Goal: Information Seeking & Learning: Learn about a topic

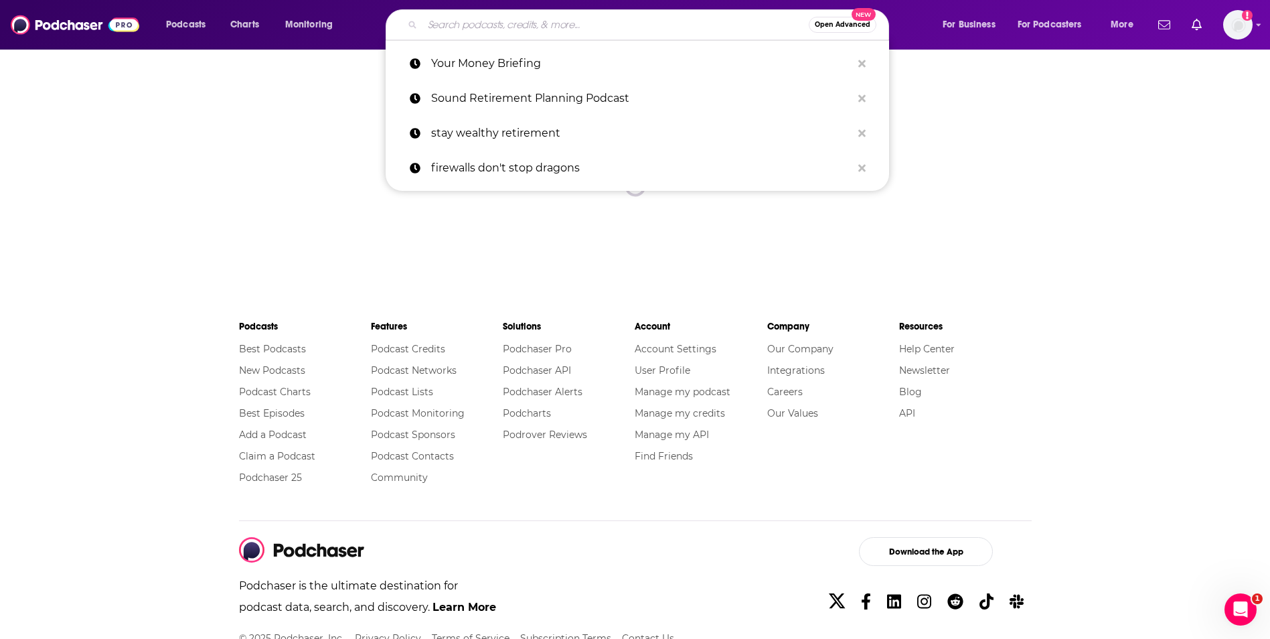
click at [469, 19] on input "Search podcasts, credits, & more..." at bounding box center [615, 24] width 386 height 21
click at [193, 21] on span "Podcasts" at bounding box center [185, 24] width 39 height 19
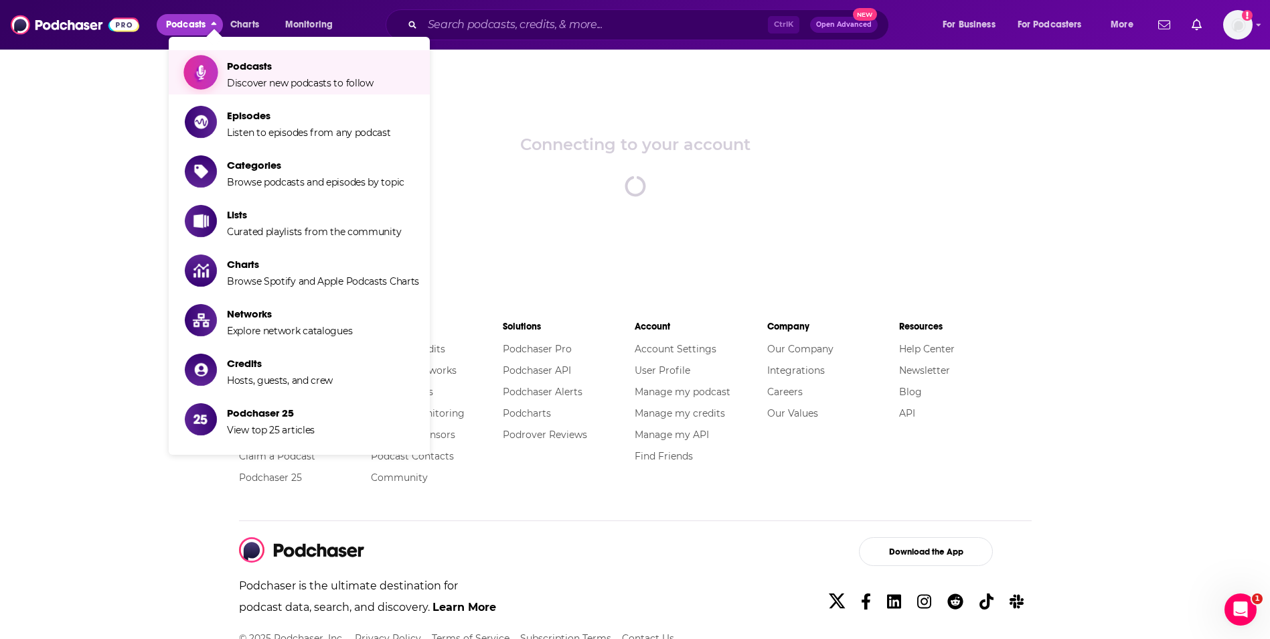
click at [266, 68] on span "Podcasts" at bounding box center [300, 66] width 147 height 13
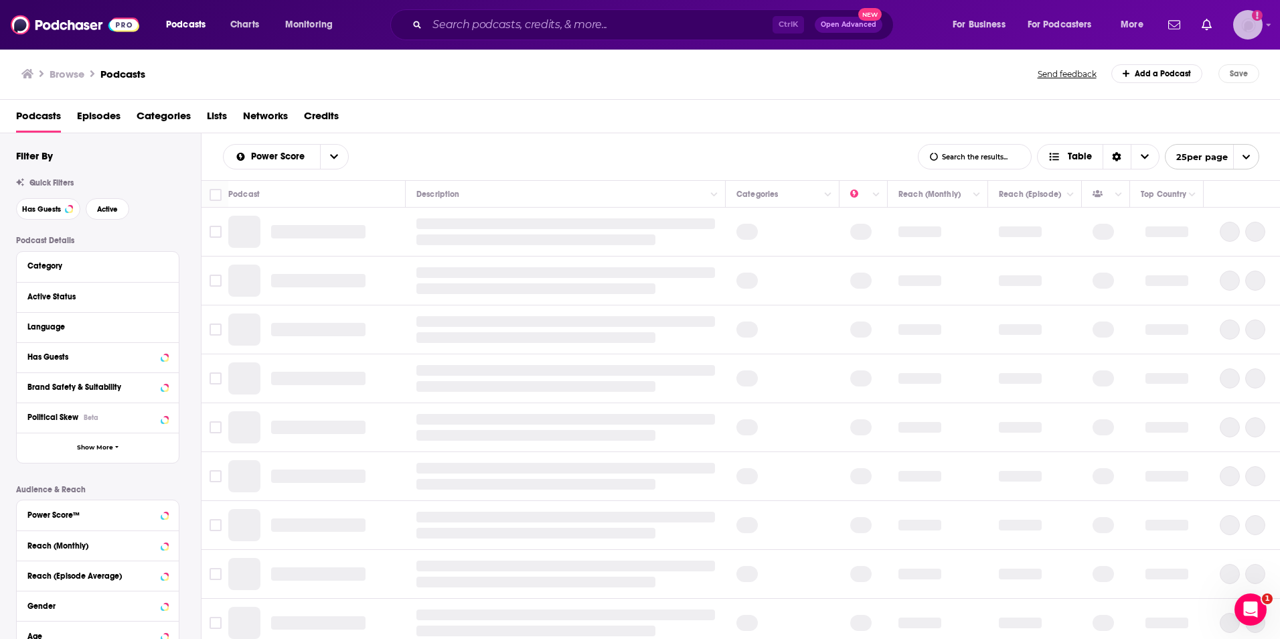
click at [1248, 19] on img "Logged in as egilfenbaum" at bounding box center [1247, 24] width 29 height 29
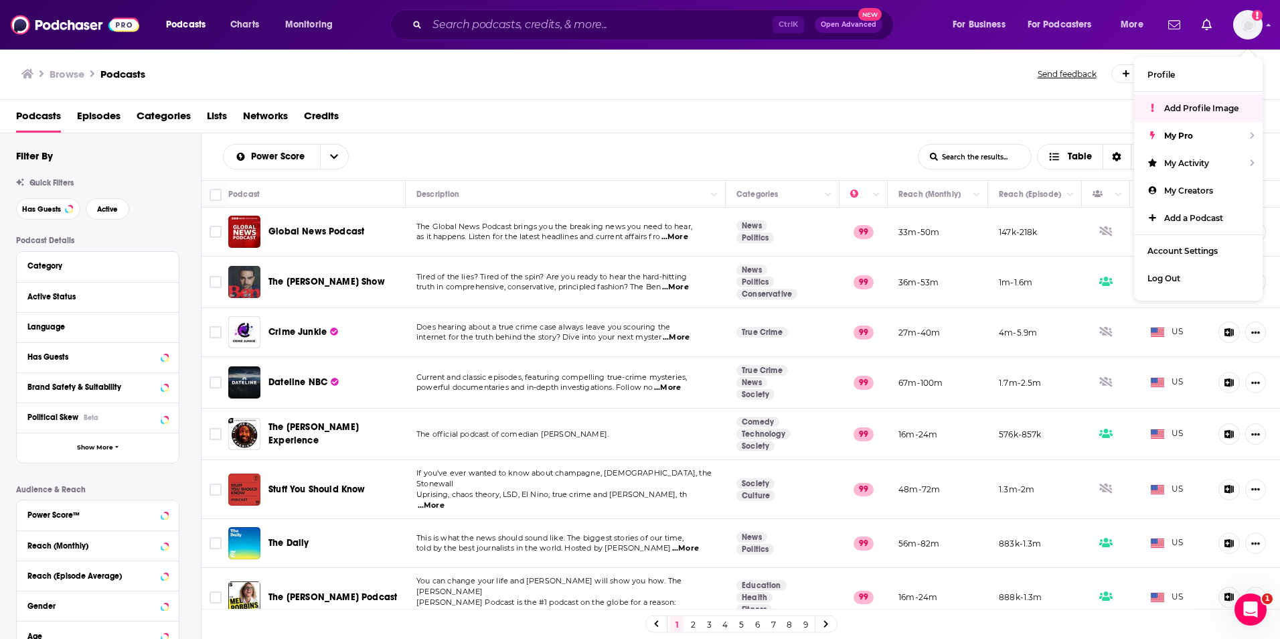
click at [754, 100] on div "Podcasts Episodes Categories Lists Networks Credits" at bounding box center [640, 116] width 1281 height 33
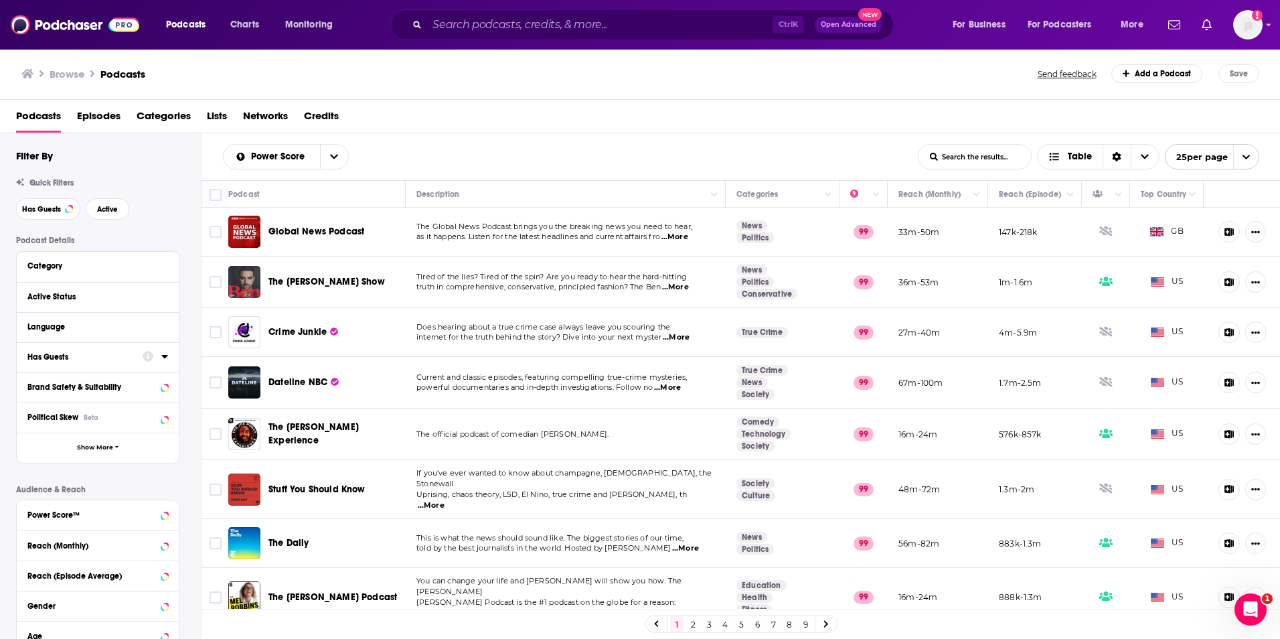
scroll to position [171, 0]
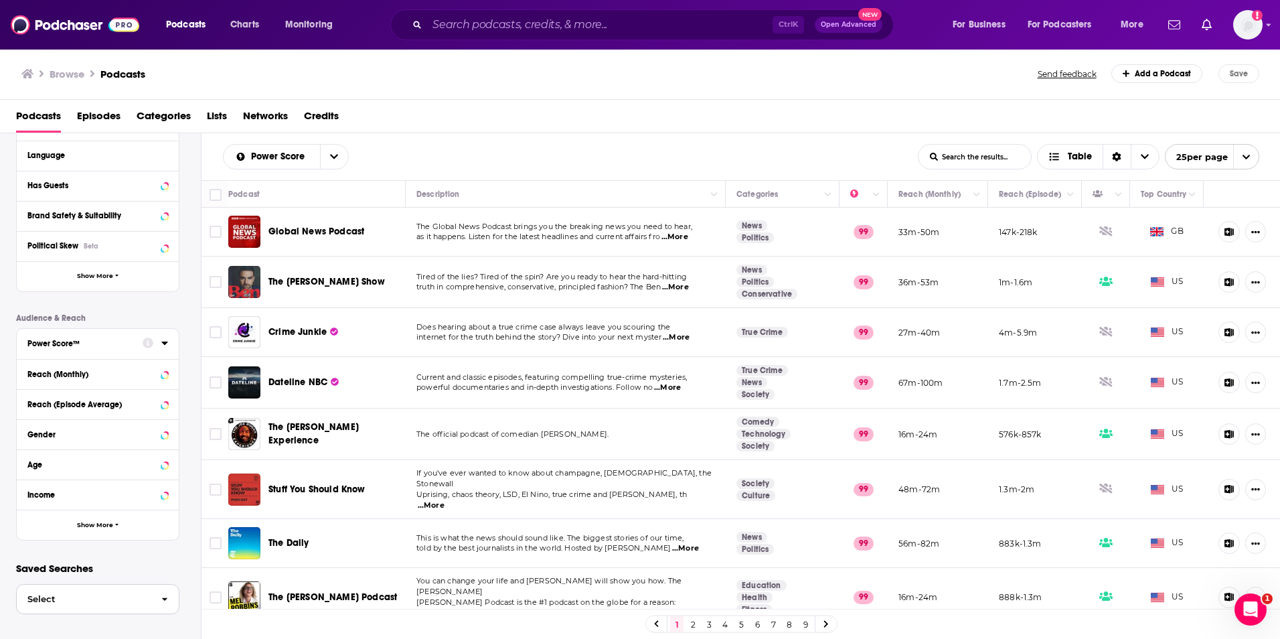
click at [150, 596] on span "Select" at bounding box center [84, 598] width 134 height 9
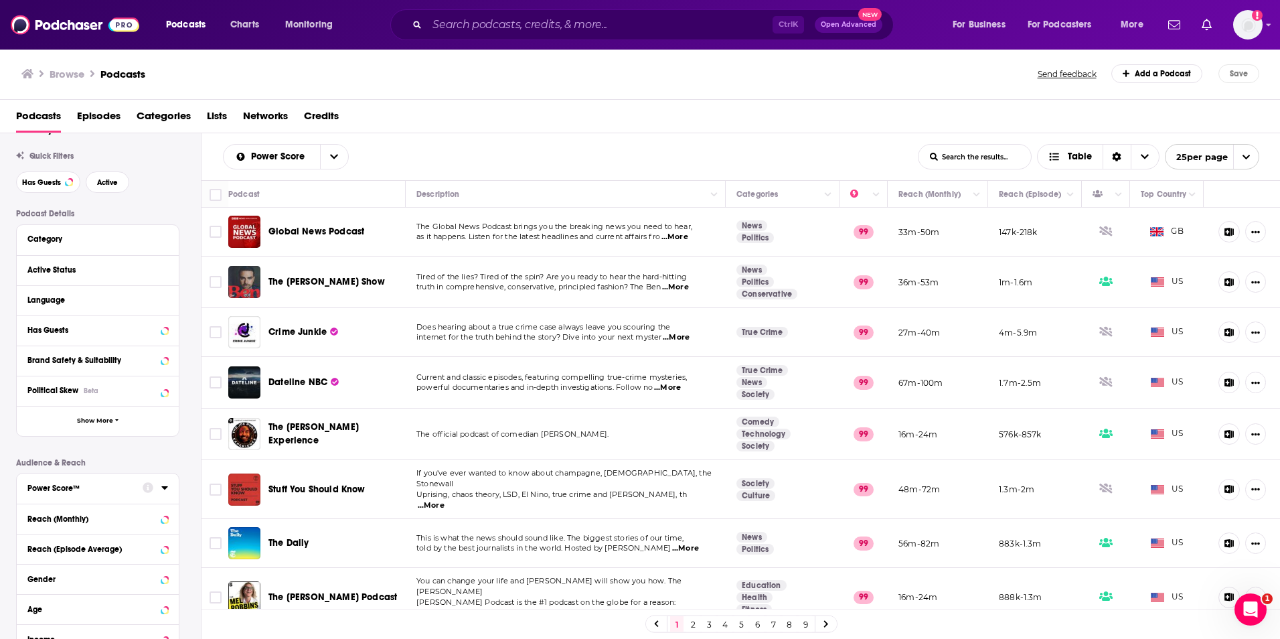
scroll to position [0, 0]
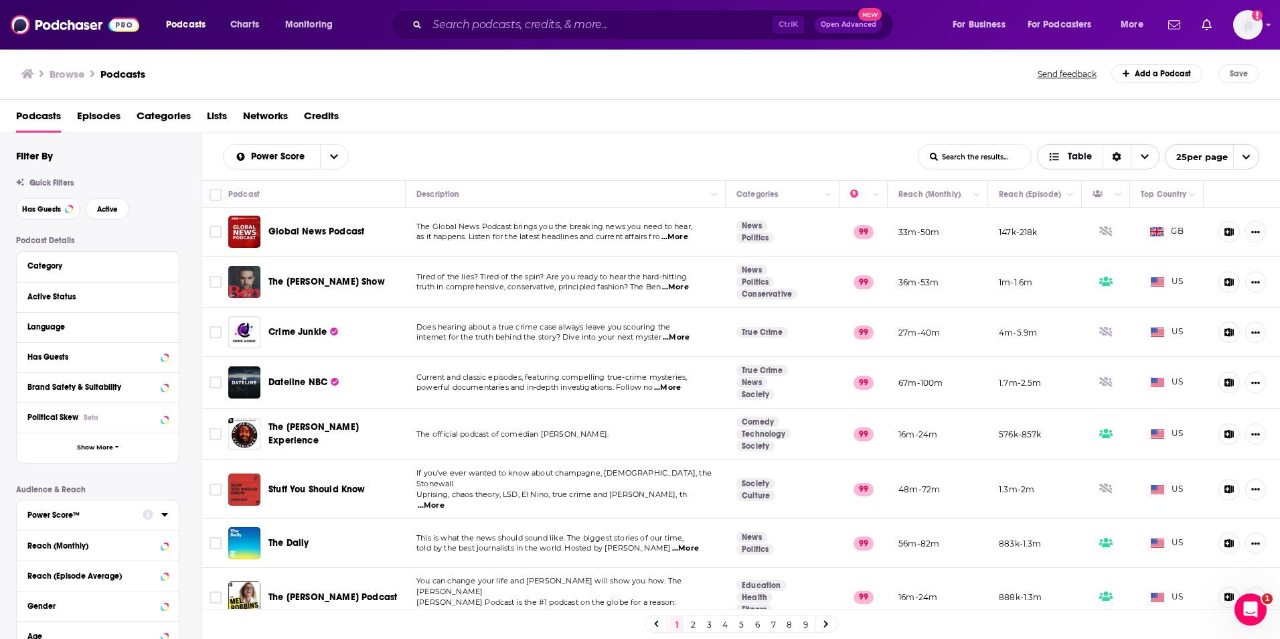
click at [1119, 156] on icon "Sort Direction" at bounding box center [1117, 157] width 9 height 9
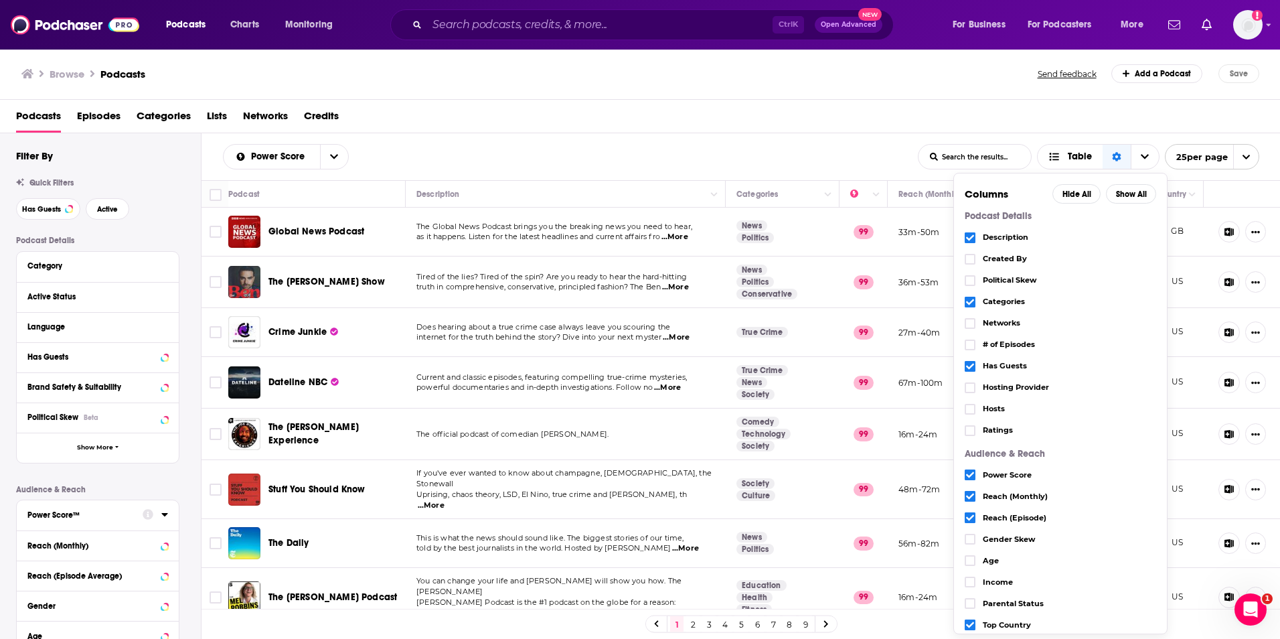
click at [1122, 126] on div "Podcasts Episodes Categories Lists Networks Credits" at bounding box center [643, 118] width 1254 height 27
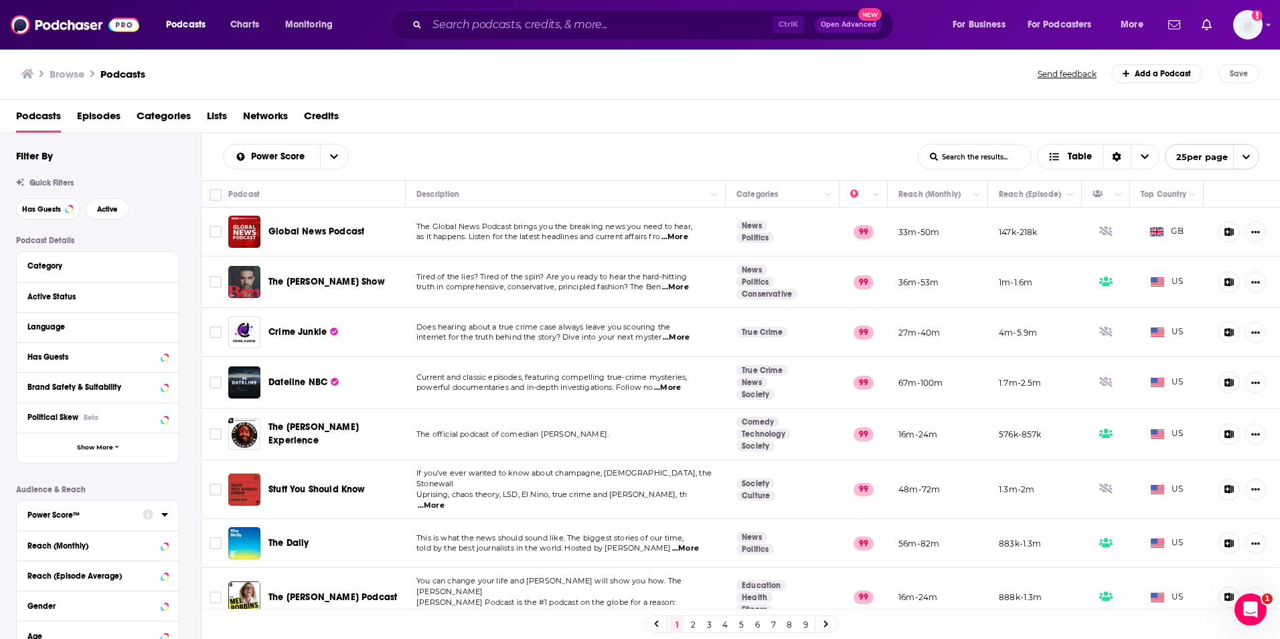
click at [1242, 159] on icon "open menu" at bounding box center [1246, 157] width 9 height 9
click at [1220, 229] on button "100 per page" at bounding box center [1211, 224] width 93 height 21
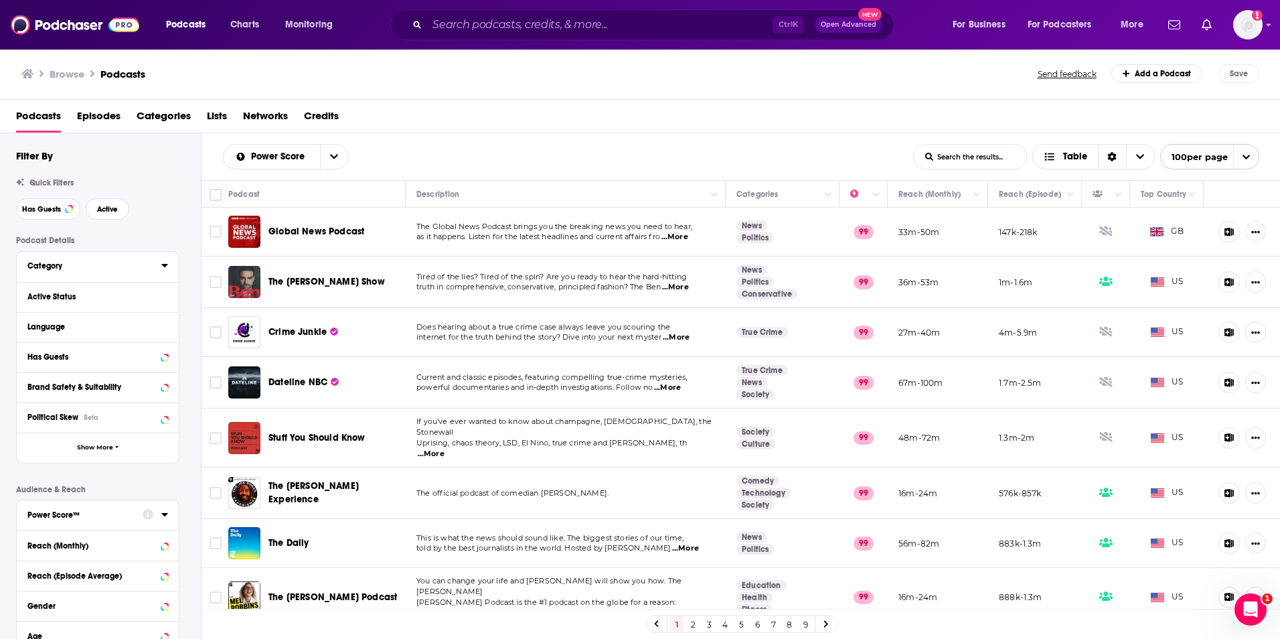
click at [163, 267] on icon at bounding box center [164, 265] width 7 height 11
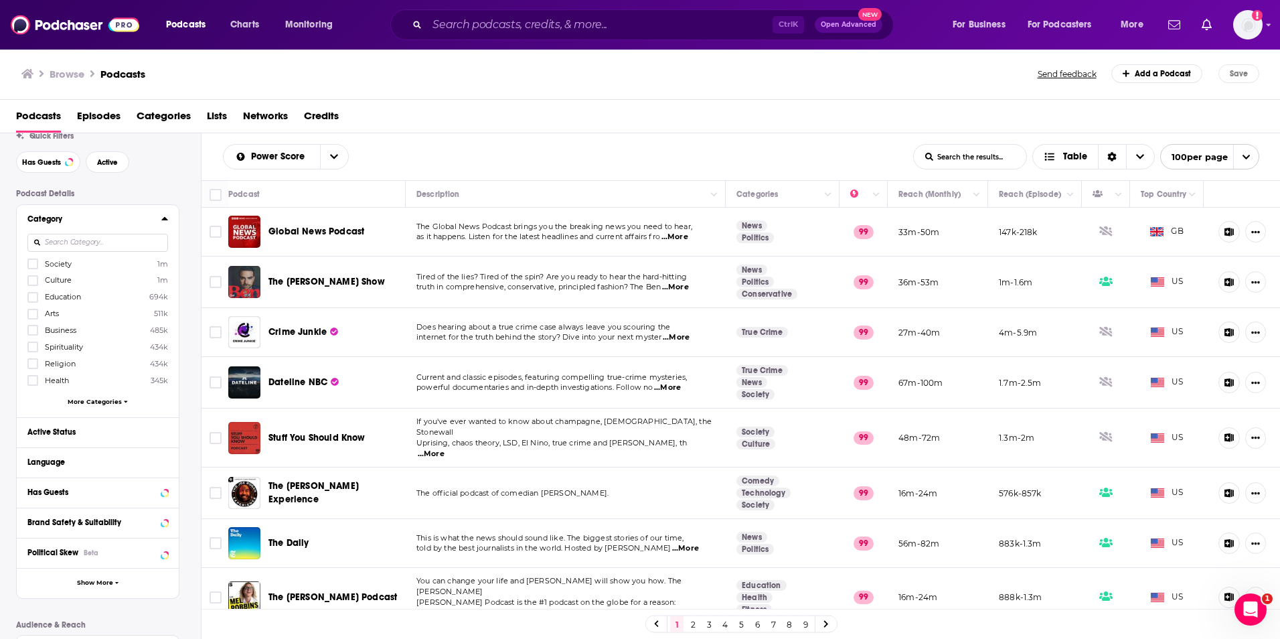
scroll to position [67, 0]
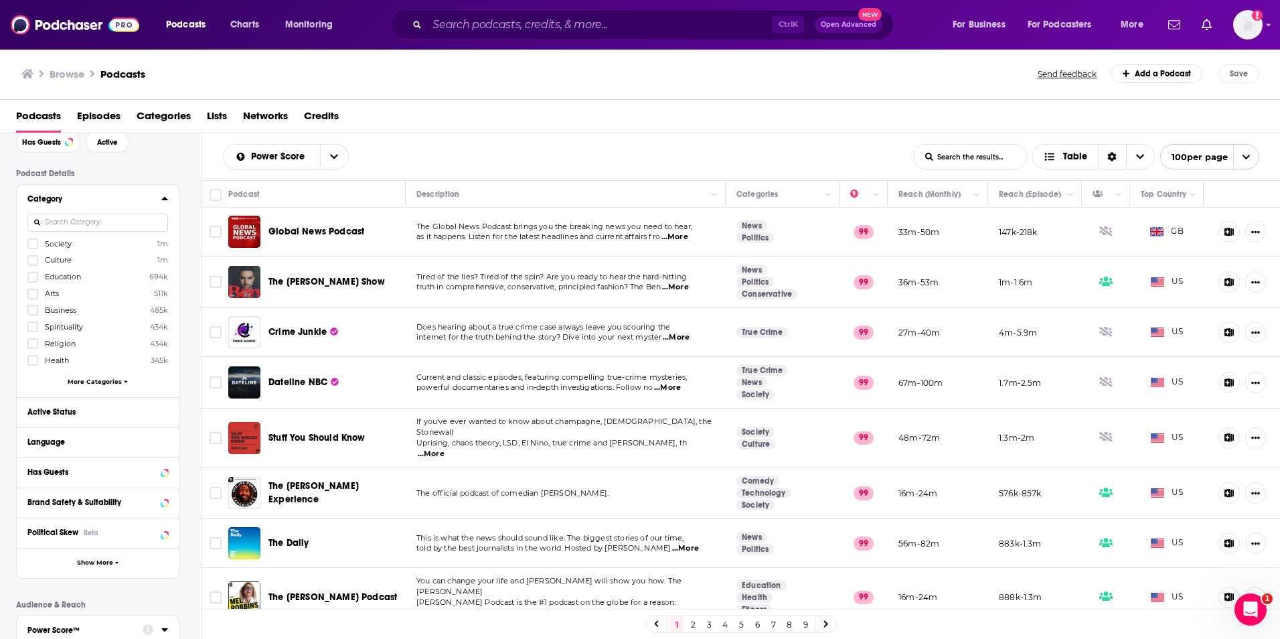
click at [101, 380] on span "More Categories" at bounding box center [95, 381] width 54 height 7
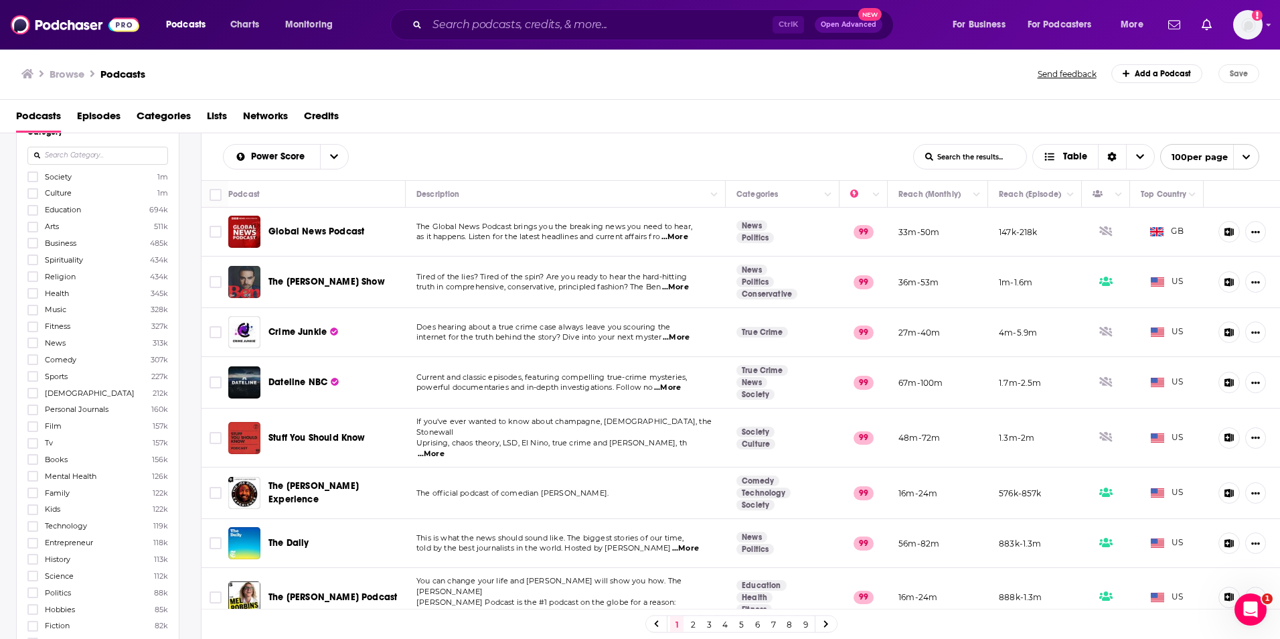
scroll to position [0, 0]
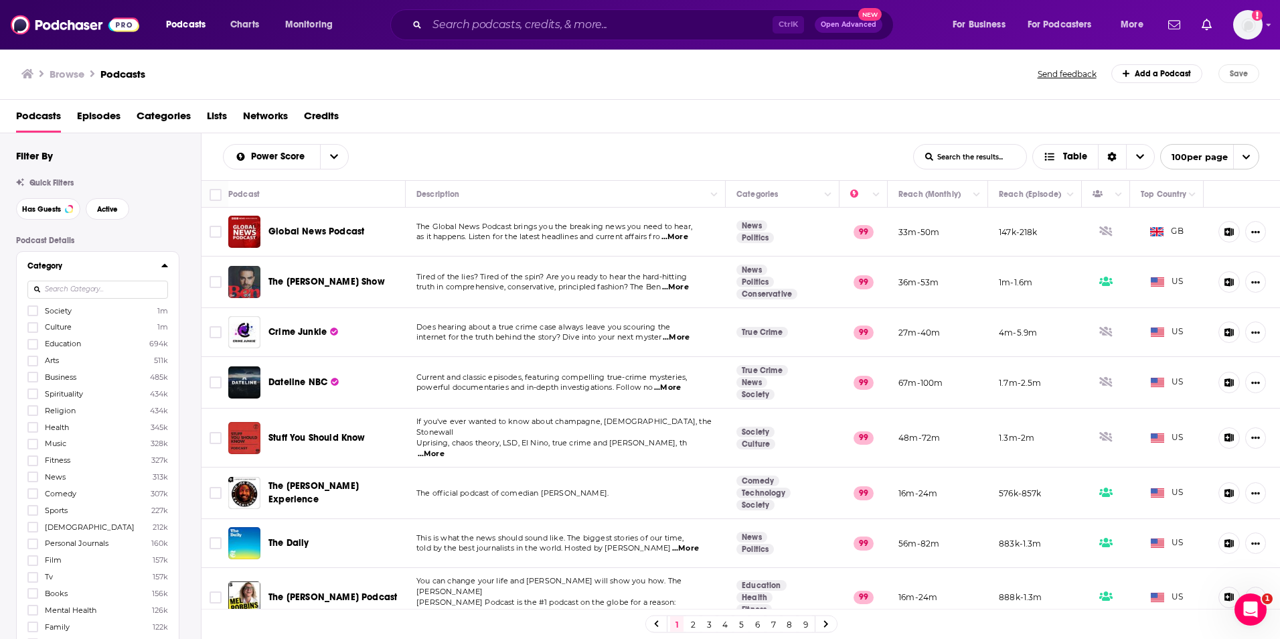
click at [68, 293] on input at bounding box center [97, 289] width 141 height 18
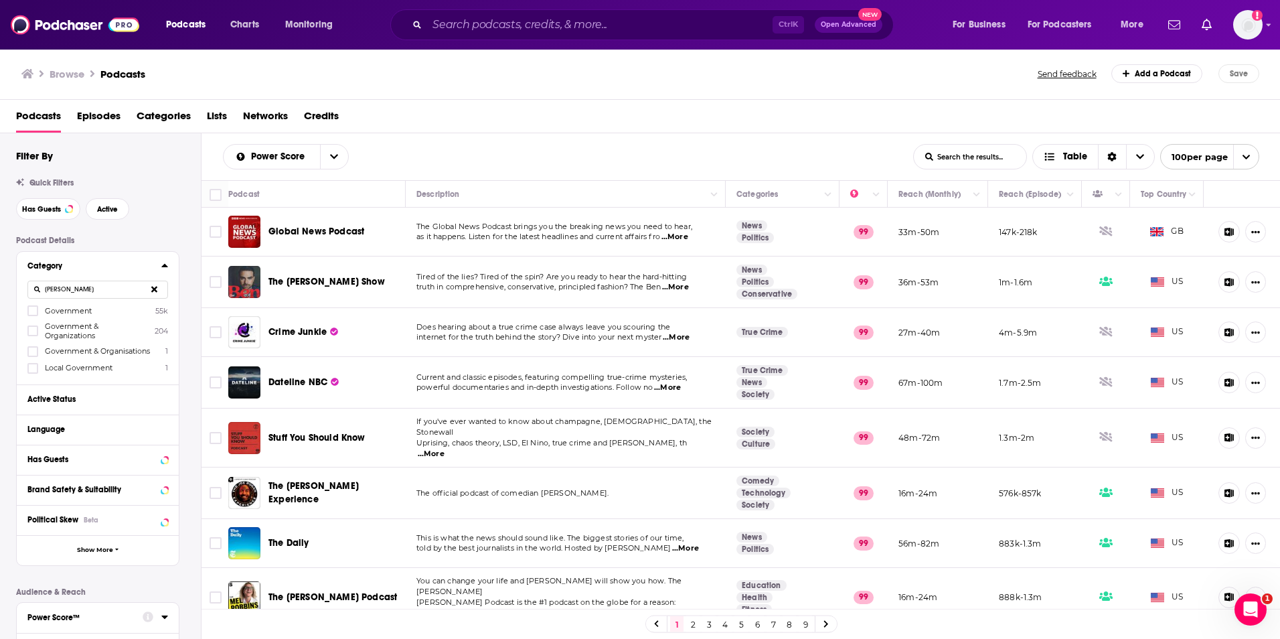
type input "gover"
click at [28, 317] on div "Government 55k Government & Organizations 204 Government & Organisations 1 Loca…" at bounding box center [97, 339] width 141 height 69
click at [34, 311] on icon at bounding box center [33, 311] width 8 height 6
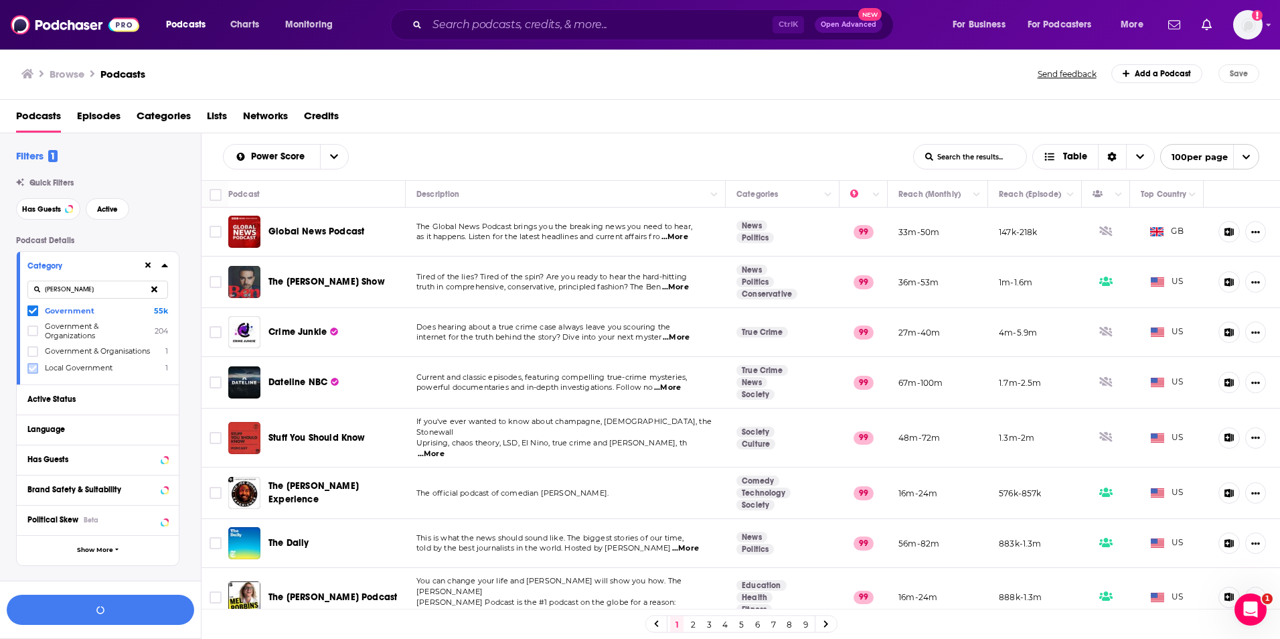
click at [31, 368] on icon at bounding box center [33, 368] width 8 height 8
click at [37, 369] on label at bounding box center [32, 368] width 11 height 11
drag, startPoint x: 155, startPoint y: 291, endPoint x: 145, endPoint y: 289, distance: 10.1
click at [156, 290] on icon at bounding box center [154, 289] width 6 height 6
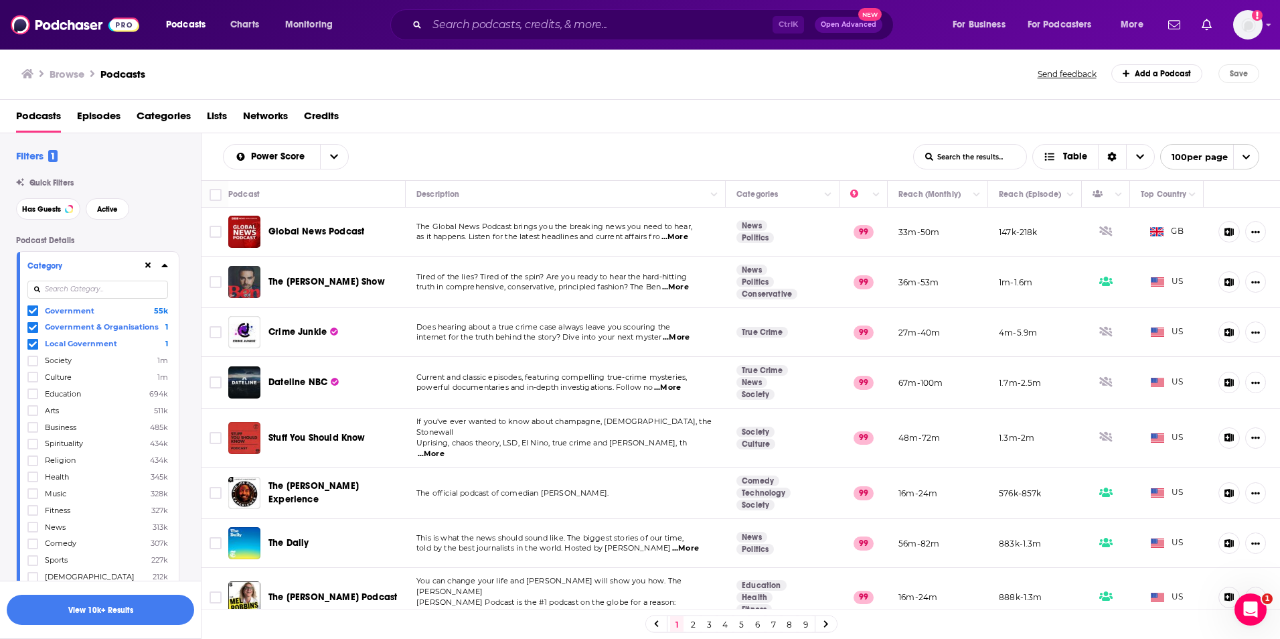
click at [145, 292] on input at bounding box center [97, 289] width 141 height 18
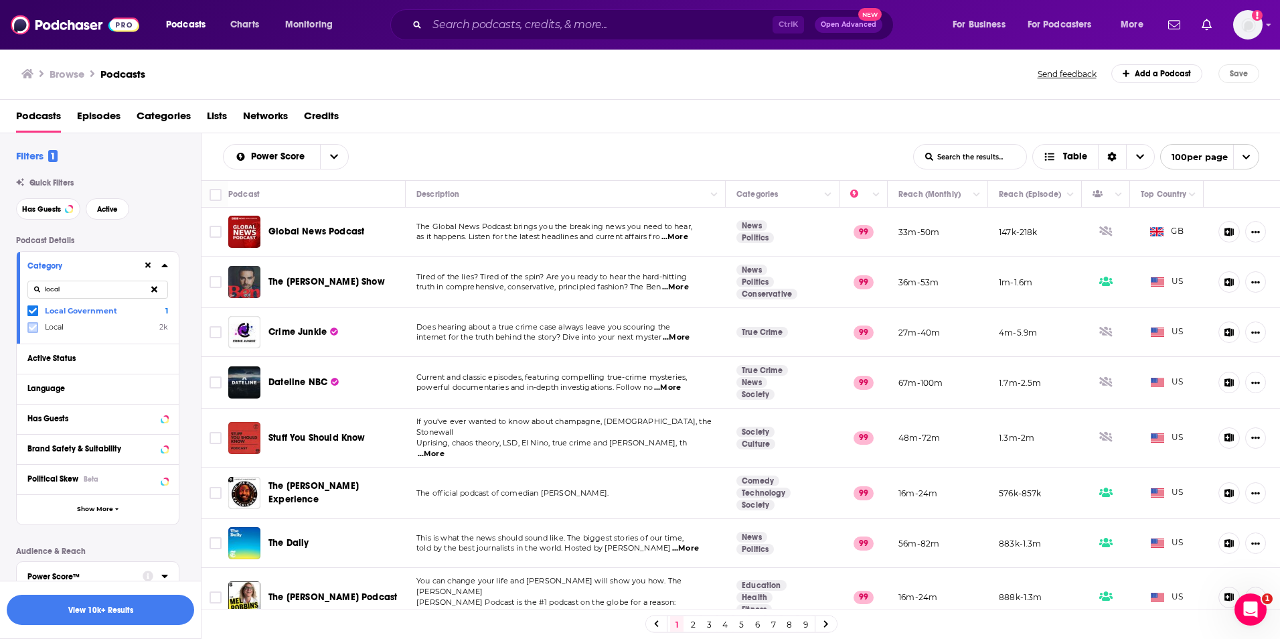
click at [34, 323] on icon at bounding box center [33, 327] width 8 height 8
click at [101, 285] on input "local" at bounding box center [97, 289] width 141 height 18
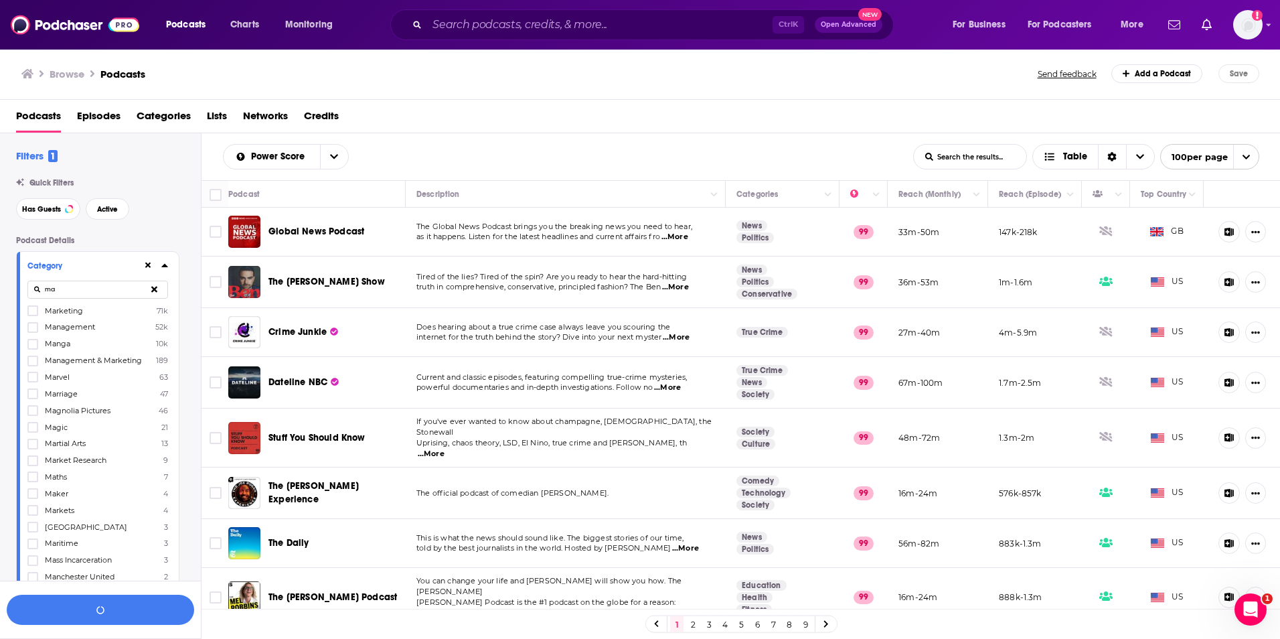
type input "m"
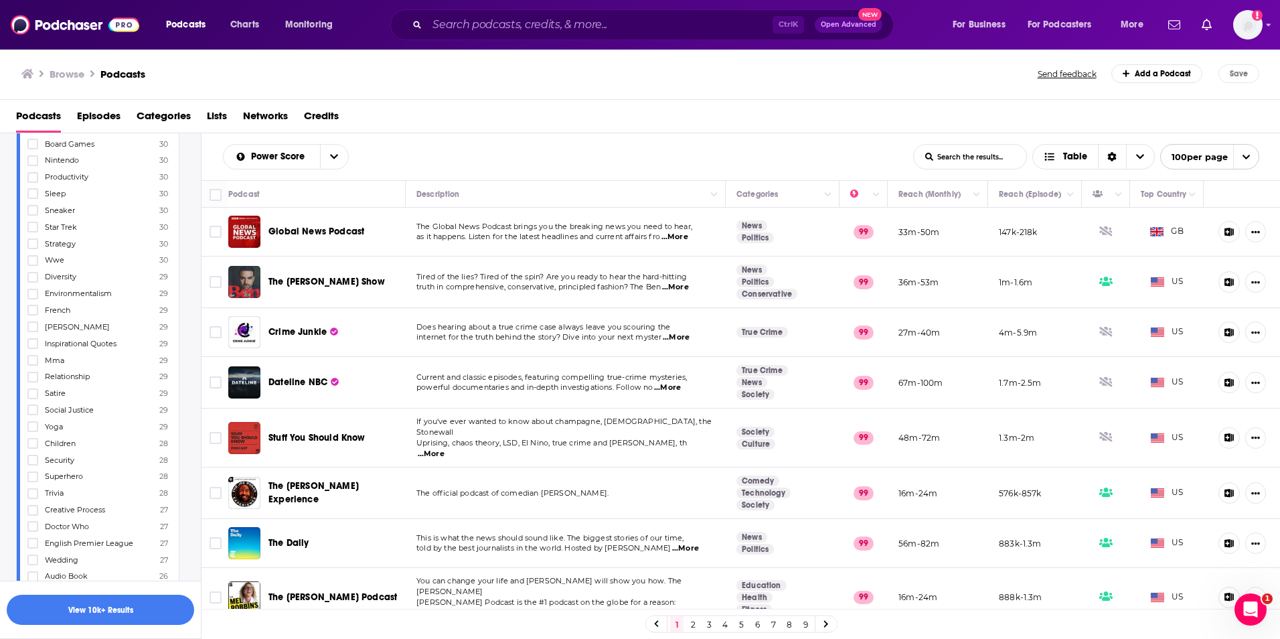
scroll to position [4954, 0]
click at [128, 612] on button "View 10k+ Results" at bounding box center [100, 609] width 187 height 30
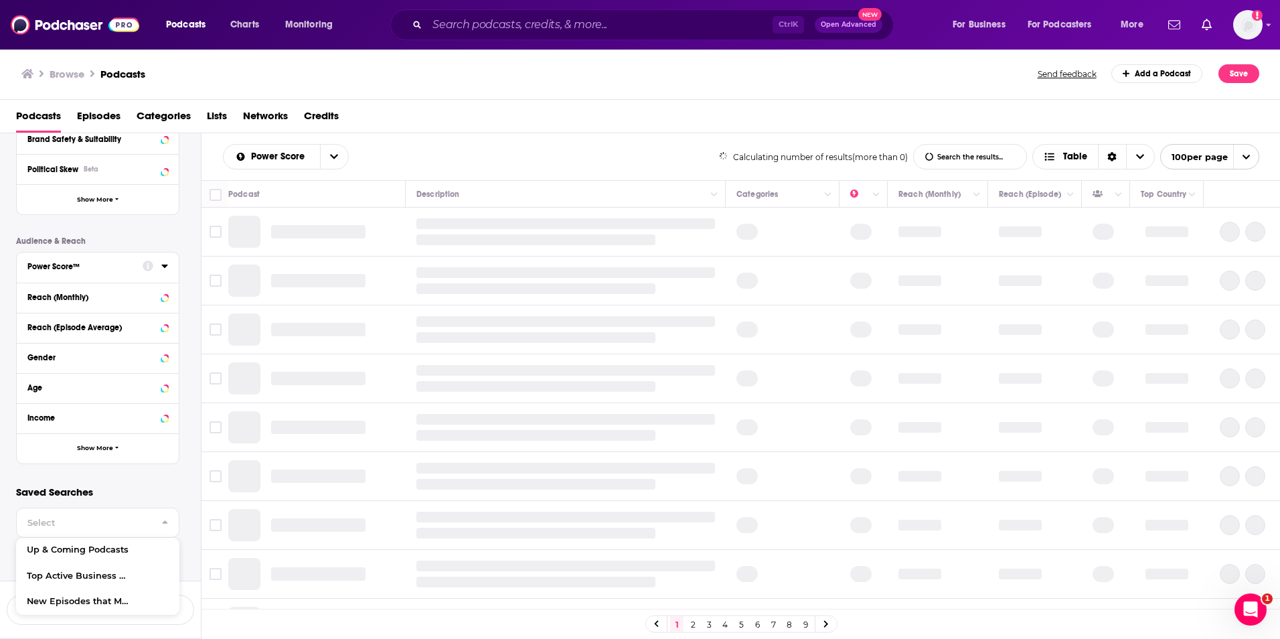
scroll to position [3707, 0]
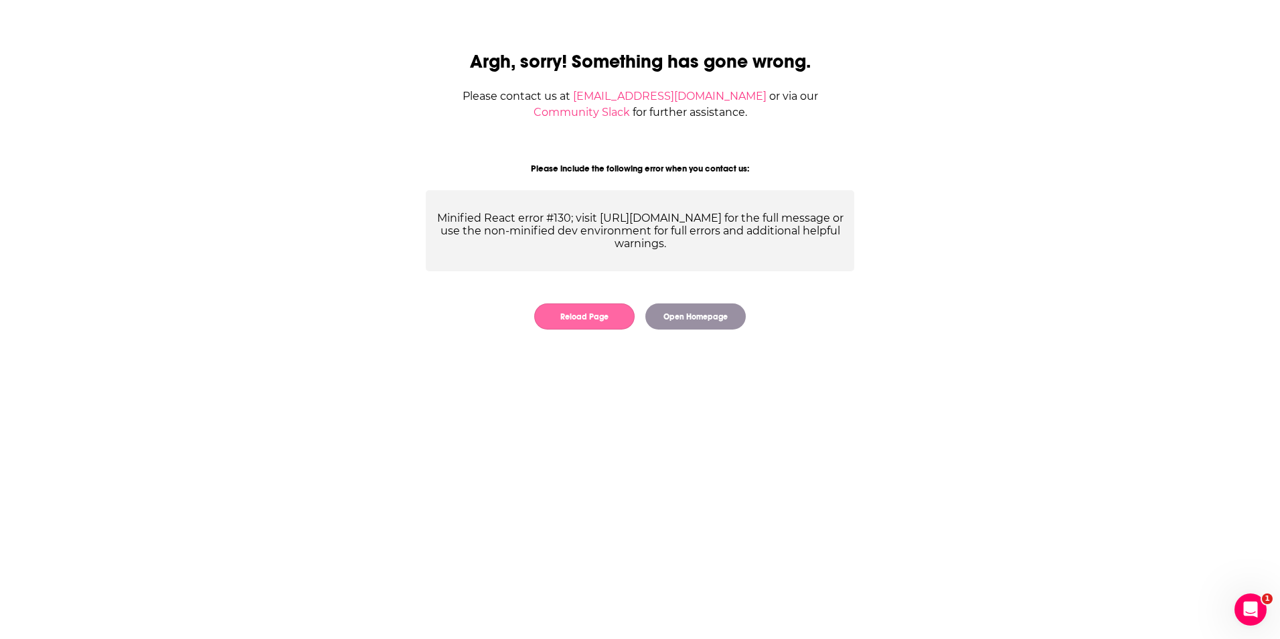
click at [607, 313] on button "Reload Page" at bounding box center [584, 316] width 100 height 26
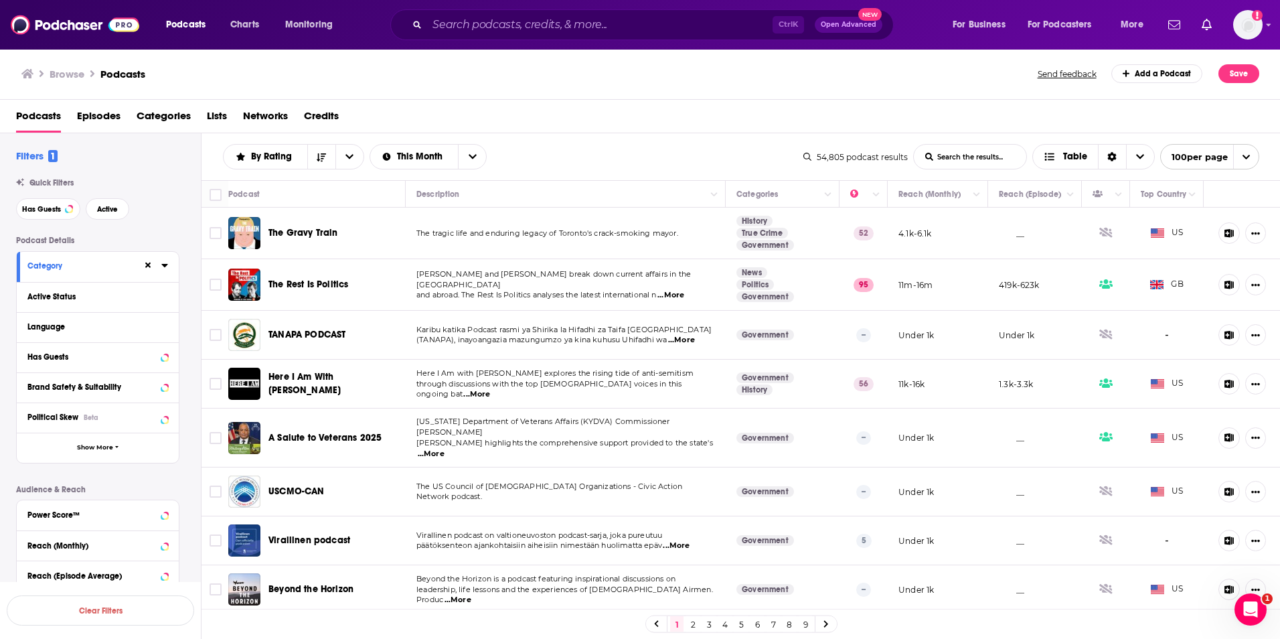
click at [677, 293] on span "...More" at bounding box center [670, 295] width 27 height 11
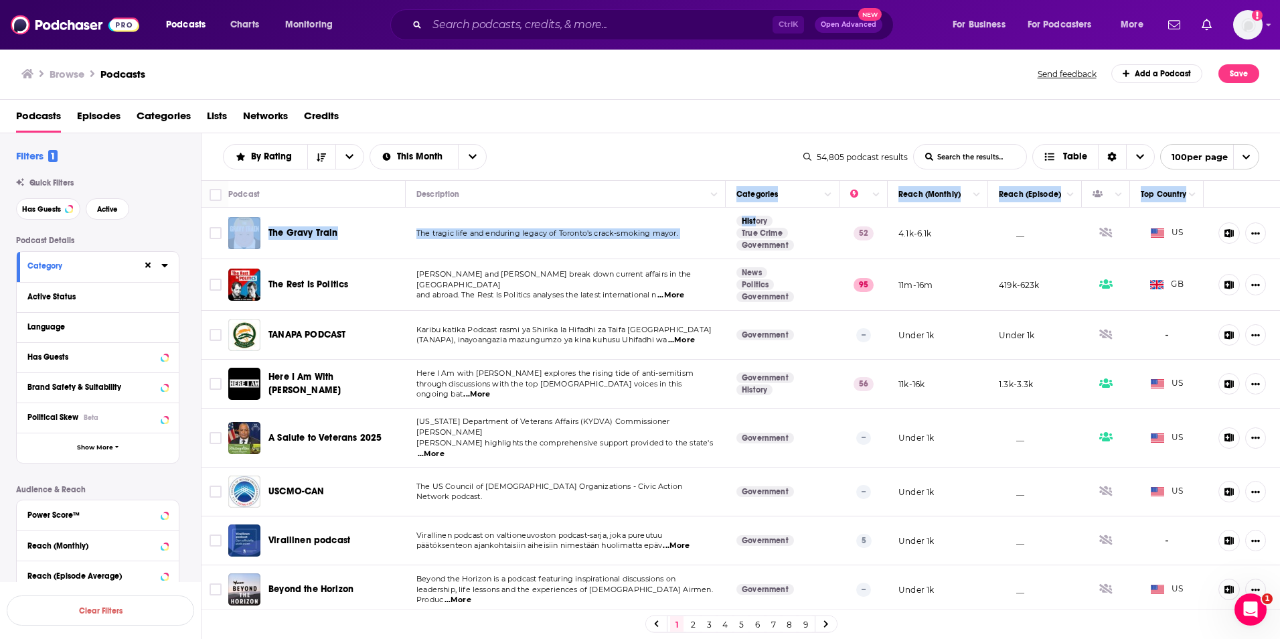
drag, startPoint x: 723, startPoint y: 204, endPoint x: 748, endPoint y: 209, distance: 25.2
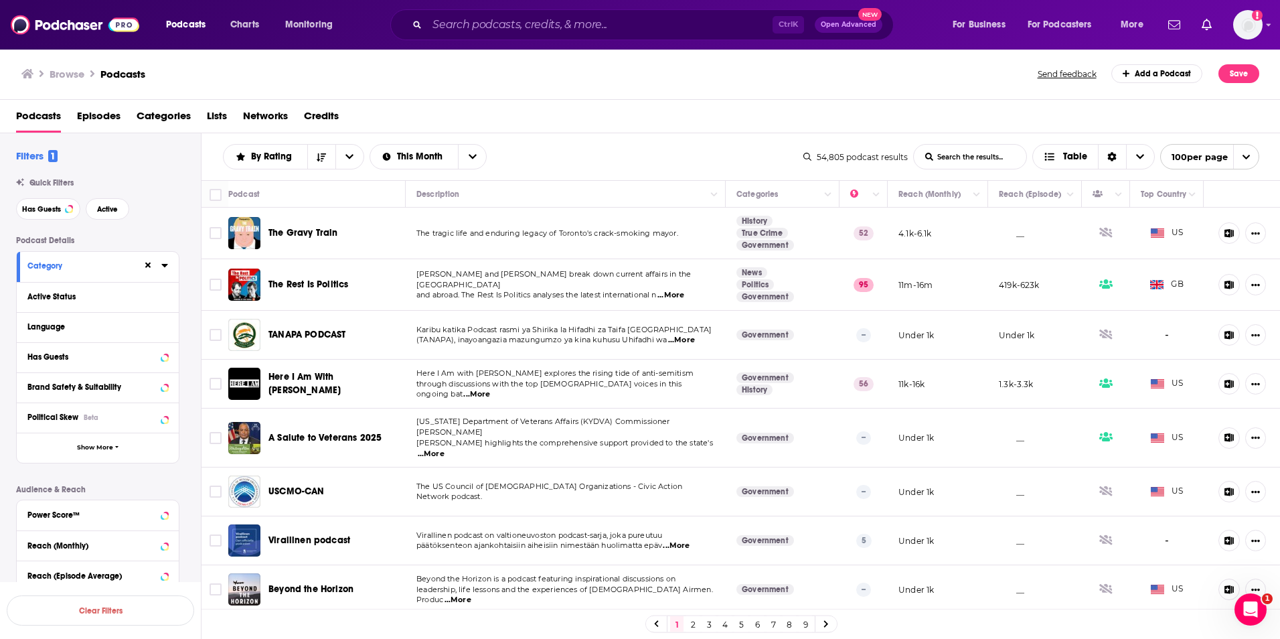
click at [682, 290] on span "...More" at bounding box center [670, 295] width 27 height 11
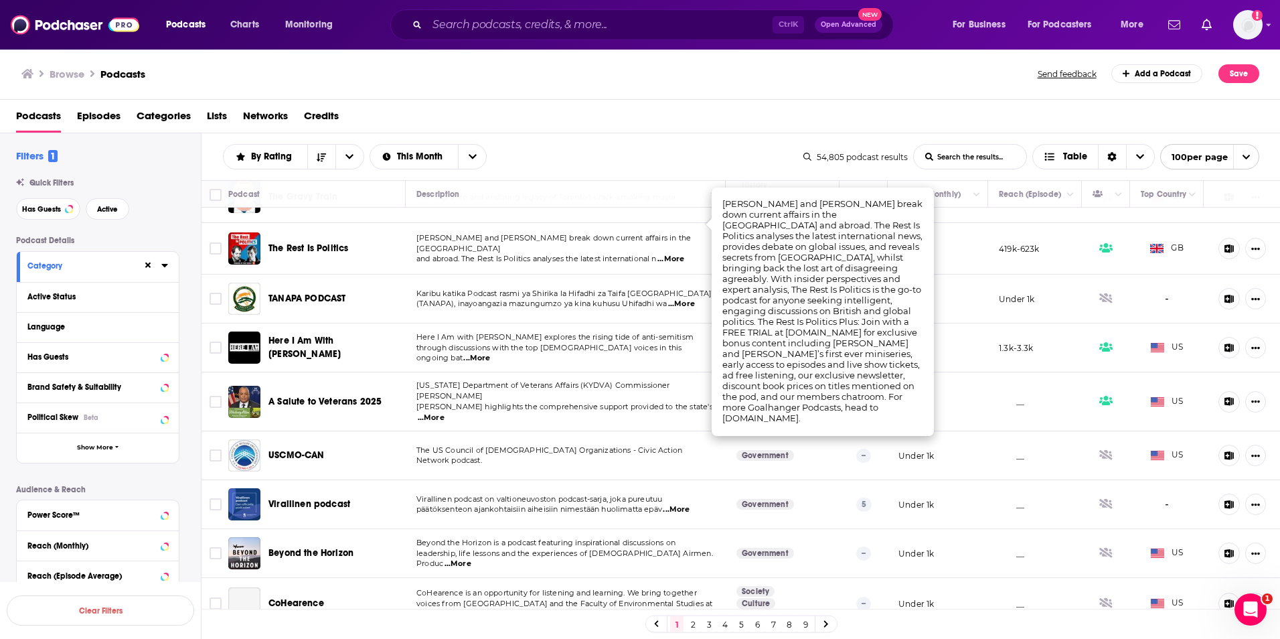
scroll to position [67, 0]
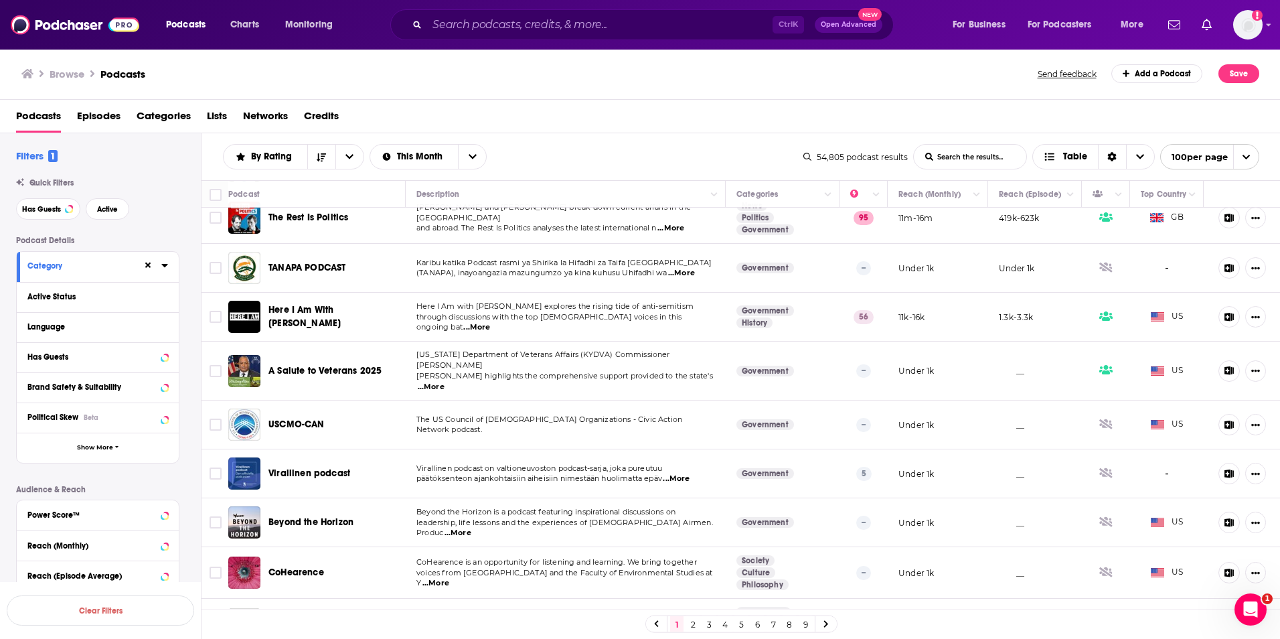
click at [575, 414] on span "The US Council of [DEMOGRAPHIC_DATA] Organizations - Civic Action Network podca…" at bounding box center [549, 424] width 266 height 20
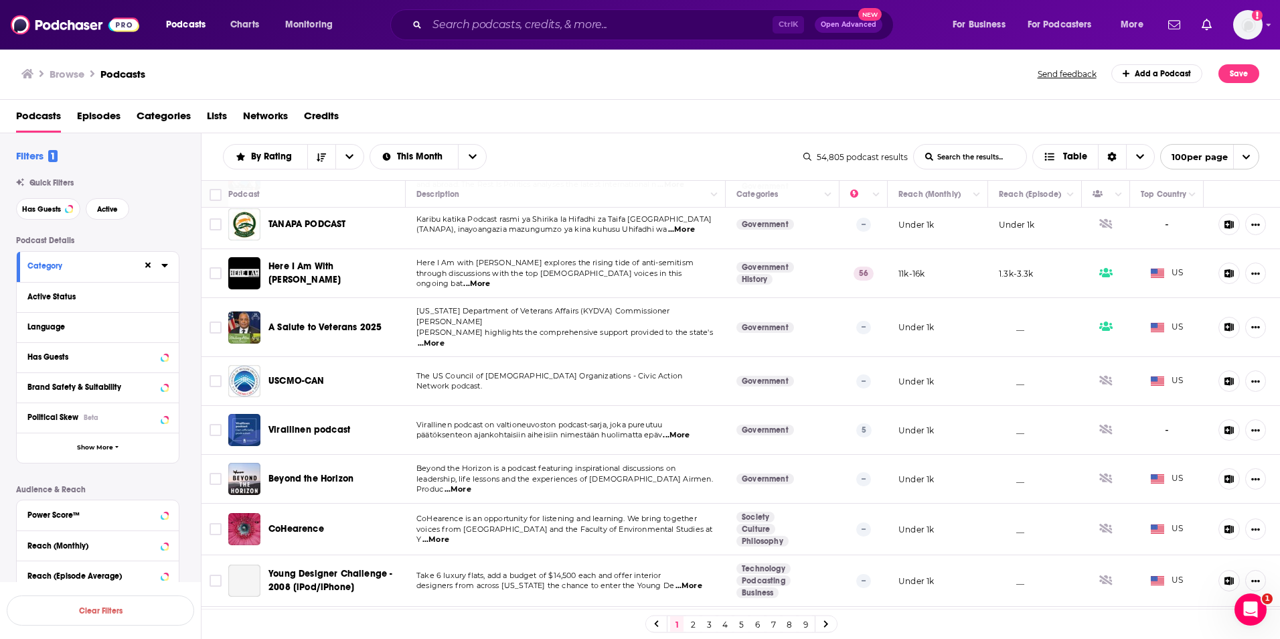
scroll to position [134, 0]
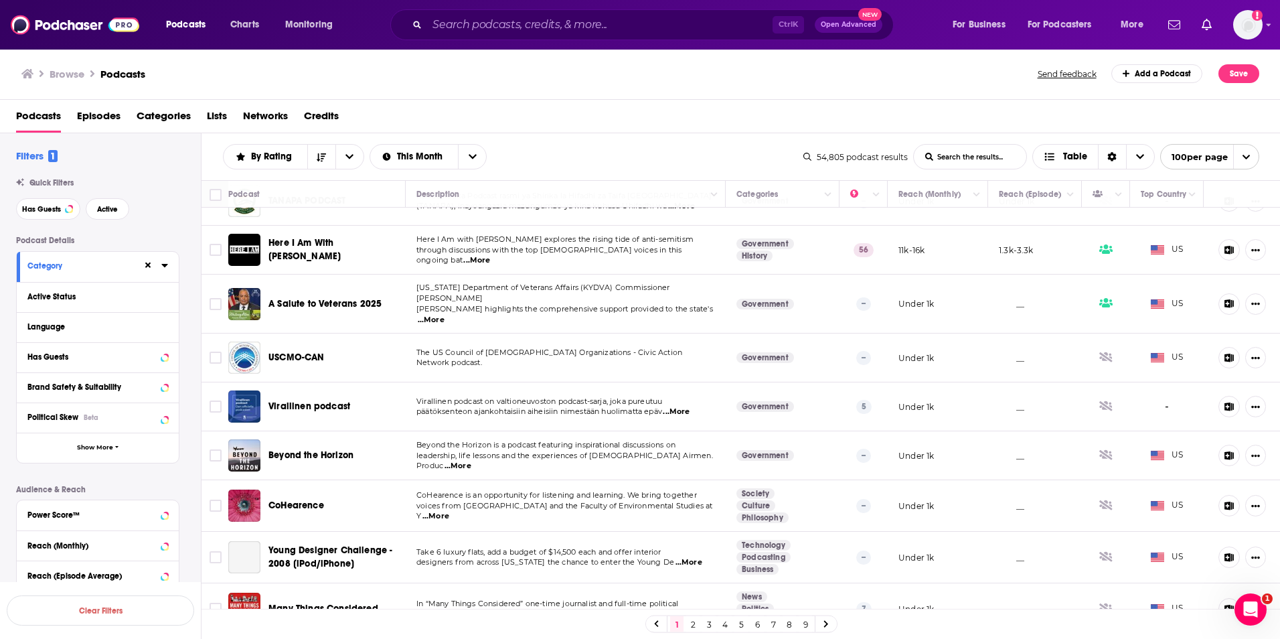
click at [471, 461] on span "...More" at bounding box center [458, 466] width 27 height 11
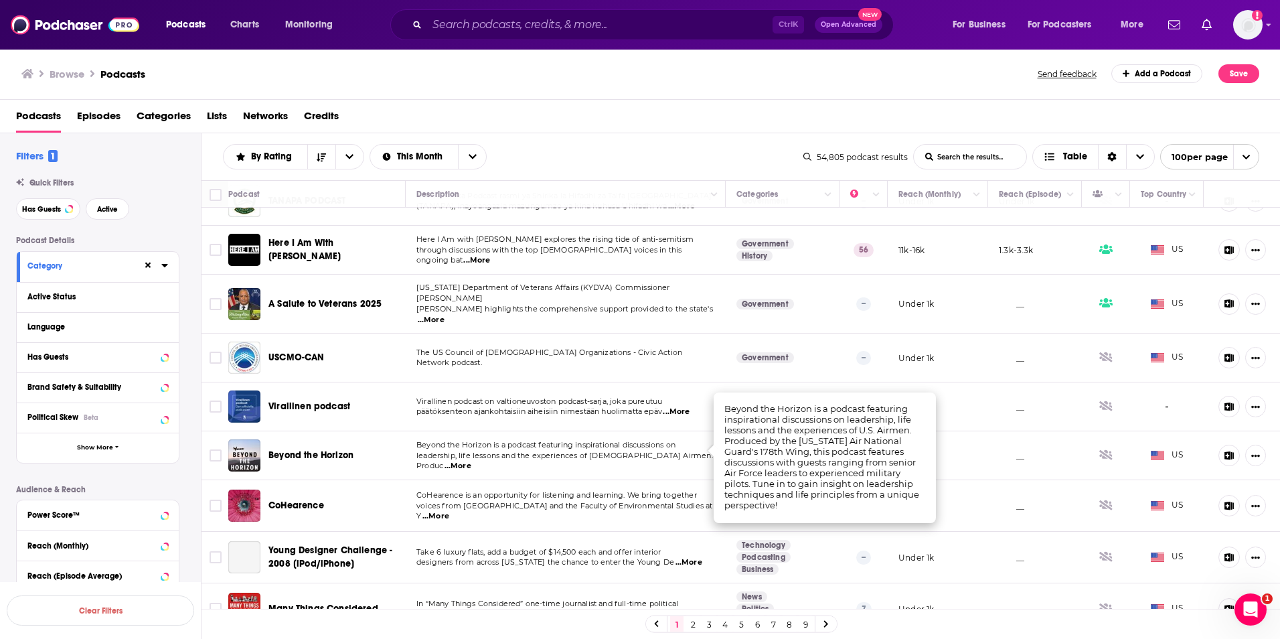
click at [677, 406] on span "...More" at bounding box center [676, 411] width 27 height 11
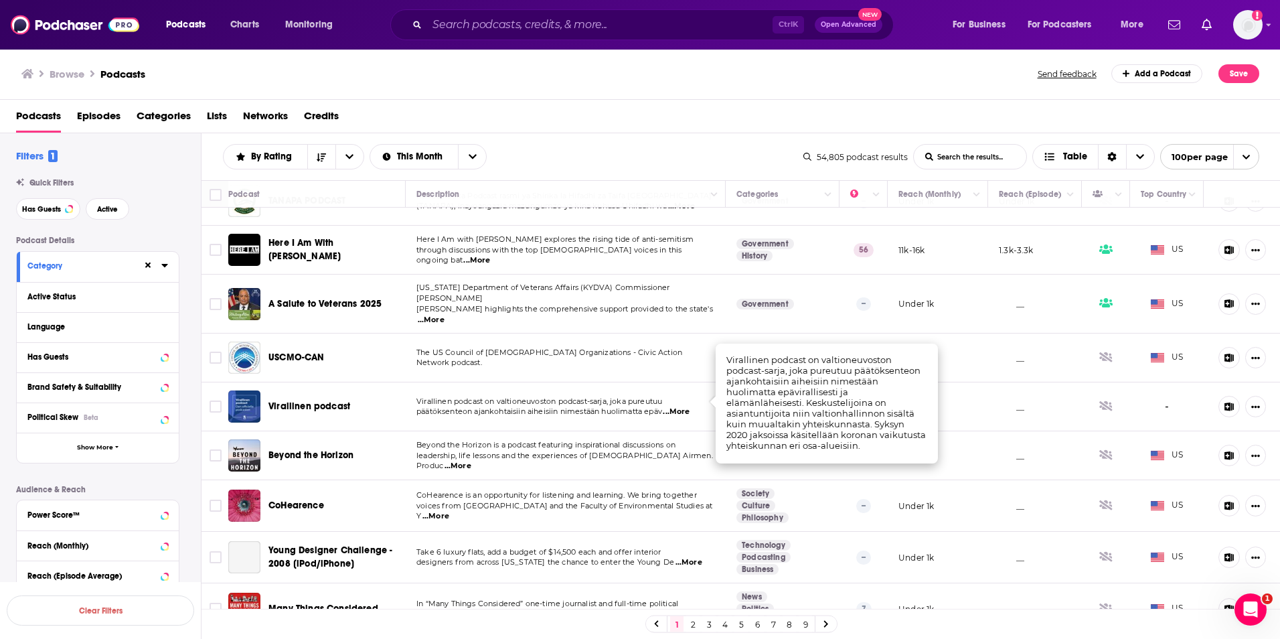
click at [658, 413] on td "Virallinen podcast on valtioneuvoston podcast-sarja, joka pureutuu päätöksenteo…" at bounding box center [566, 406] width 320 height 49
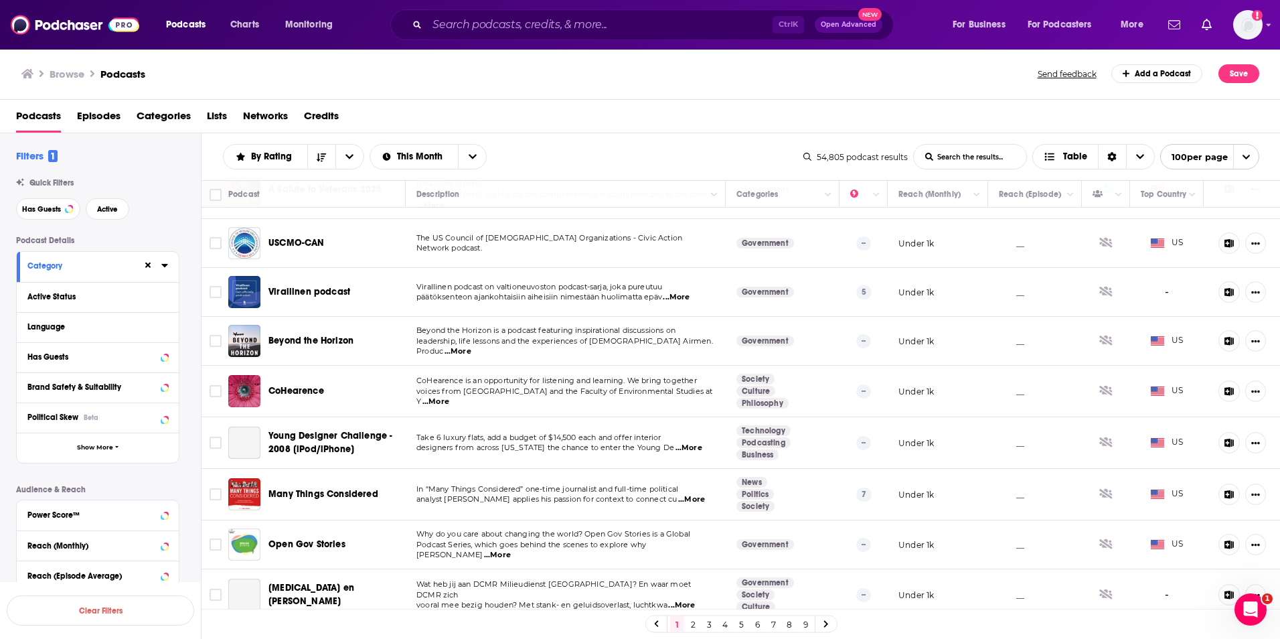
scroll to position [268, 0]
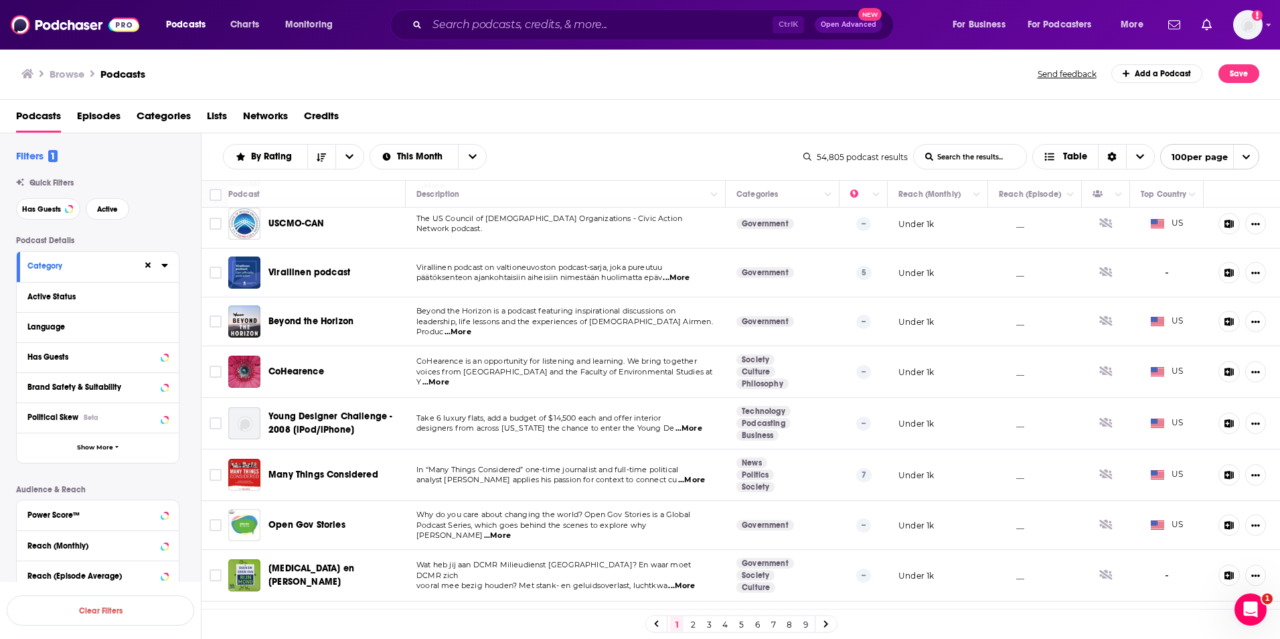
click at [678, 475] on span "...More" at bounding box center [691, 480] width 27 height 11
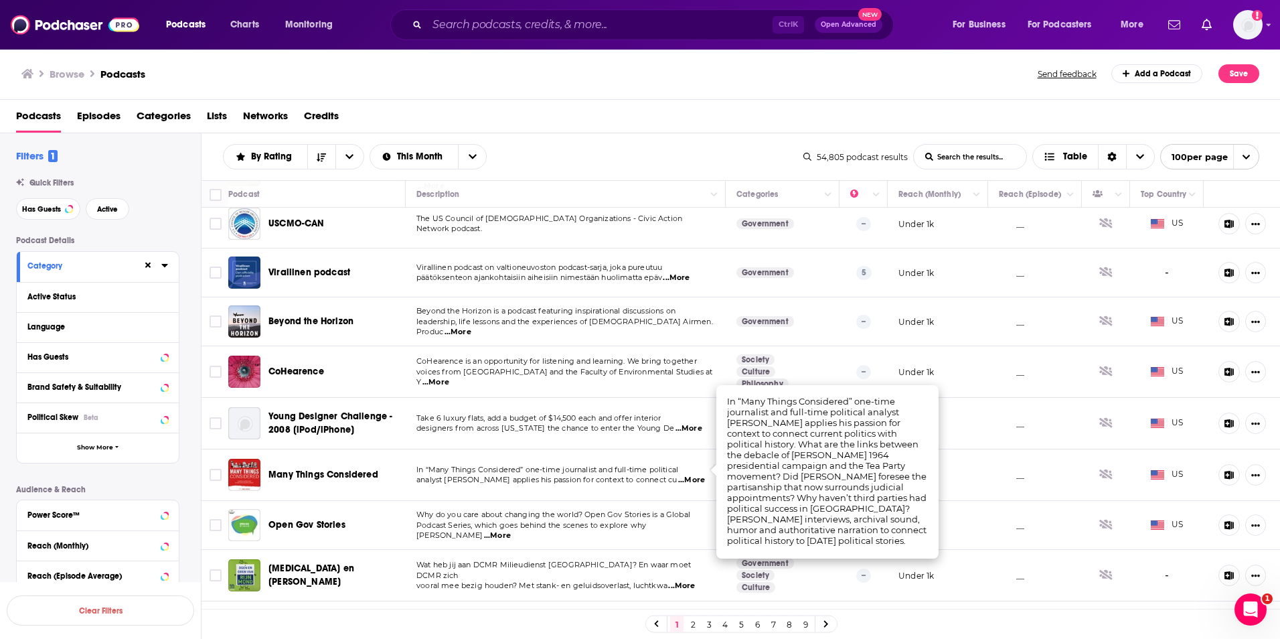
click at [667, 465] on span "In “Many Things Considered” one-time journalist and full-time political" at bounding box center [547, 469] width 262 height 9
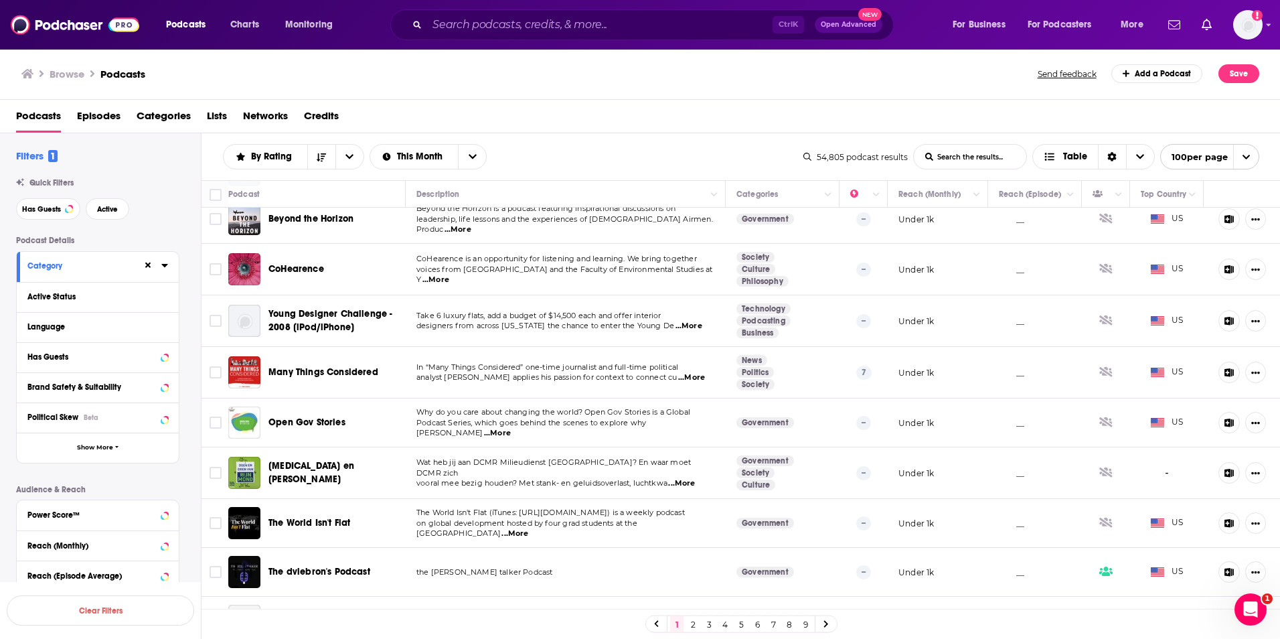
scroll to position [402, 0]
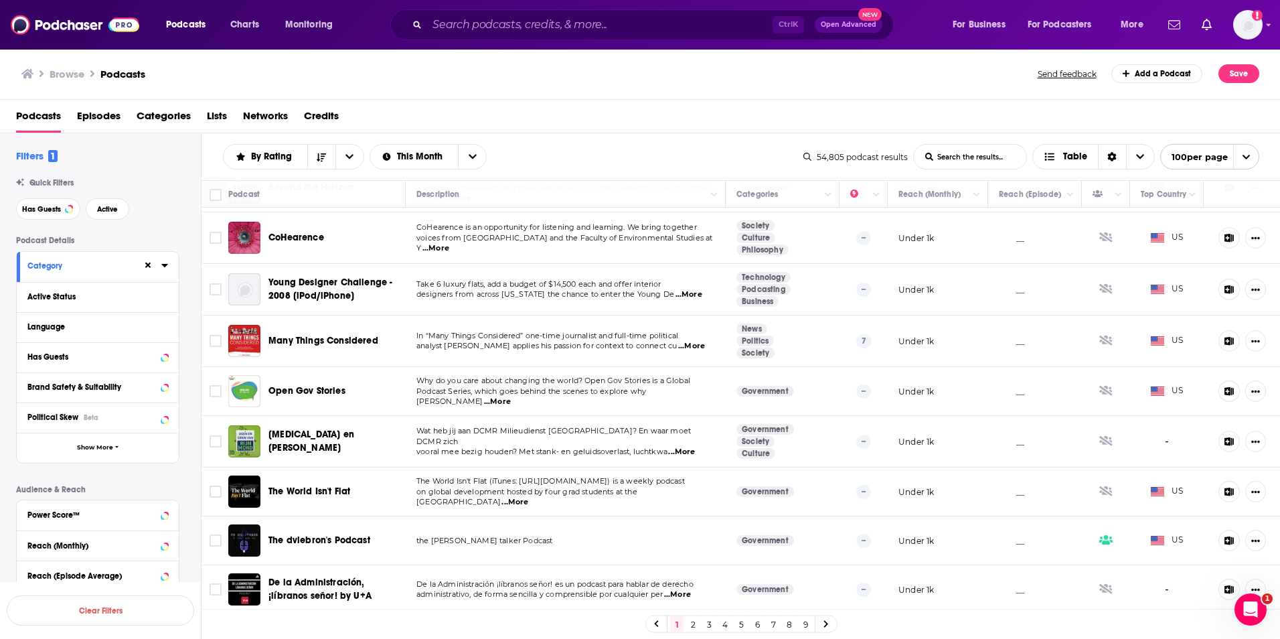
click at [511, 396] on span "...More" at bounding box center [497, 401] width 27 height 11
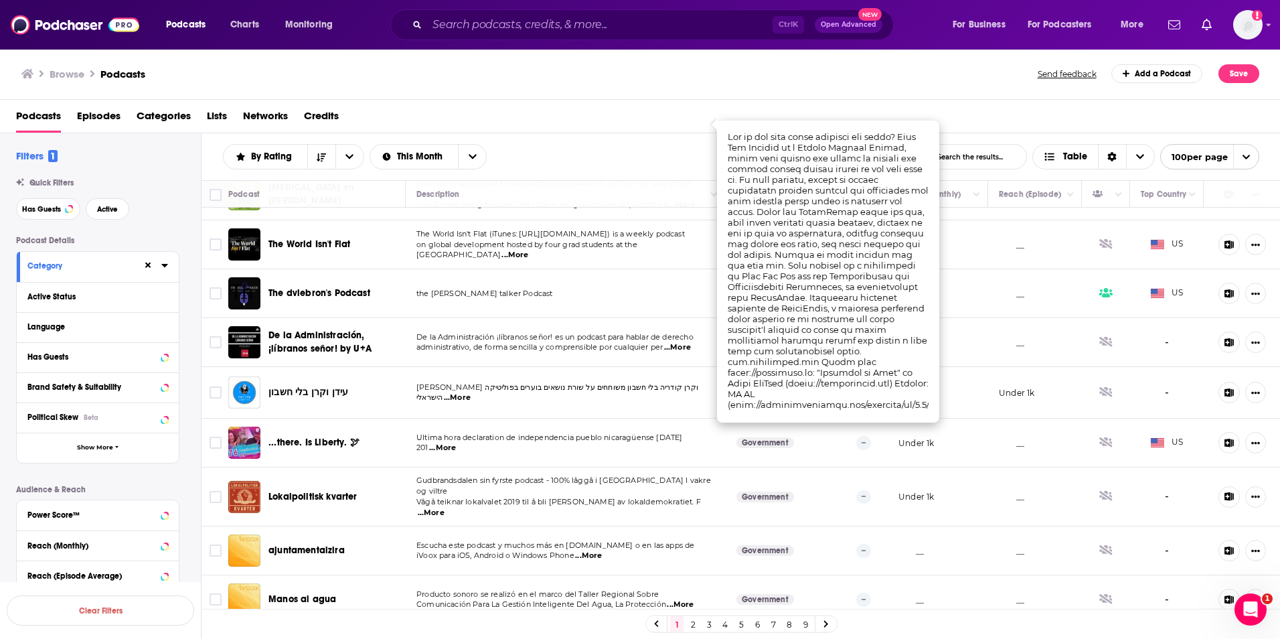
scroll to position [669, 0]
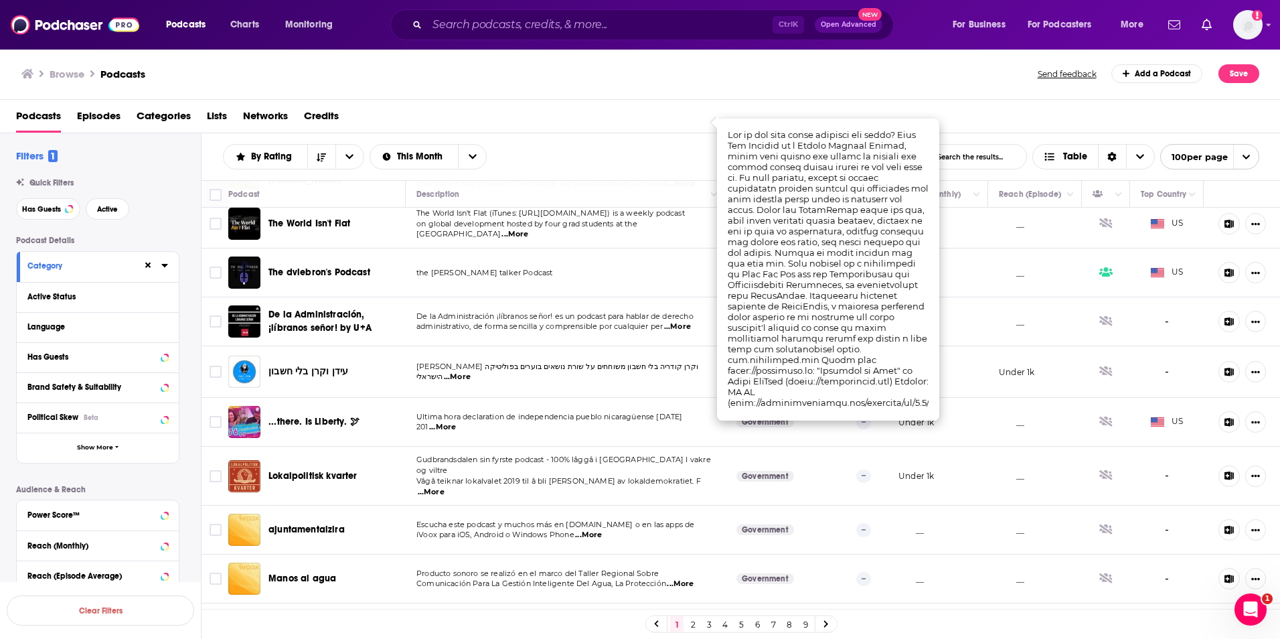
click at [620, 422] on p "201 ...More" at bounding box center [565, 427] width 298 height 11
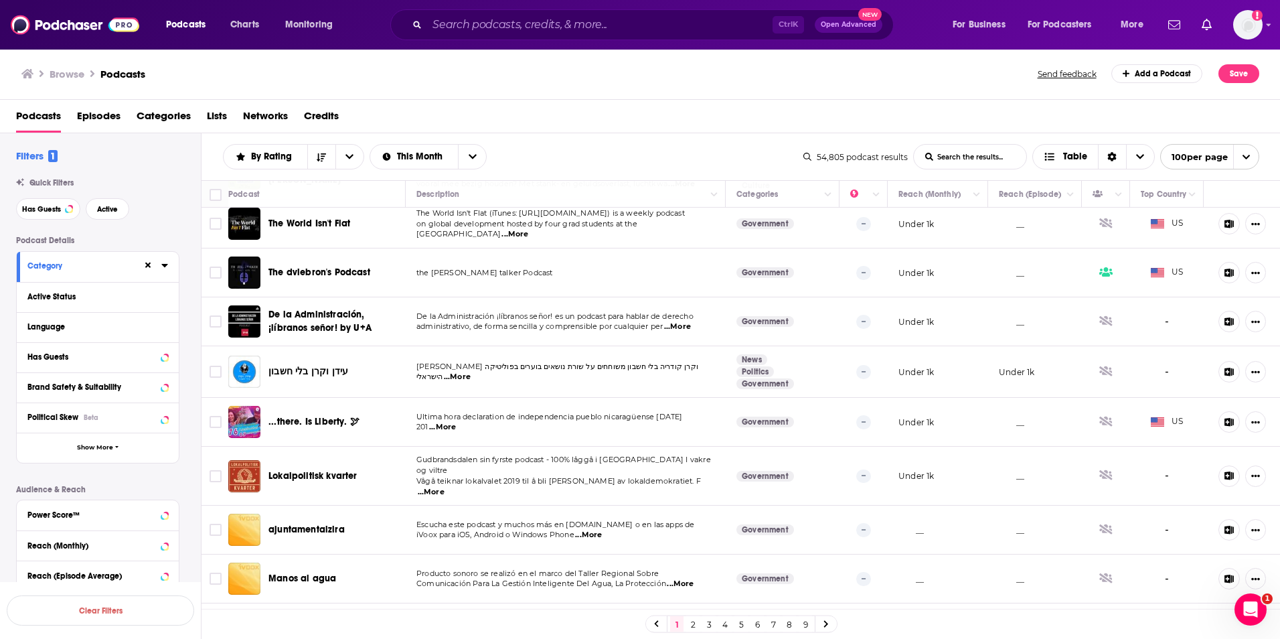
click at [447, 422] on span "...More" at bounding box center [442, 427] width 27 height 11
click at [461, 422] on p "201 ...More" at bounding box center [565, 427] width 298 height 11
click at [456, 372] on span "...More" at bounding box center [457, 377] width 27 height 11
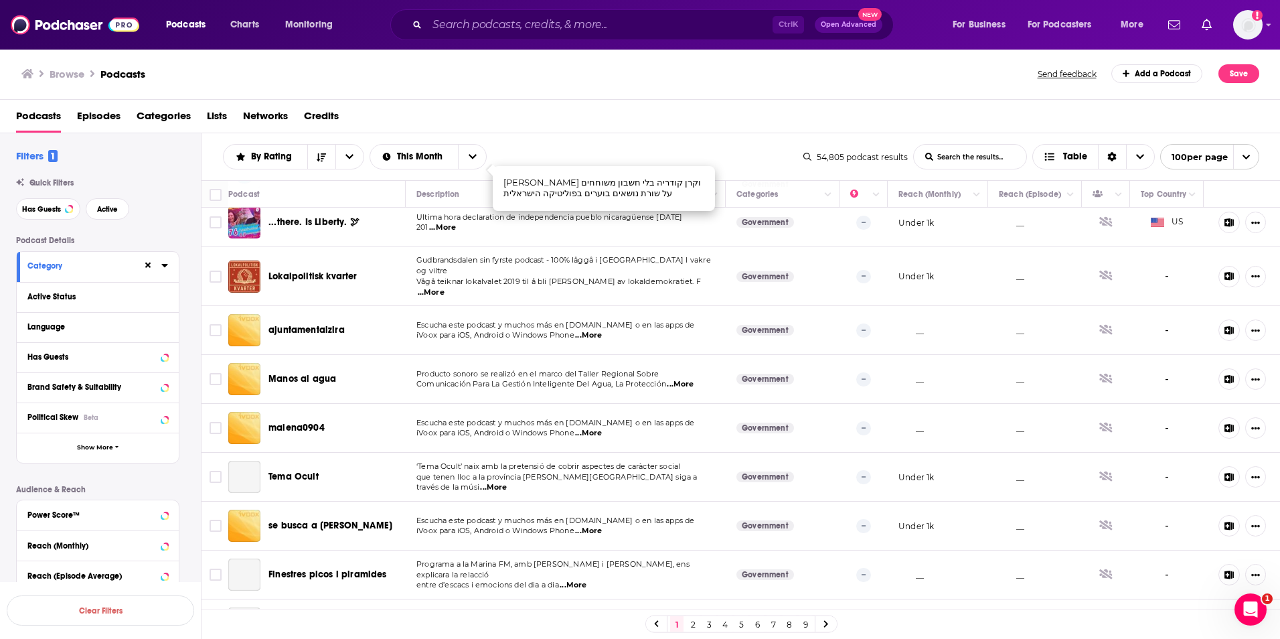
scroll to position [870, 0]
click at [531, 471] on p "que tenen lloc a la província [PERSON_NAME][GEOGRAPHIC_DATA] siga a través de l…" at bounding box center [565, 481] width 298 height 21
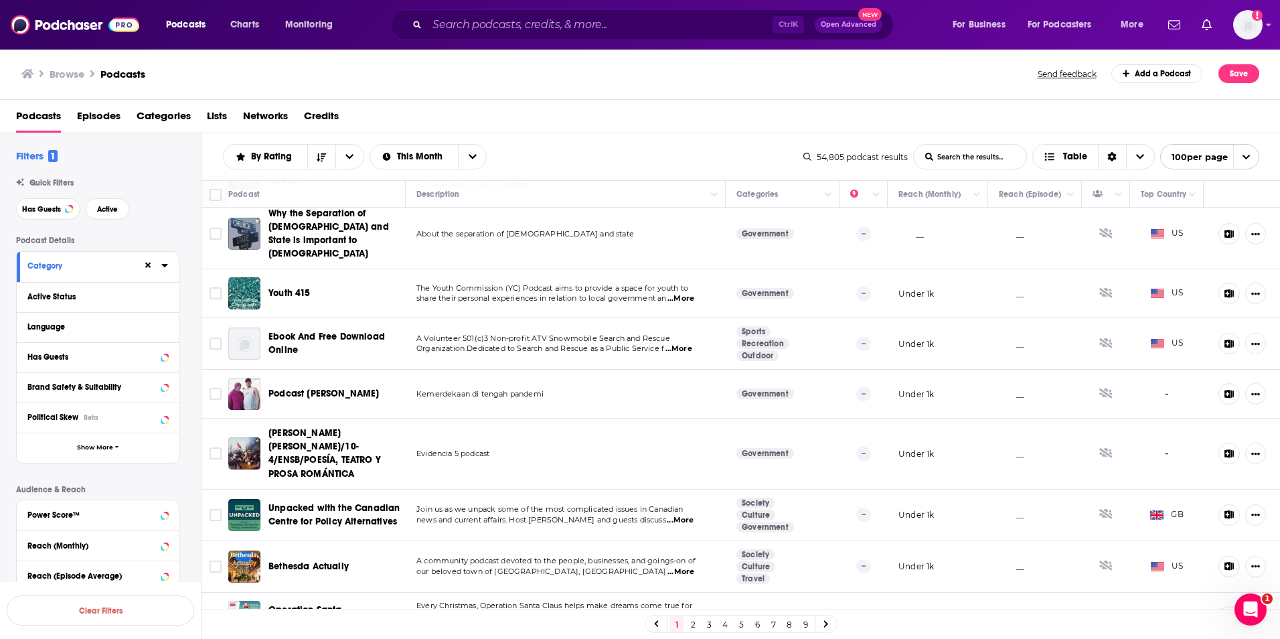
scroll to position [1540, 0]
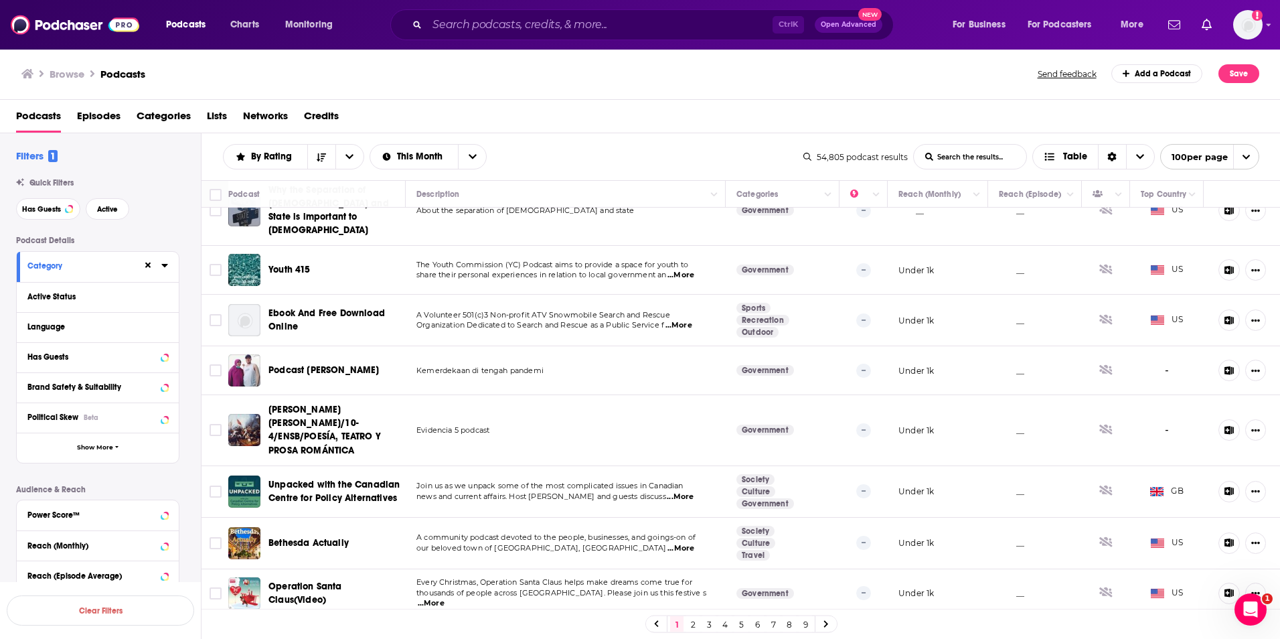
click at [677, 491] on span "...More" at bounding box center [680, 496] width 27 height 11
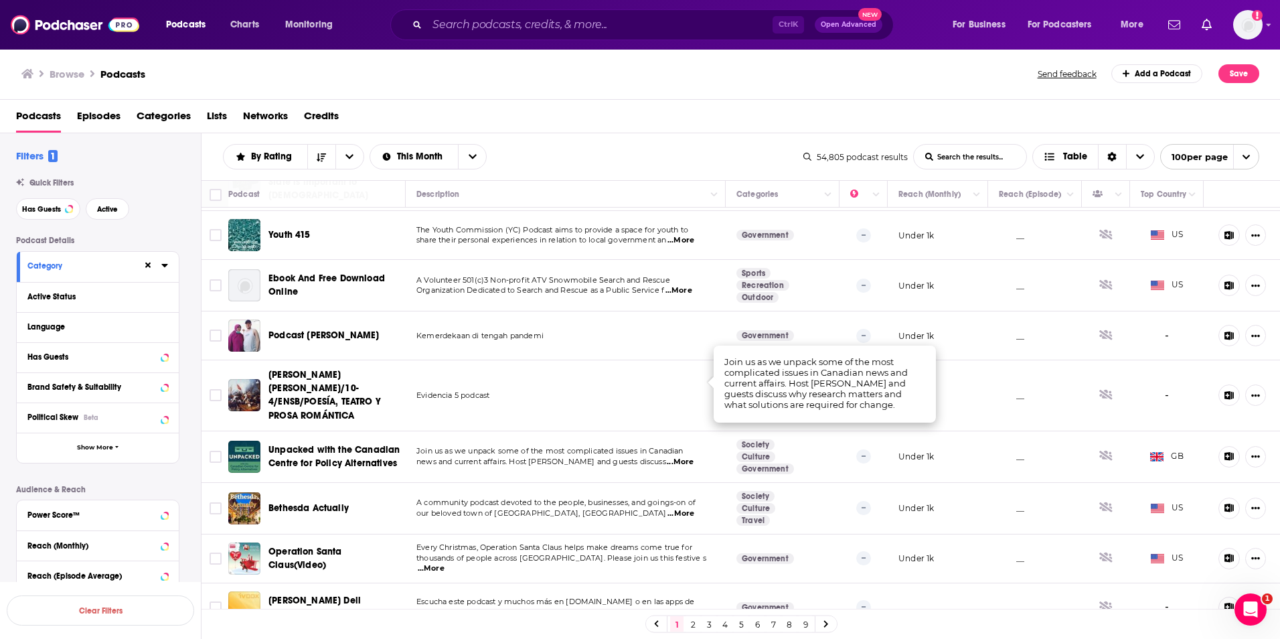
scroll to position [1607, 0]
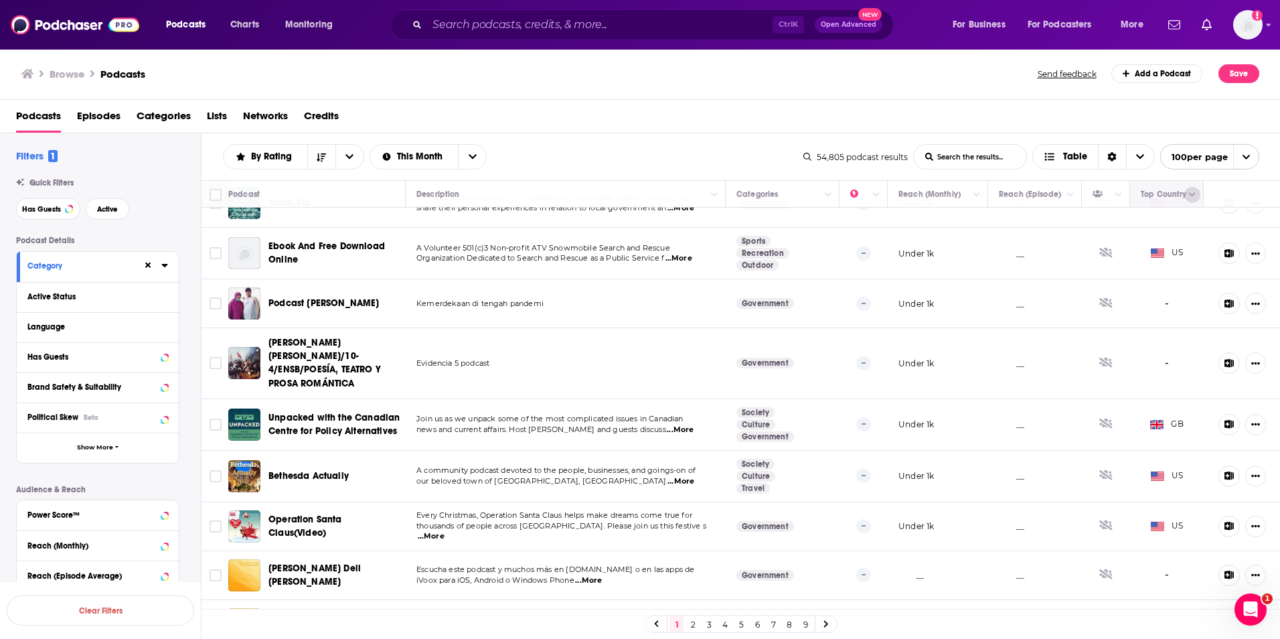
click at [1189, 195] on icon "Column Actions" at bounding box center [1192, 195] width 7 height 8
click at [1003, 114] on div at bounding box center [640, 319] width 1280 height 639
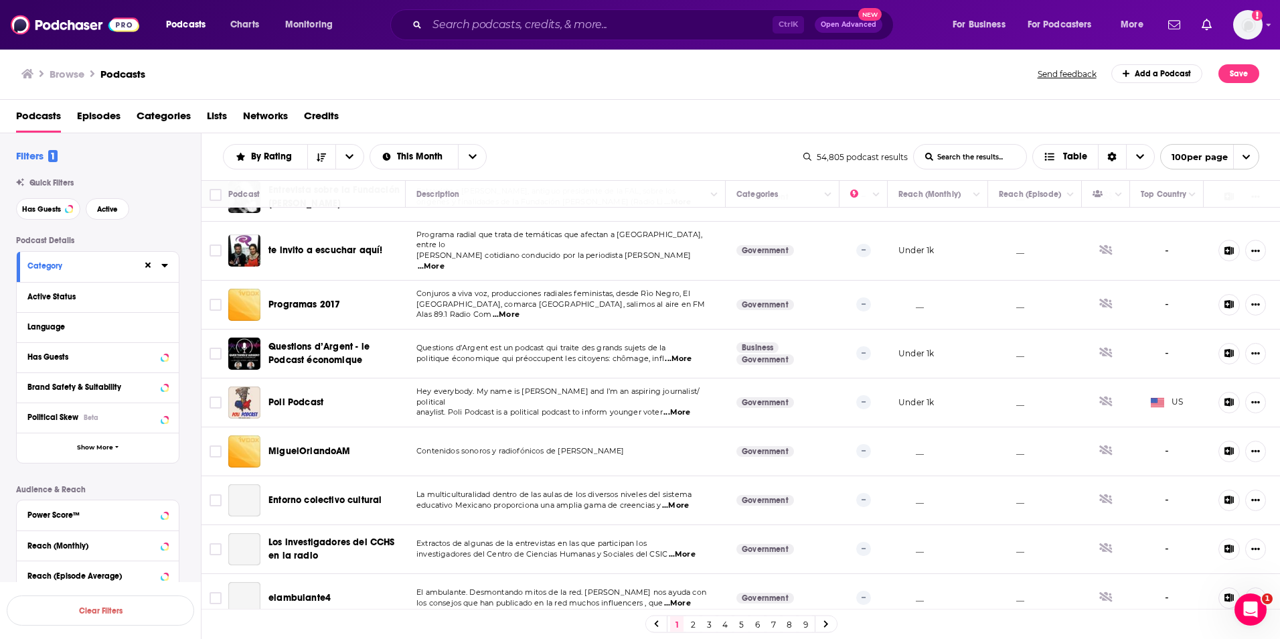
scroll to position [2142, 0]
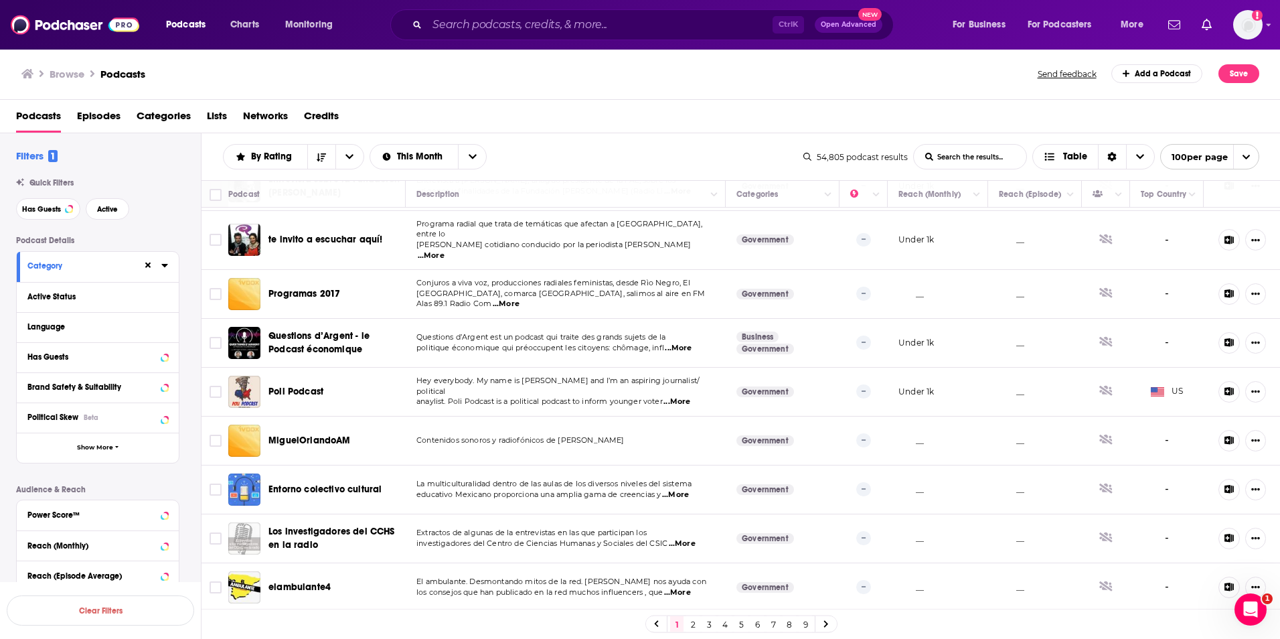
click at [686, 538] on span "...More" at bounding box center [682, 543] width 27 height 11
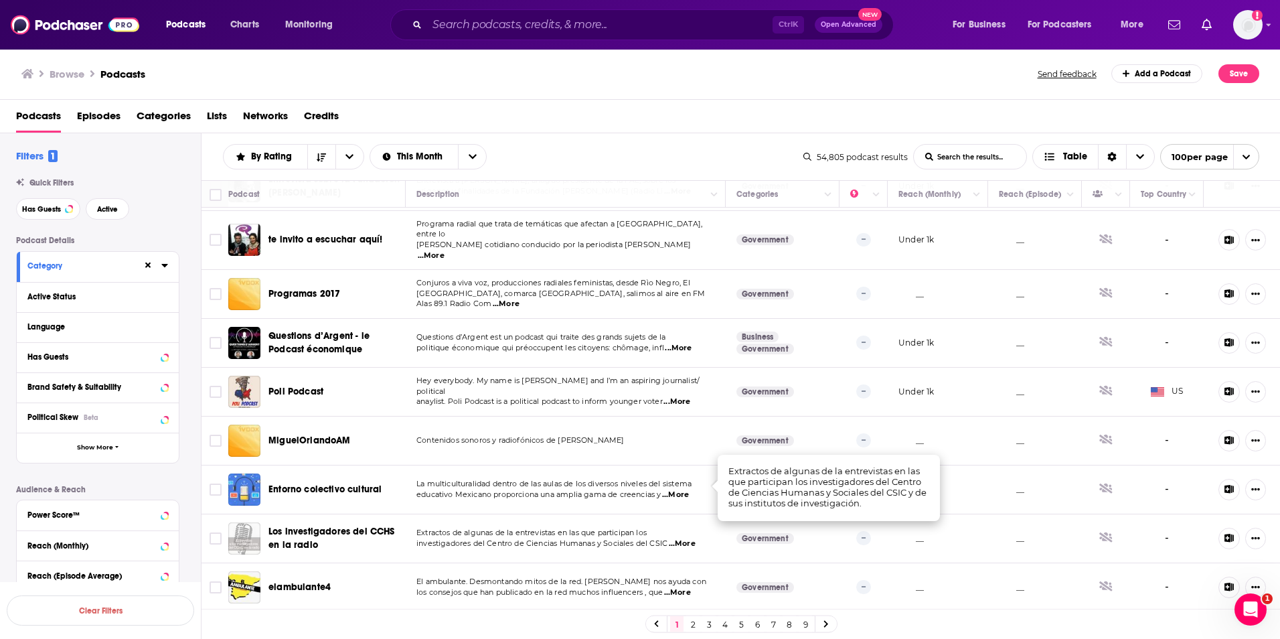
click at [677, 396] on span "...More" at bounding box center [676, 401] width 27 height 11
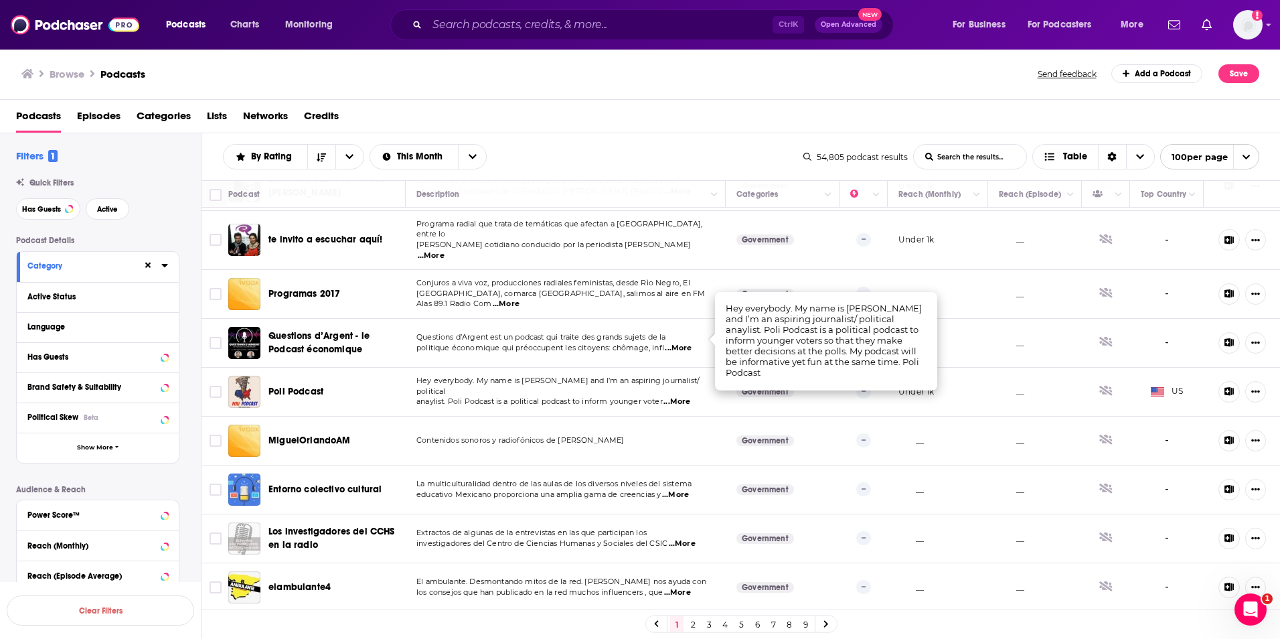
click at [634, 416] on td "Contenidos sonoros y radiofónicos de [PERSON_NAME]" at bounding box center [566, 440] width 320 height 49
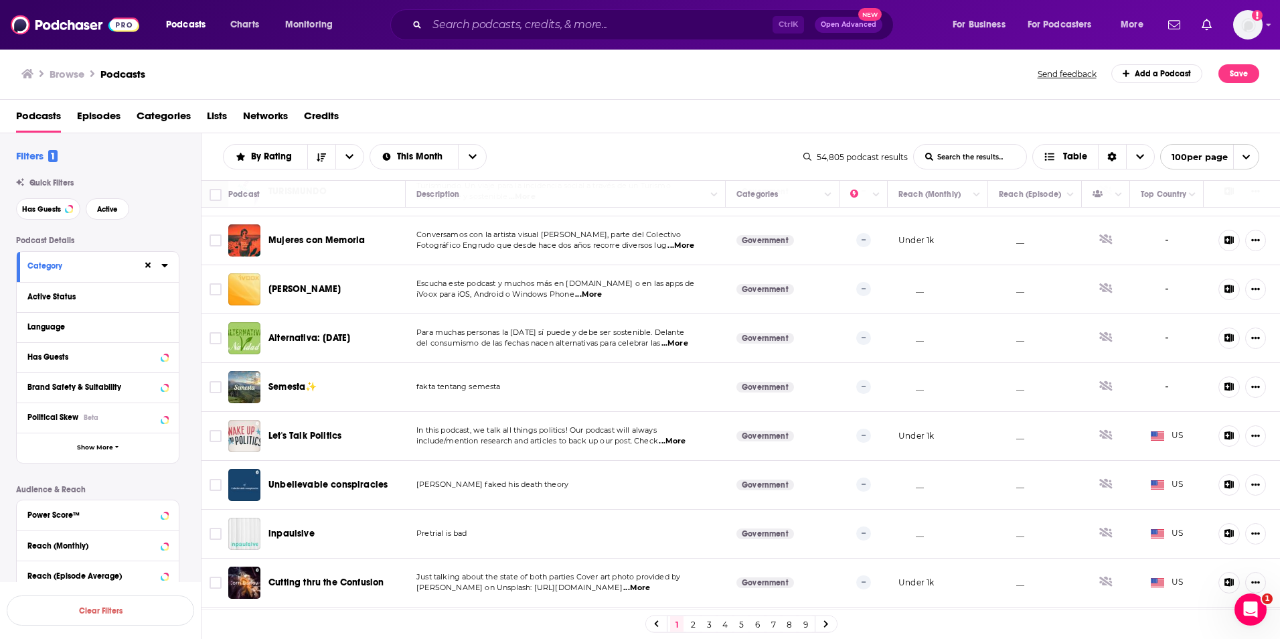
scroll to position [4545, 0]
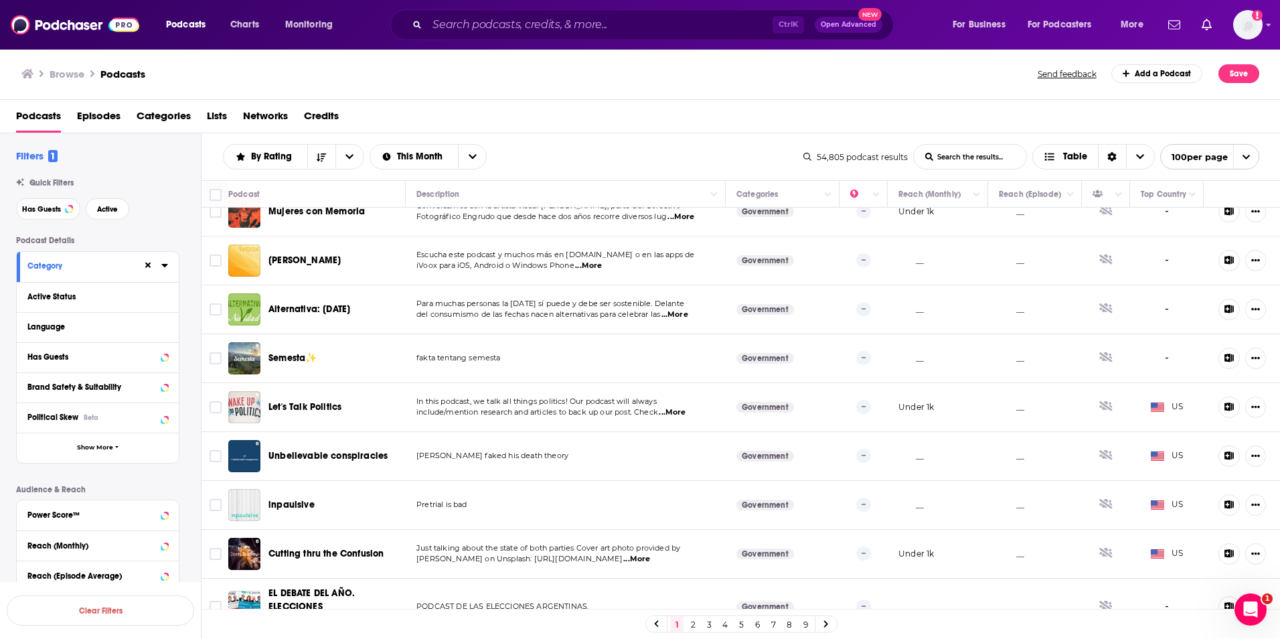
click at [692, 625] on link "2" at bounding box center [692, 624] width 13 height 16
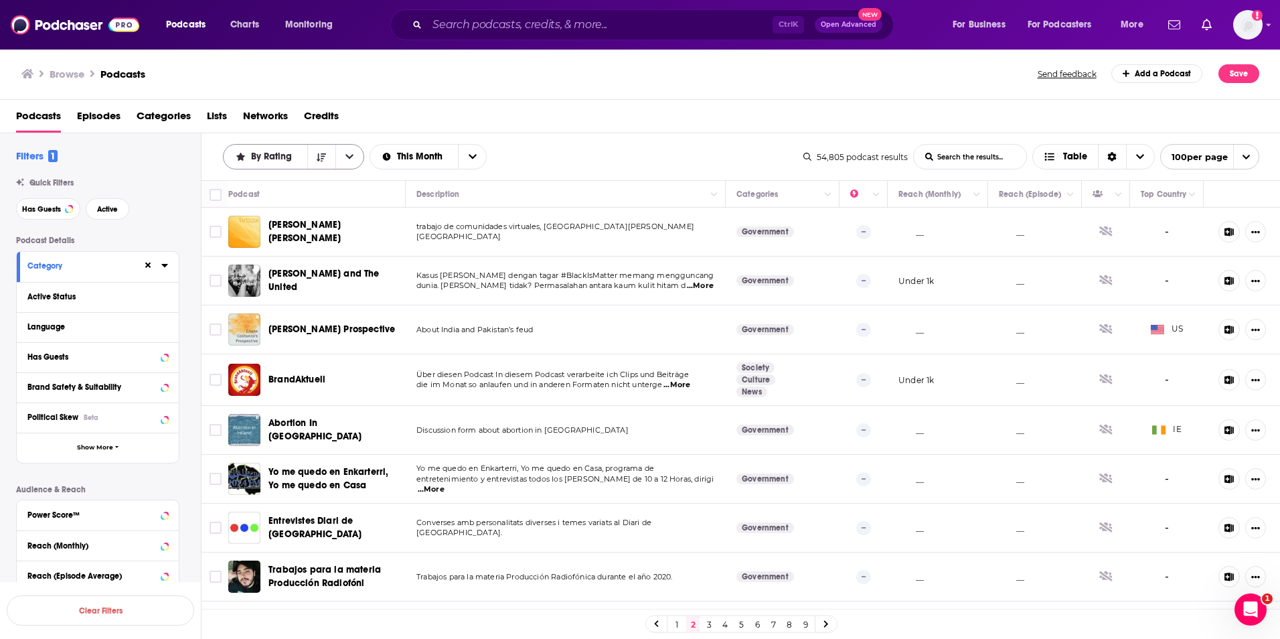
click at [343, 159] on button "open menu" at bounding box center [349, 157] width 28 height 24
click at [562, 148] on div "By Rating By Rating Trending New Power Score List Search Input Search the resul…" at bounding box center [513, 156] width 580 height 25
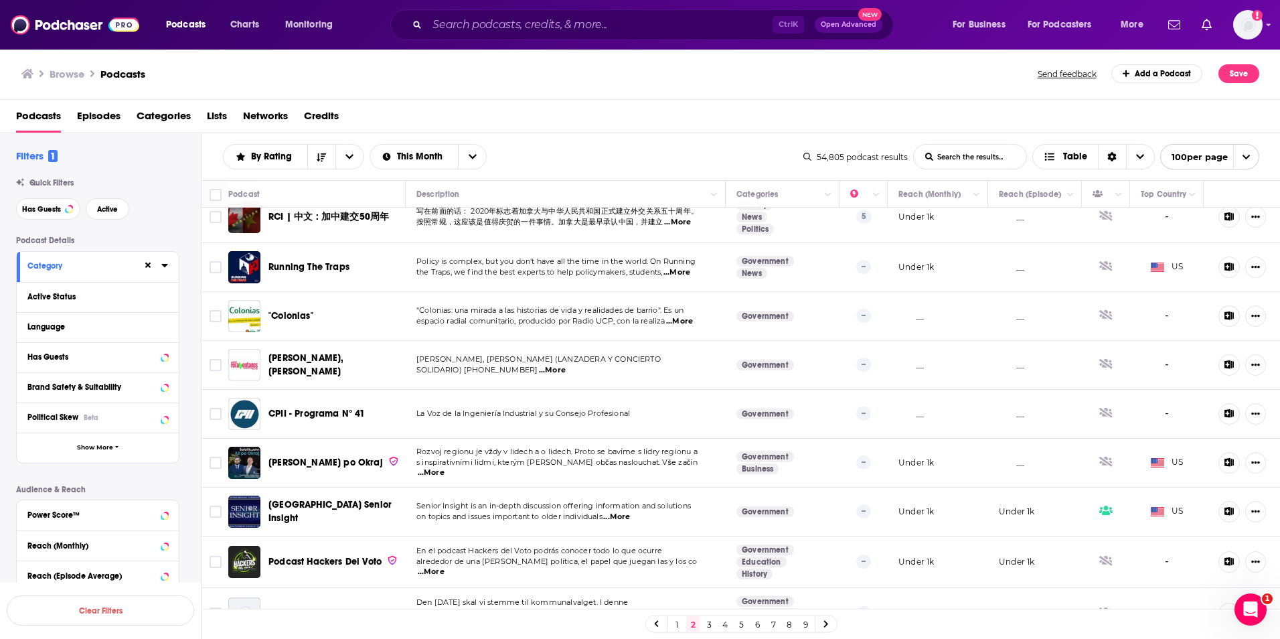
scroll to position [4585, 0]
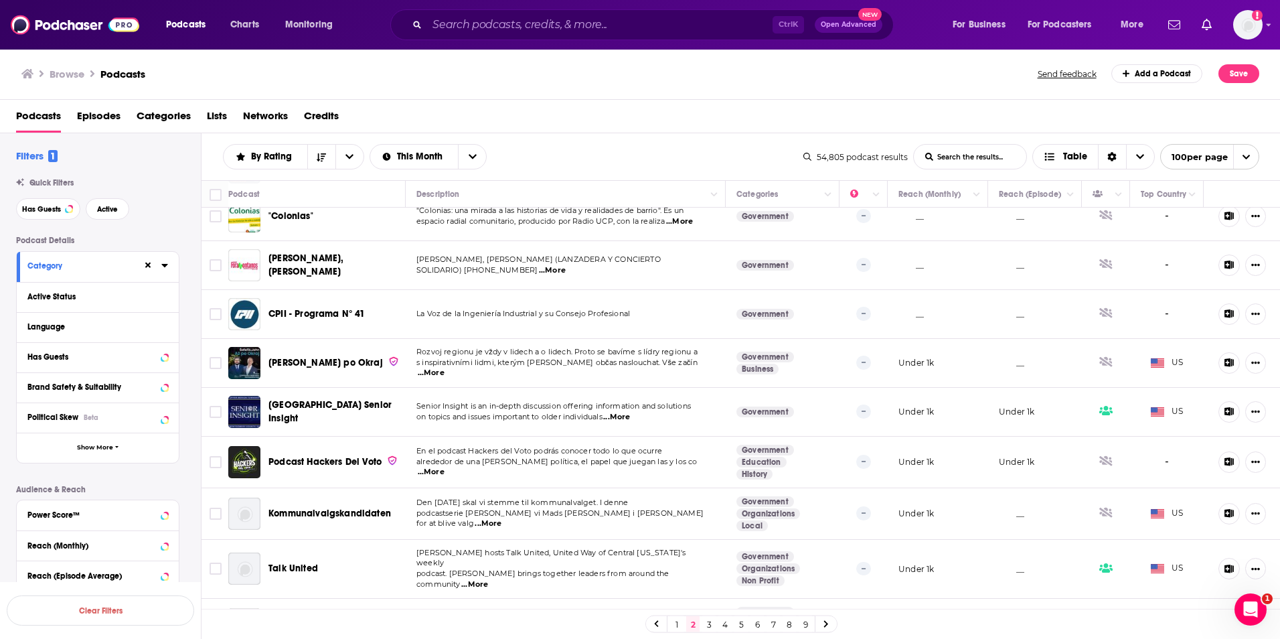
click at [706, 624] on link "3" at bounding box center [708, 624] width 13 height 16
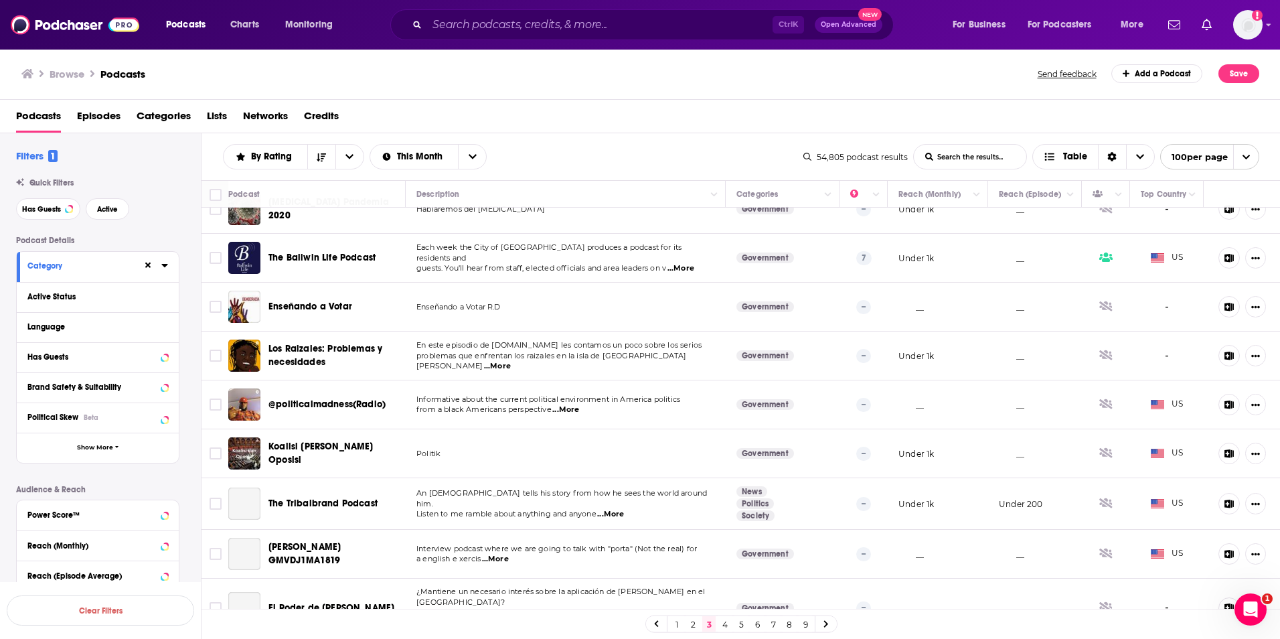
scroll to position [134, 0]
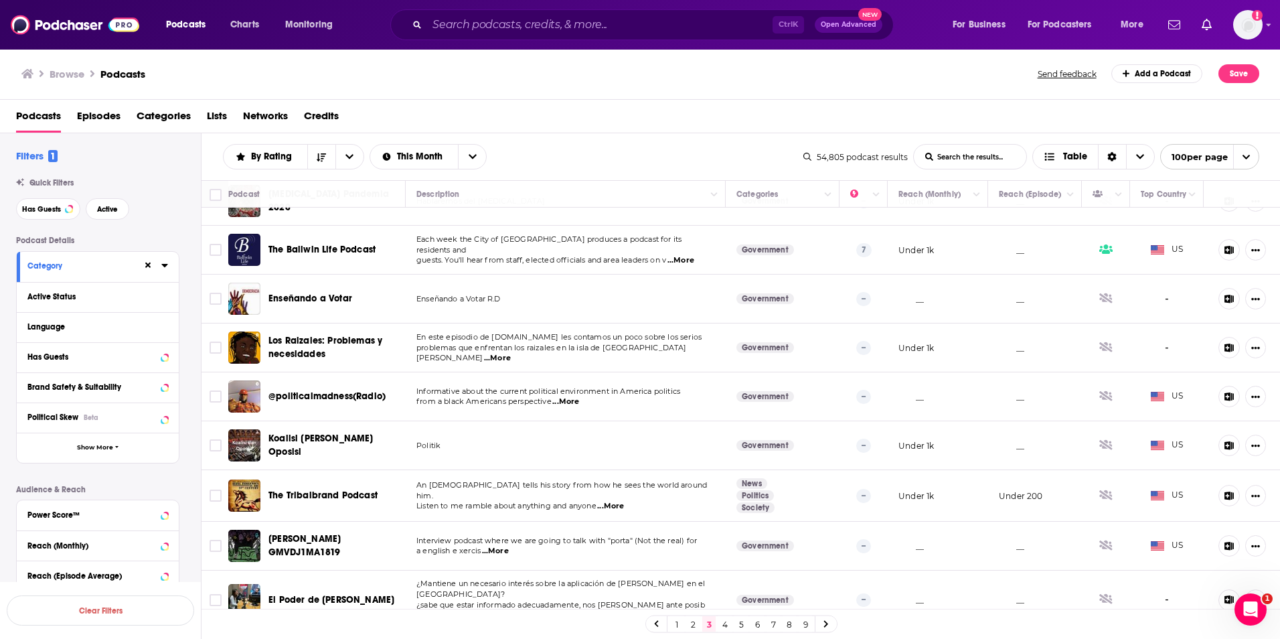
click at [127, 261] on div "Category" at bounding box center [80, 265] width 106 height 9
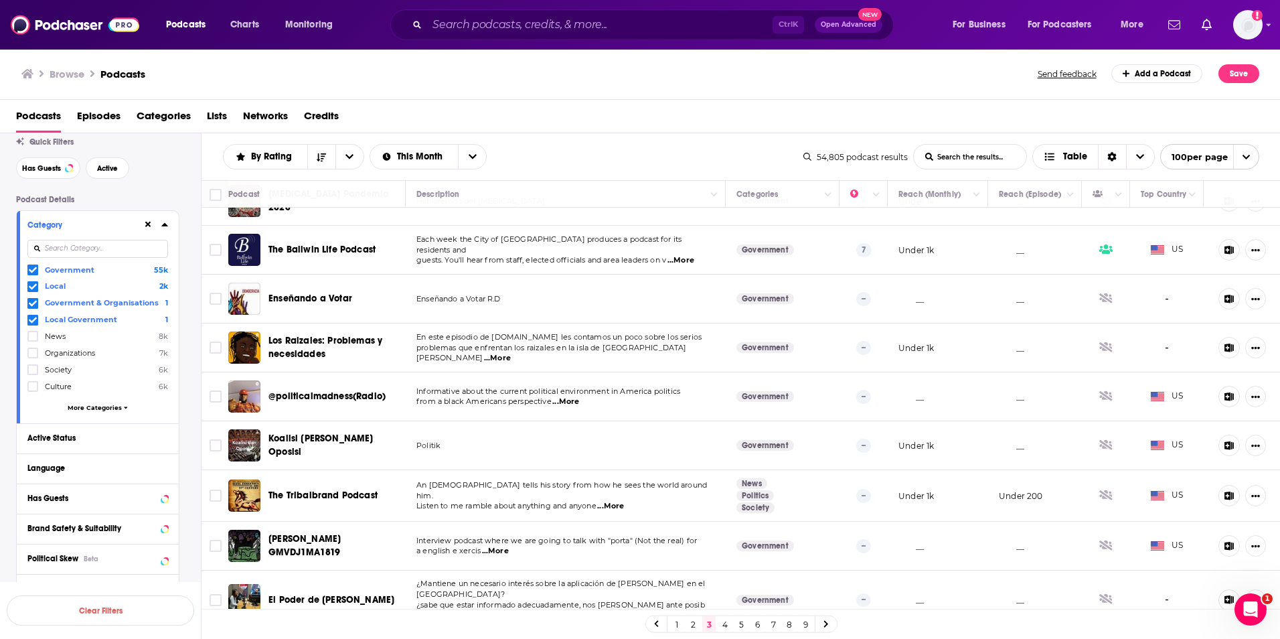
scroll to position [0, 0]
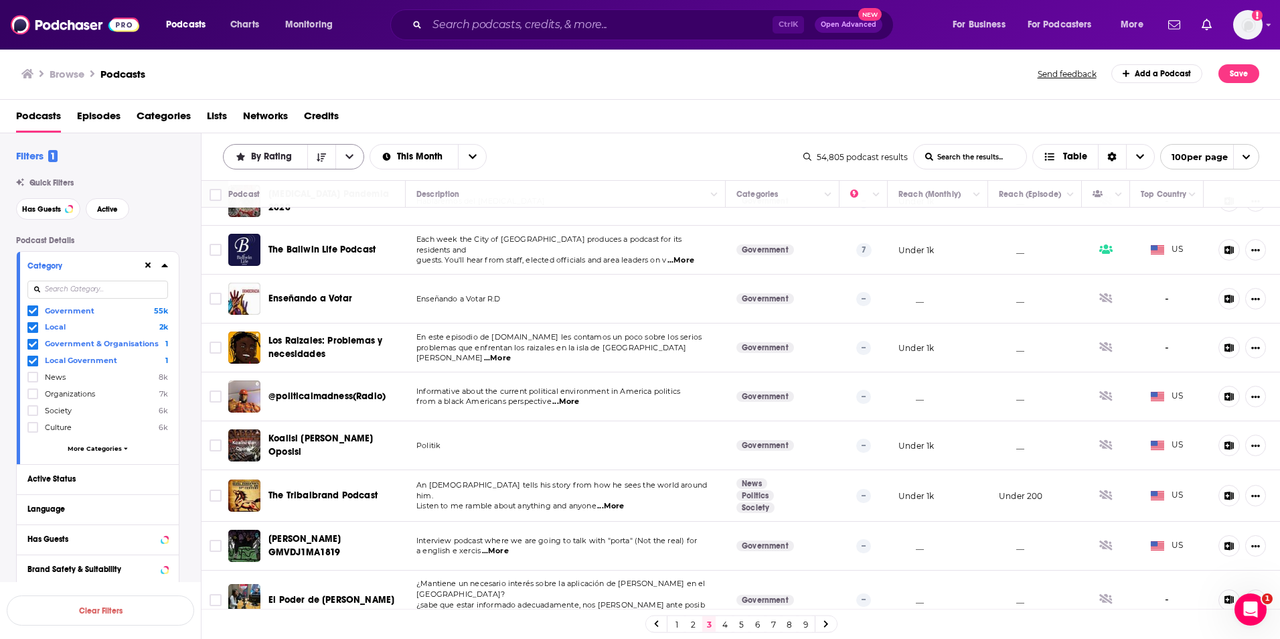
click at [353, 155] on button "open menu" at bounding box center [349, 157] width 28 height 24
click at [322, 153] on icon "Sort Direction" at bounding box center [321, 157] width 9 height 9
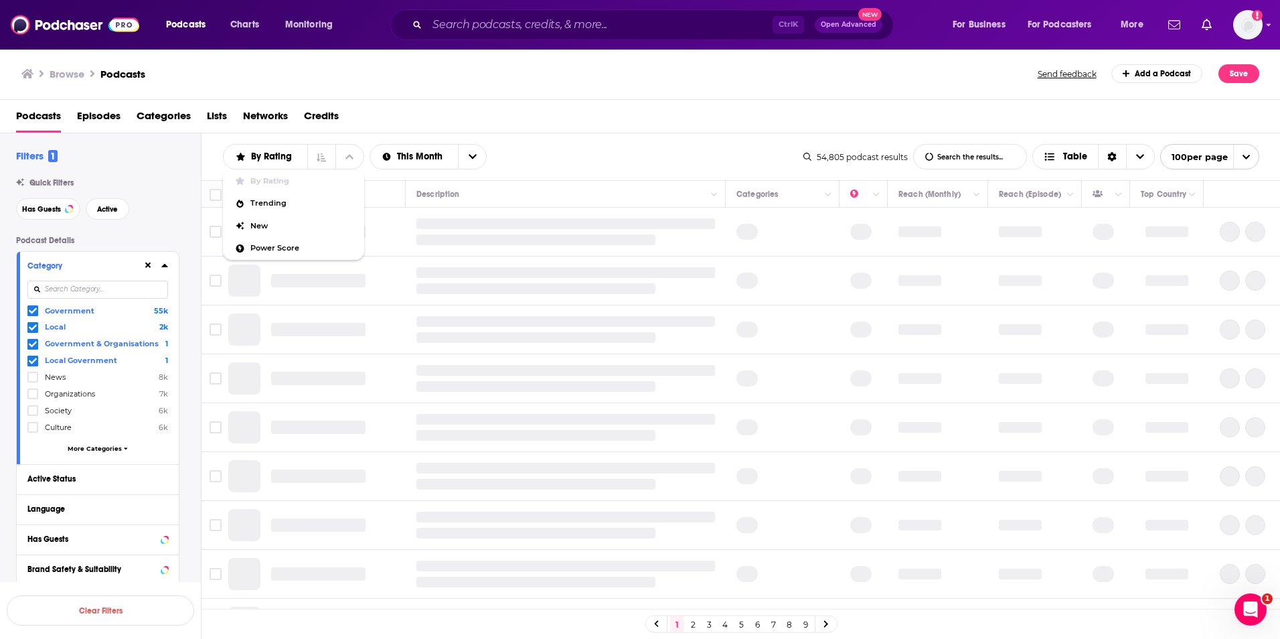
drag, startPoint x: 546, startPoint y: 151, endPoint x: 1198, endPoint y: 165, distance: 652.2
click at [546, 151] on div "By Rating By Rating Trending New Power Score List Search Input Search the resul…" at bounding box center [513, 156] width 580 height 25
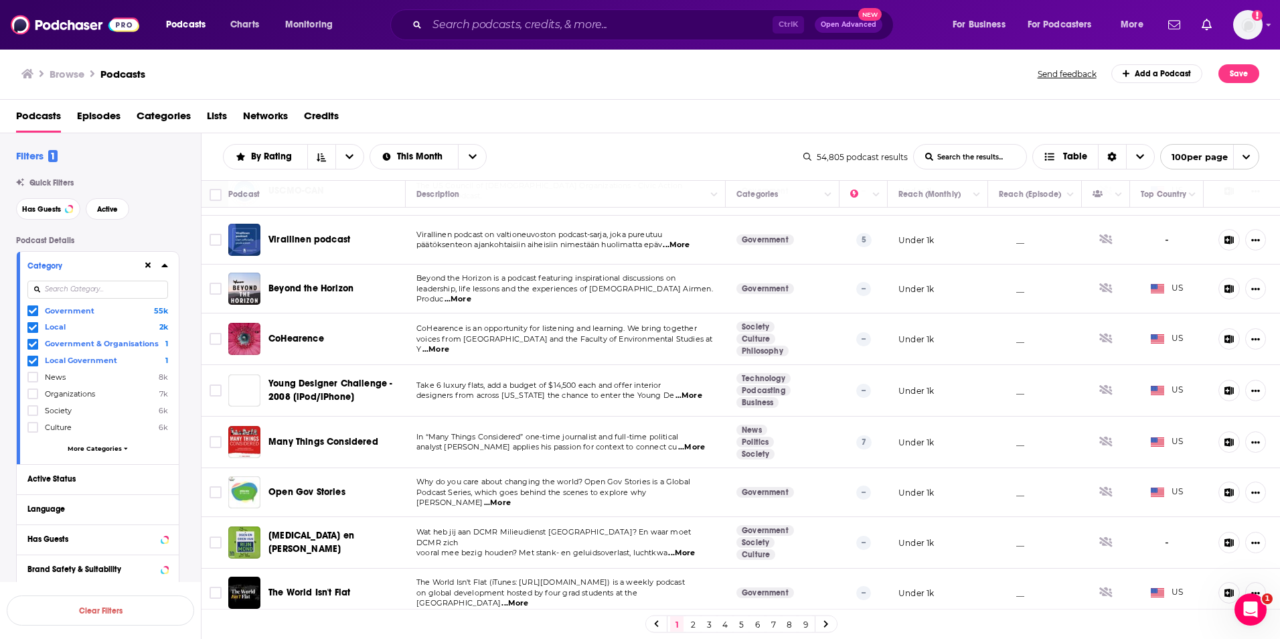
scroll to position [134, 0]
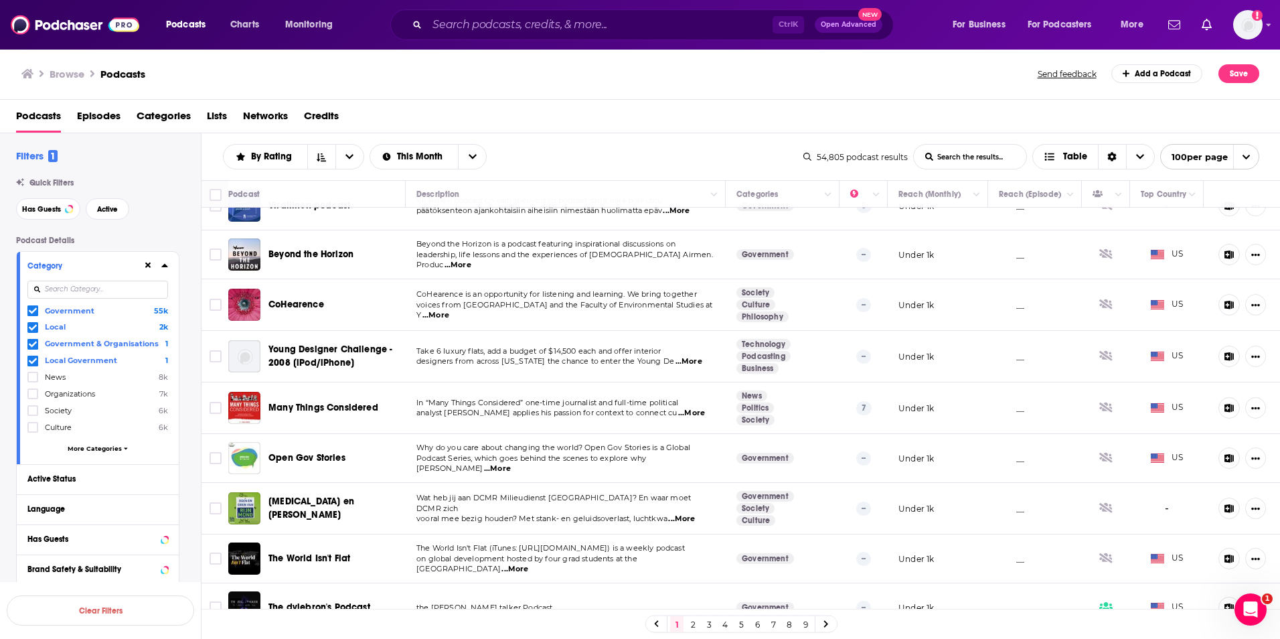
click at [34, 325] on icon at bounding box center [33, 327] width 8 height 8
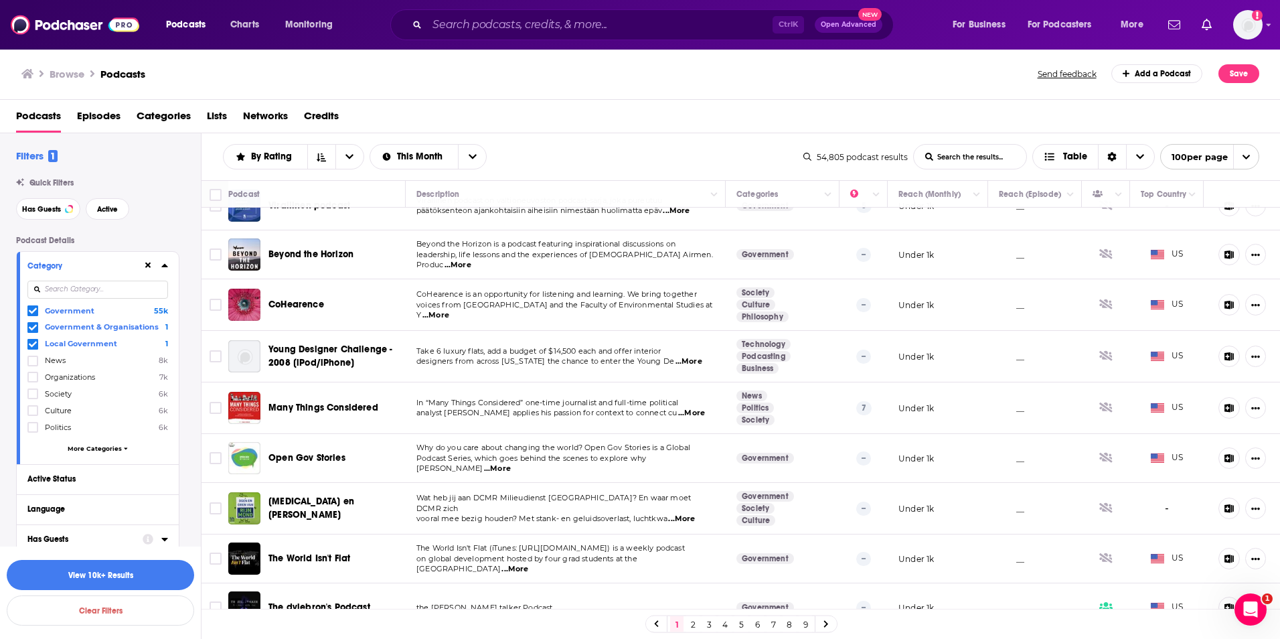
scroll to position [335, 0]
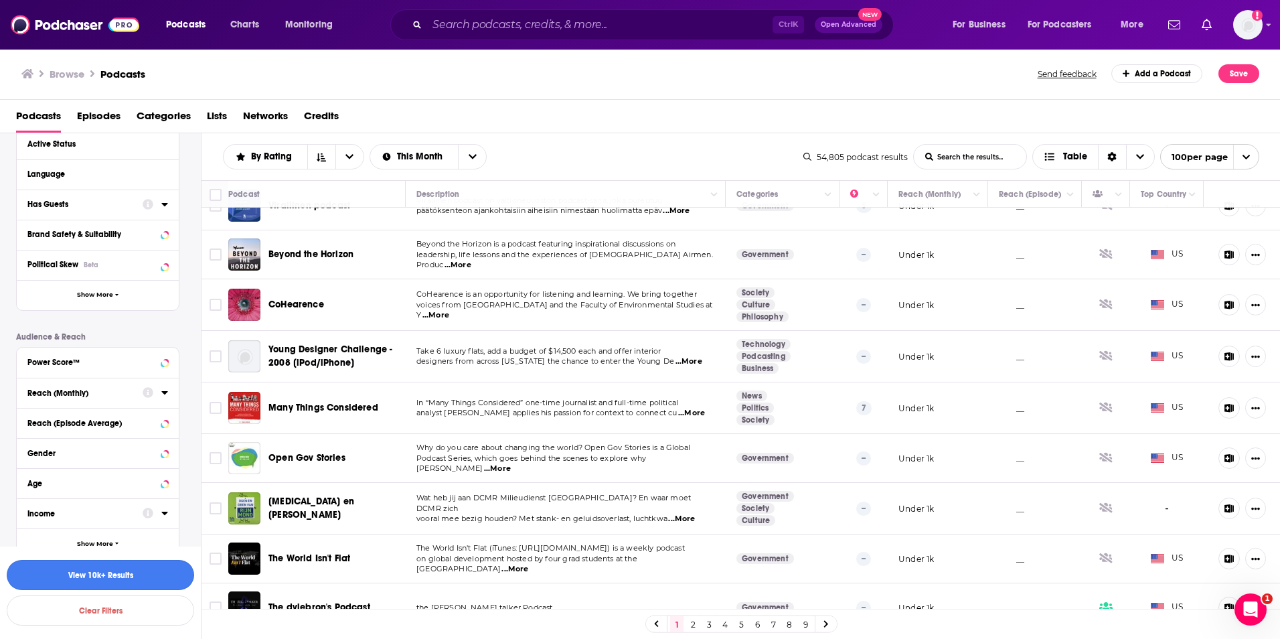
click at [135, 573] on button "View 10k+ Results" at bounding box center [100, 575] width 187 height 30
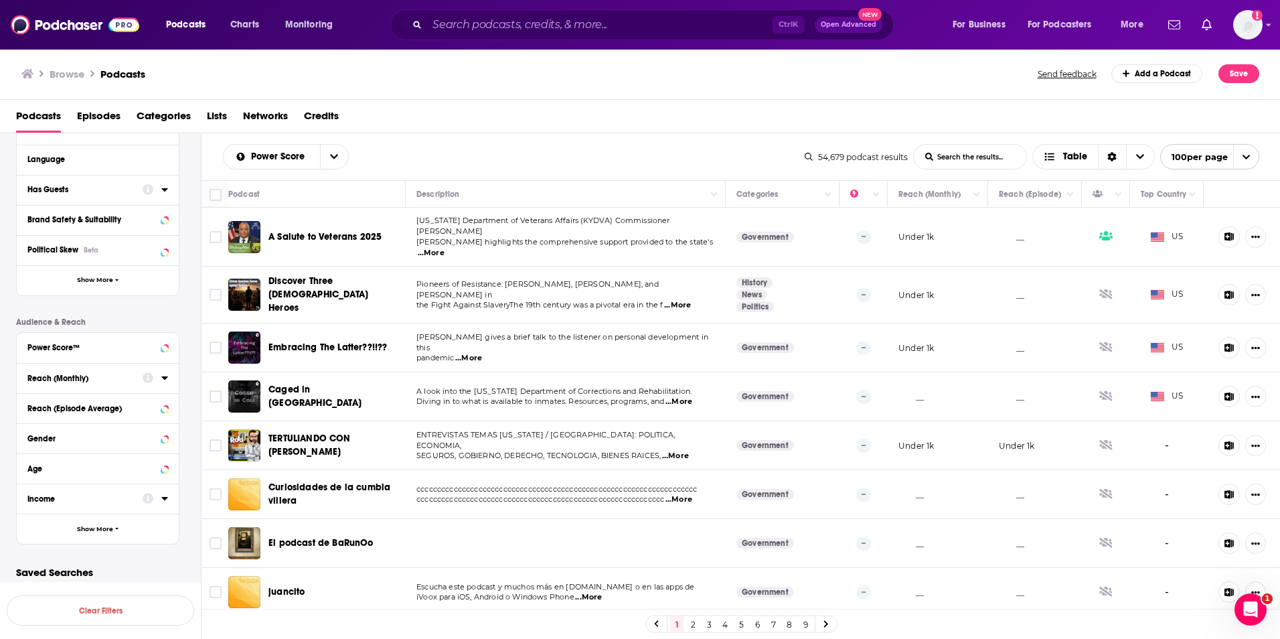
scroll to position [353, 0]
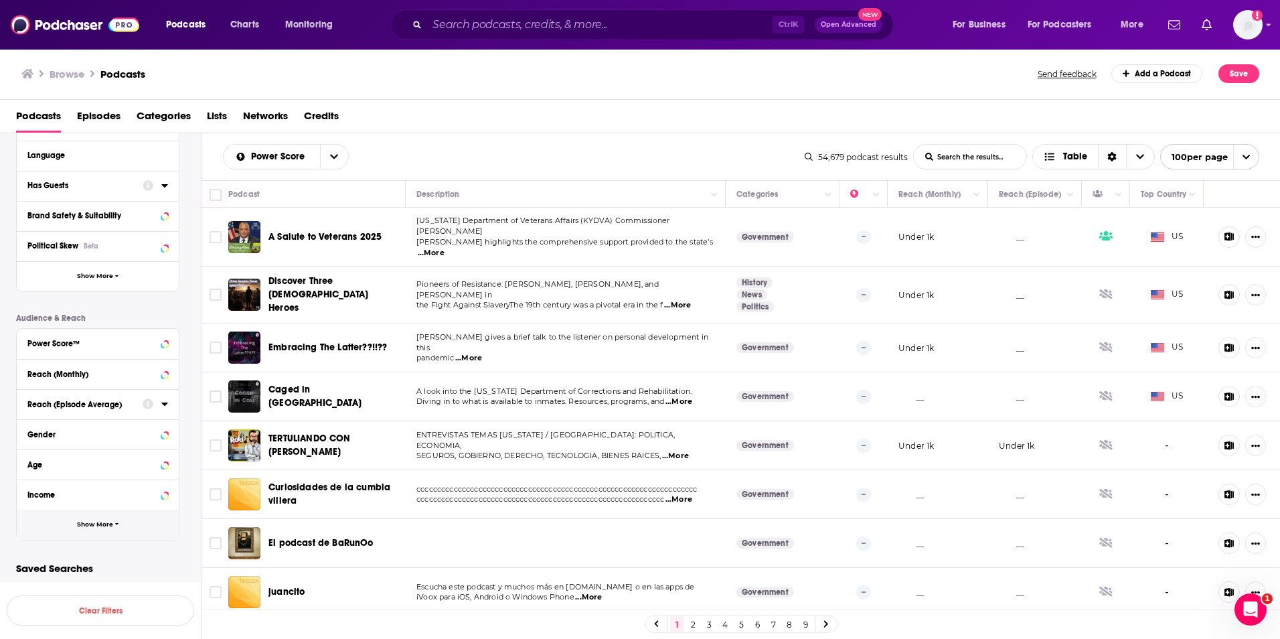
click at [137, 525] on button "Show More" at bounding box center [98, 524] width 162 height 30
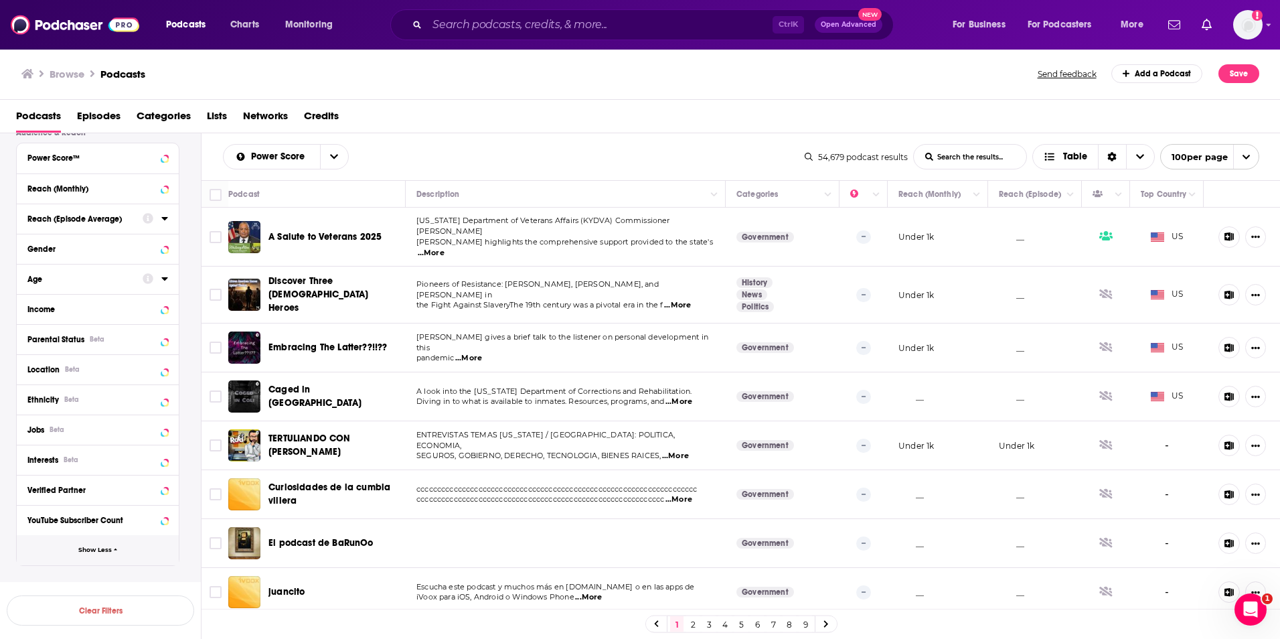
scroll to position [554, 0]
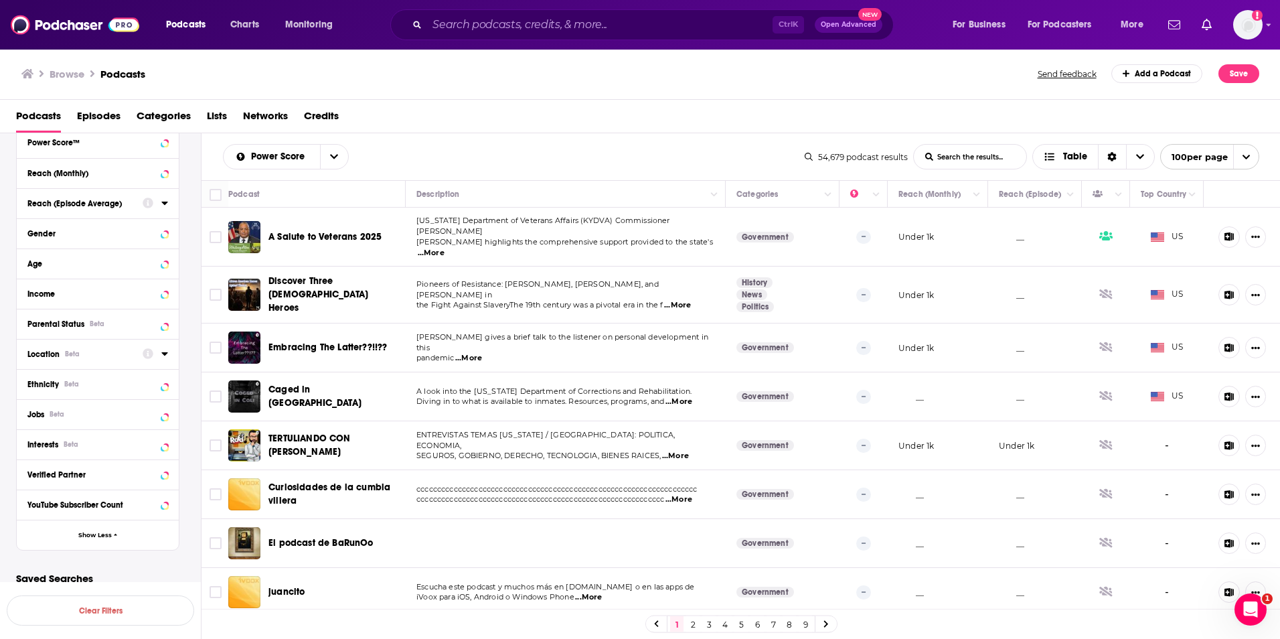
click at [163, 353] on icon at bounding box center [164, 353] width 6 height 3
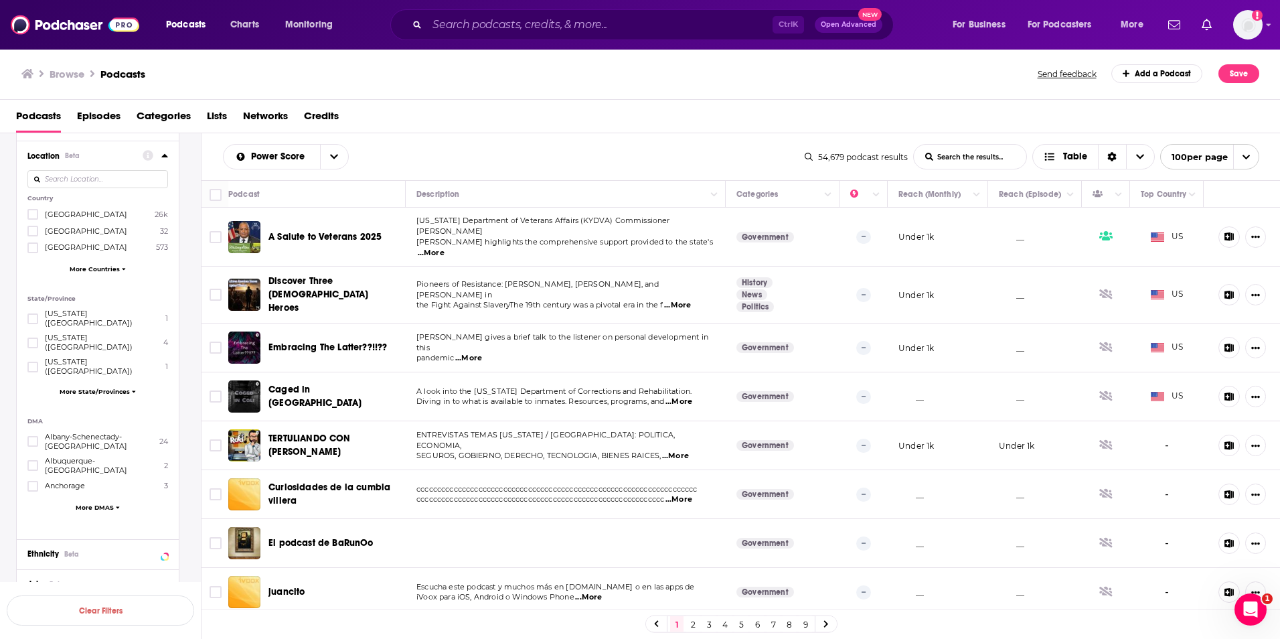
scroll to position [755, 0]
click at [82, 181] on input at bounding box center [97, 176] width 141 height 18
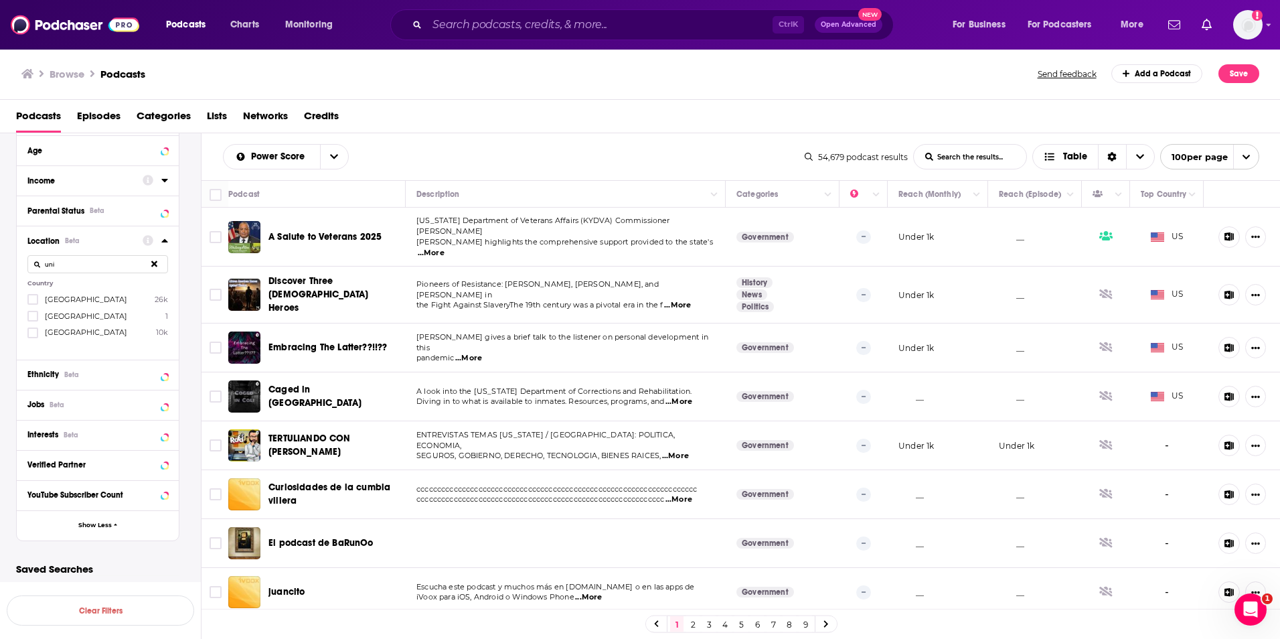
scroll to position [651, 0]
type input "unite"
click at [32, 328] on icon at bounding box center [33, 332] width 8 height 8
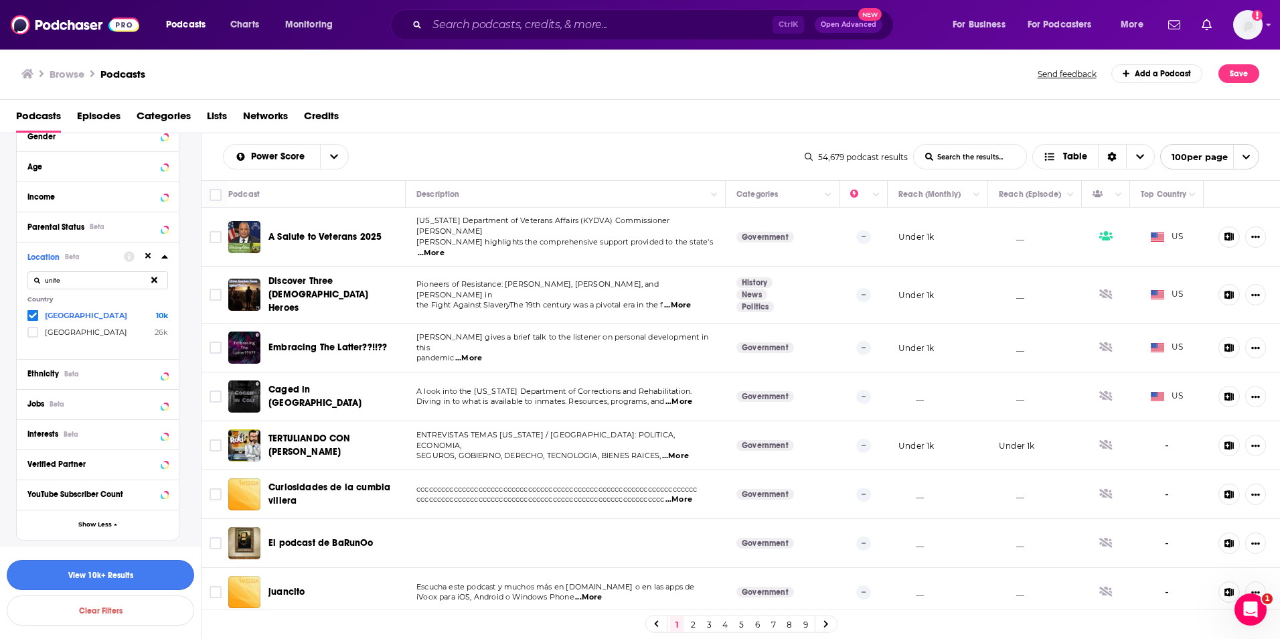
click at [131, 575] on button "View 10k+ Results" at bounding box center [100, 575] width 187 height 30
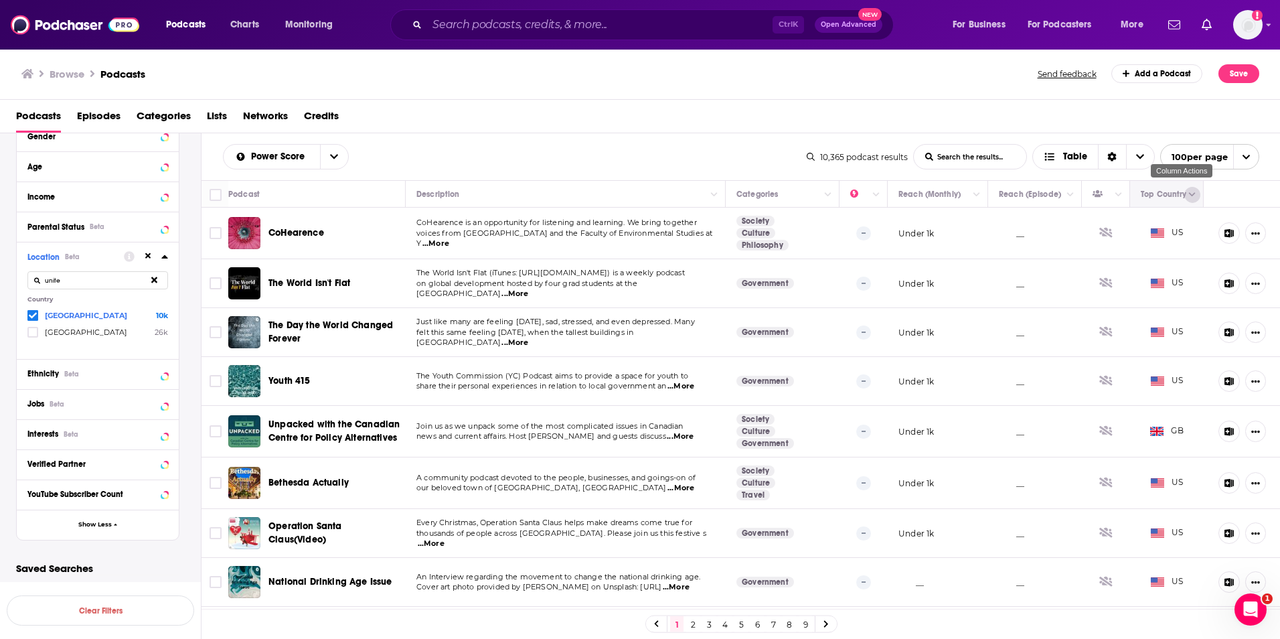
click at [1184, 189] on button "Column Actions" at bounding box center [1192, 195] width 16 height 16
click at [641, 133] on div at bounding box center [640, 319] width 1280 height 639
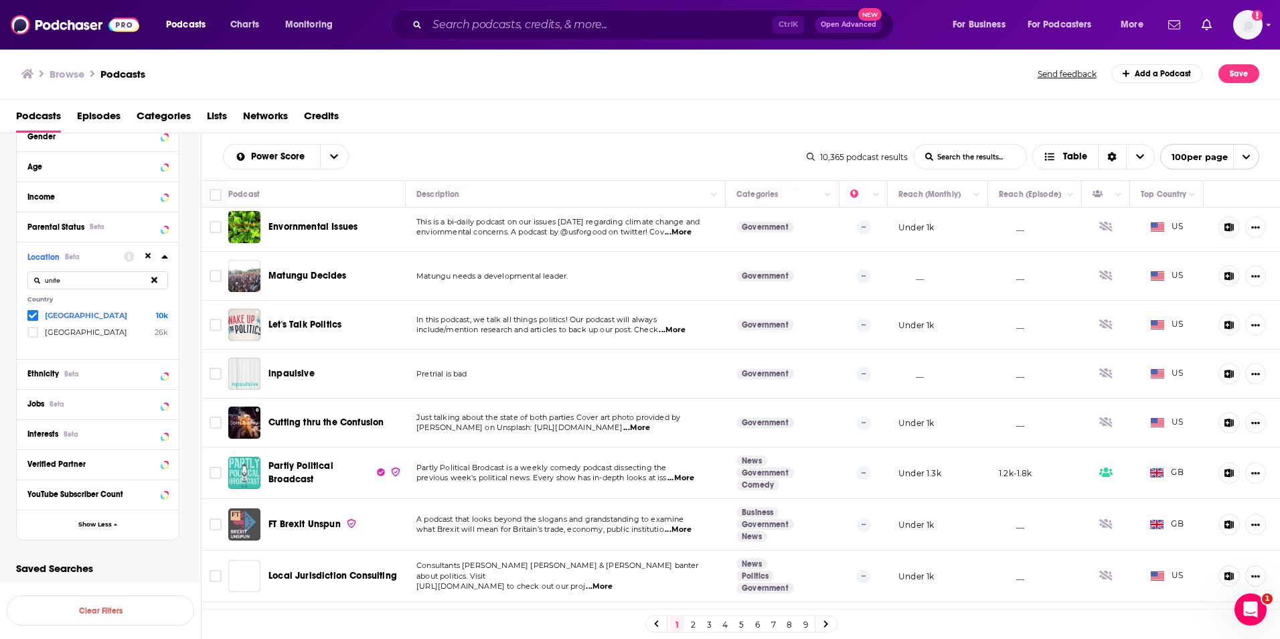
scroll to position [536, 0]
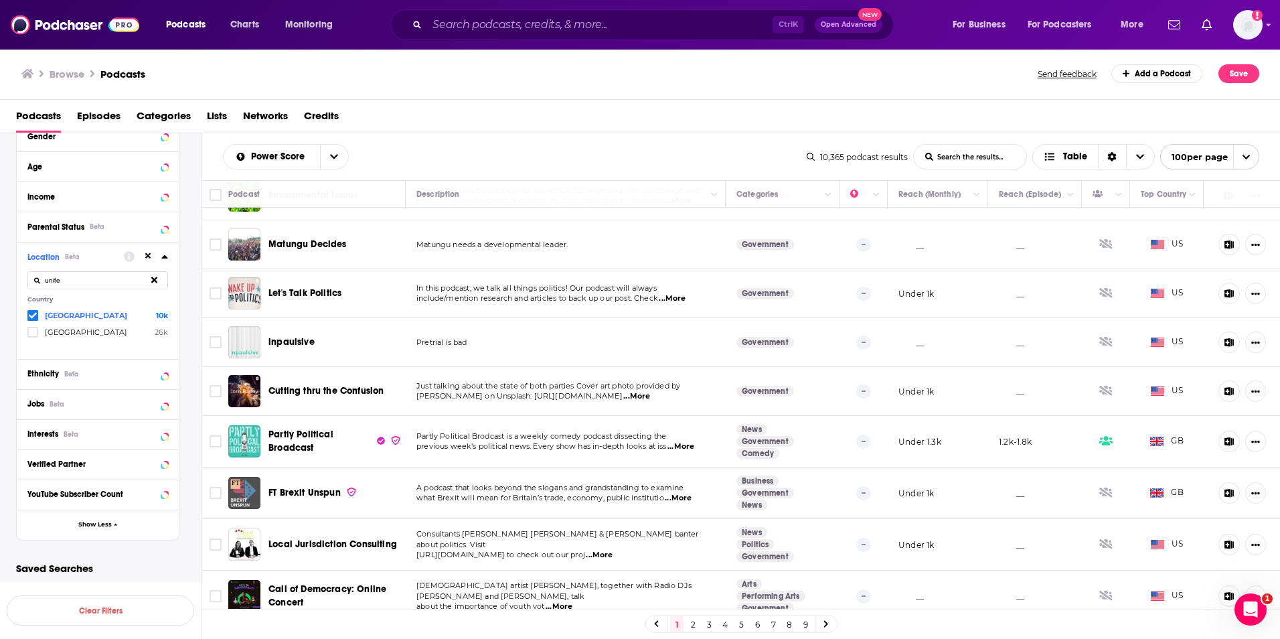
click at [688, 293] on p "In this podcast, we talk all things politics! Our podcast will always" at bounding box center [565, 288] width 298 height 11
click at [683, 294] on span "...More" at bounding box center [672, 298] width 27 height 11
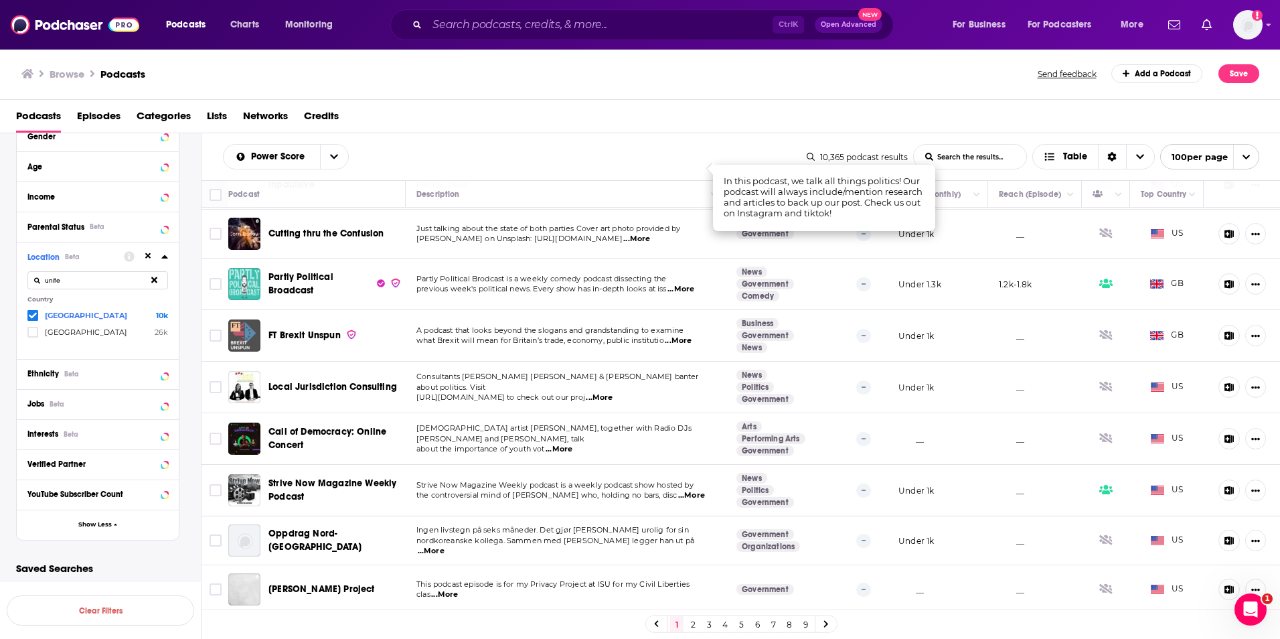
scroll to position [669, 0]
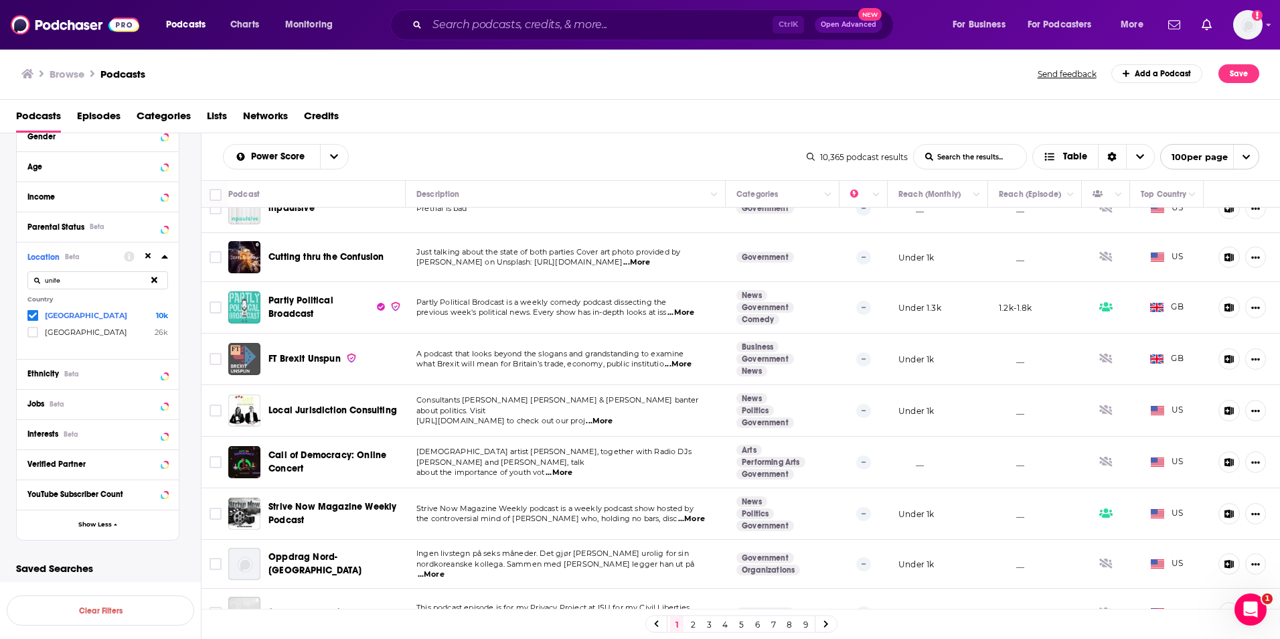
click at [684, 307] on span "...More" at bounding box center [680, 312] width 27 height 11
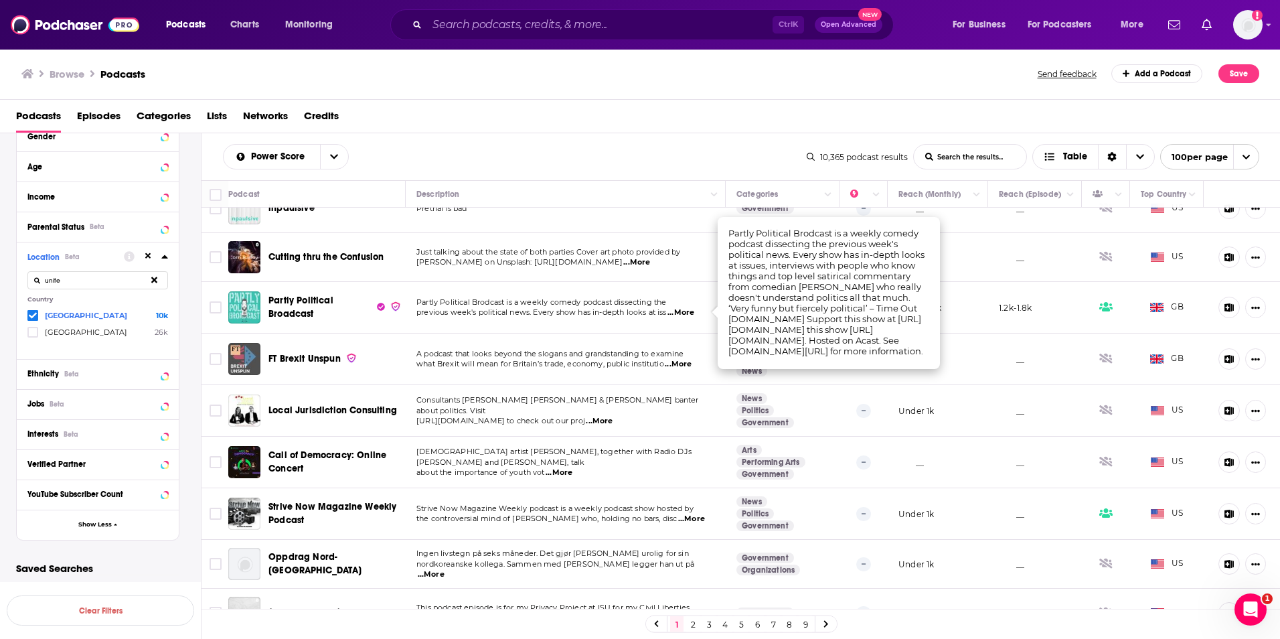
click at [633, 314] on span "previous week's political news. Every show has in-depth looks at iss" at bounding box center [541, 311] width 250 height 9
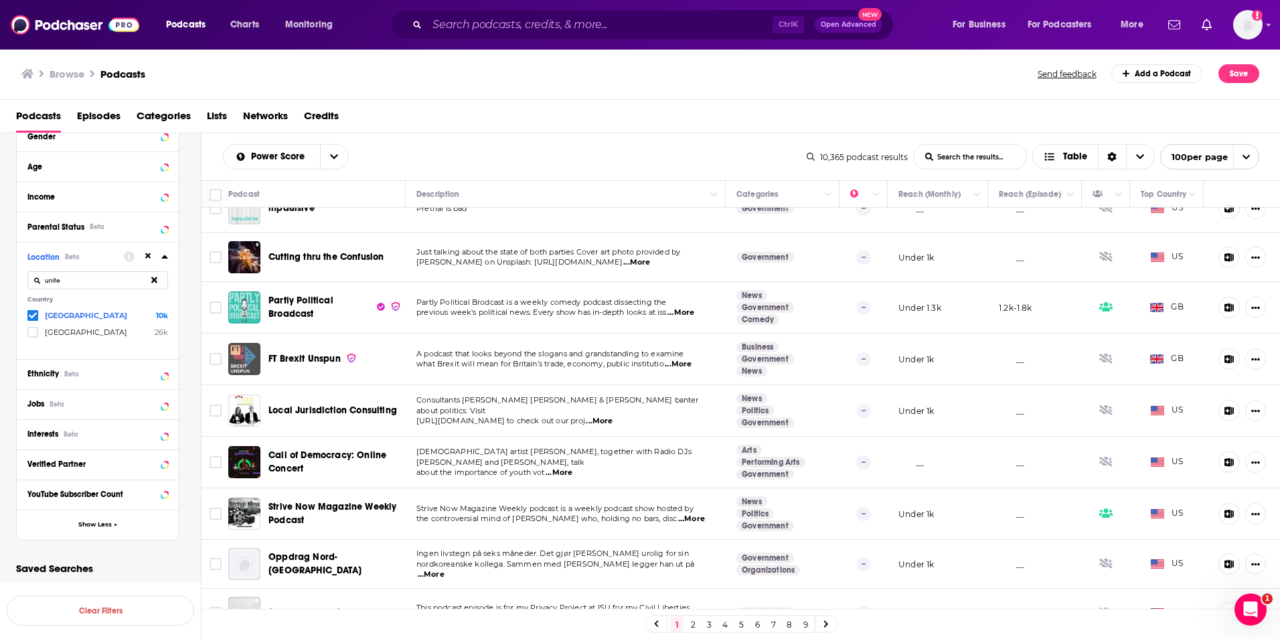
scroll to position [736, 0]
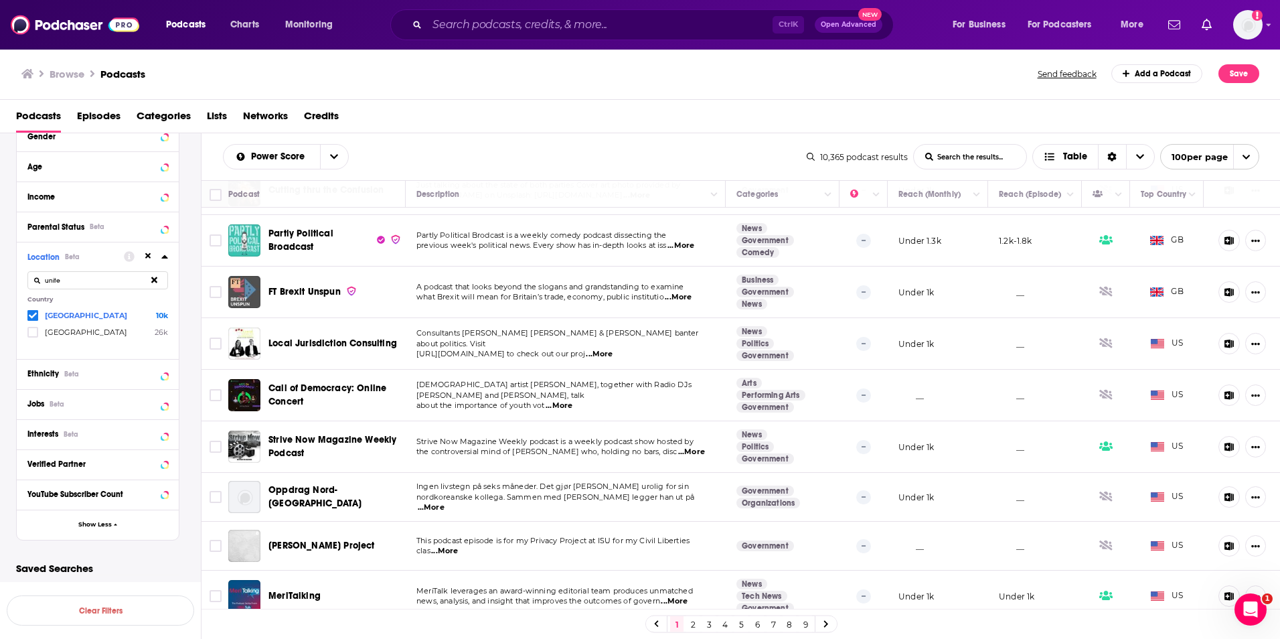
click at [687, 299] on span "...More" at bounding box center [678, 297] width 27 height 11
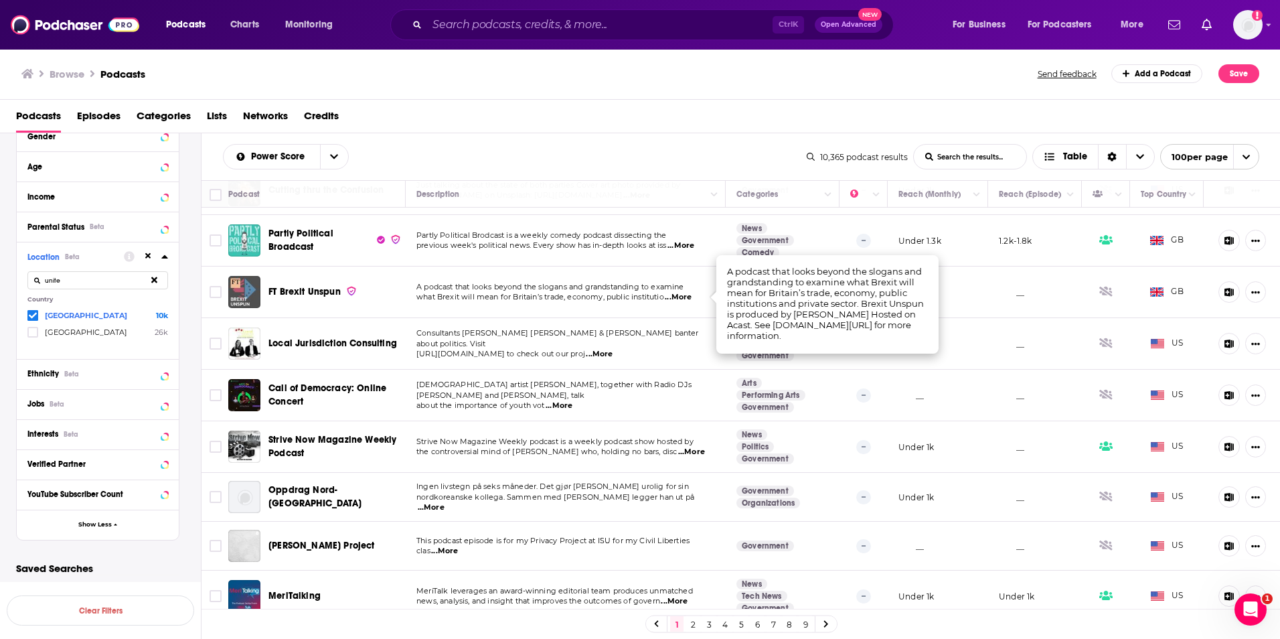
click at [641, 291] on p "A podcast that looks beyond the slogans and grandstanding to examine" at bounding box center [565, 287] width 298 height 11
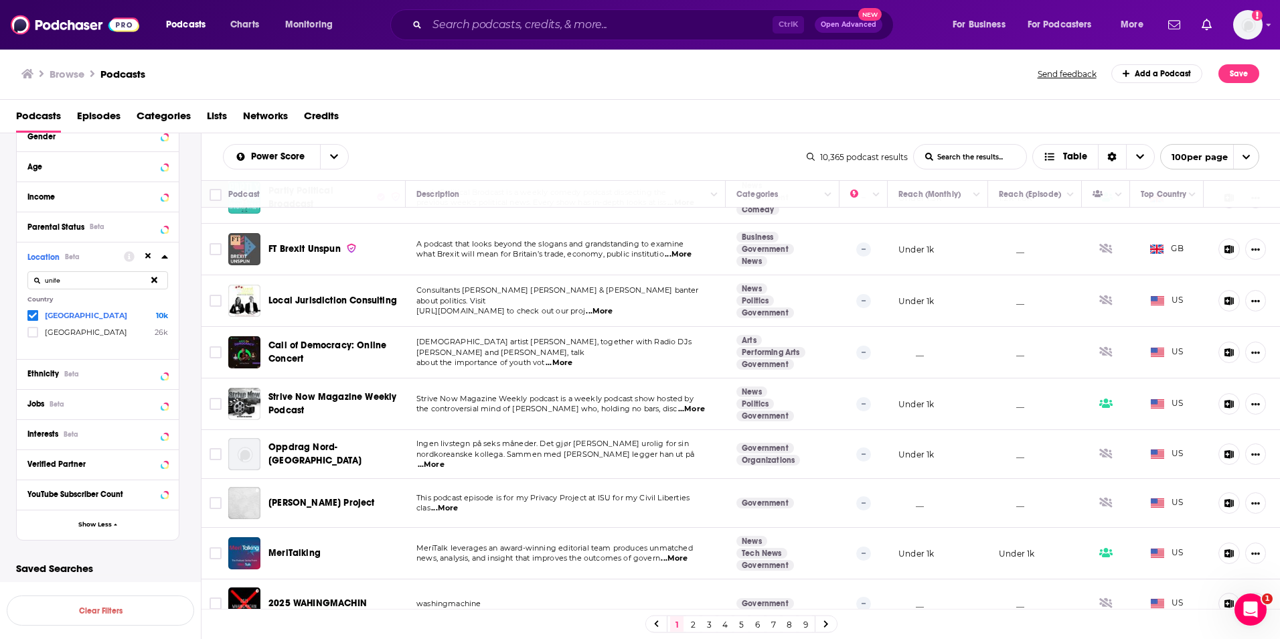
scroll to position [803, 0]
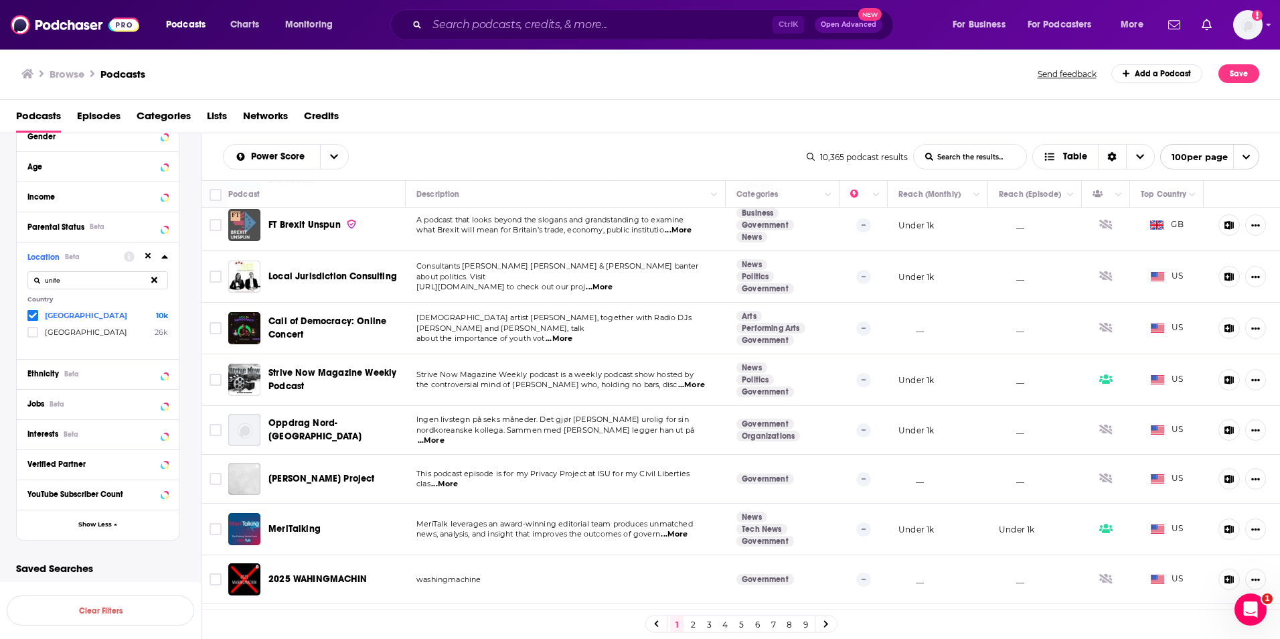
click at [613, 283] on span "...More" at bounding box center [599, 287] width 27 height 11
drag, startPoint x: 724, startPoint y: 287, endPoint x: 762, endPoint y: 290, distance: 37.6
drag, startPoint x: 762, startPoint y: 290, endPoint x: 678, endPoint y: 280, distance: 84.3
click at [613, 282] on span "...More" at bounding box center [599, 287] width 27 height 11
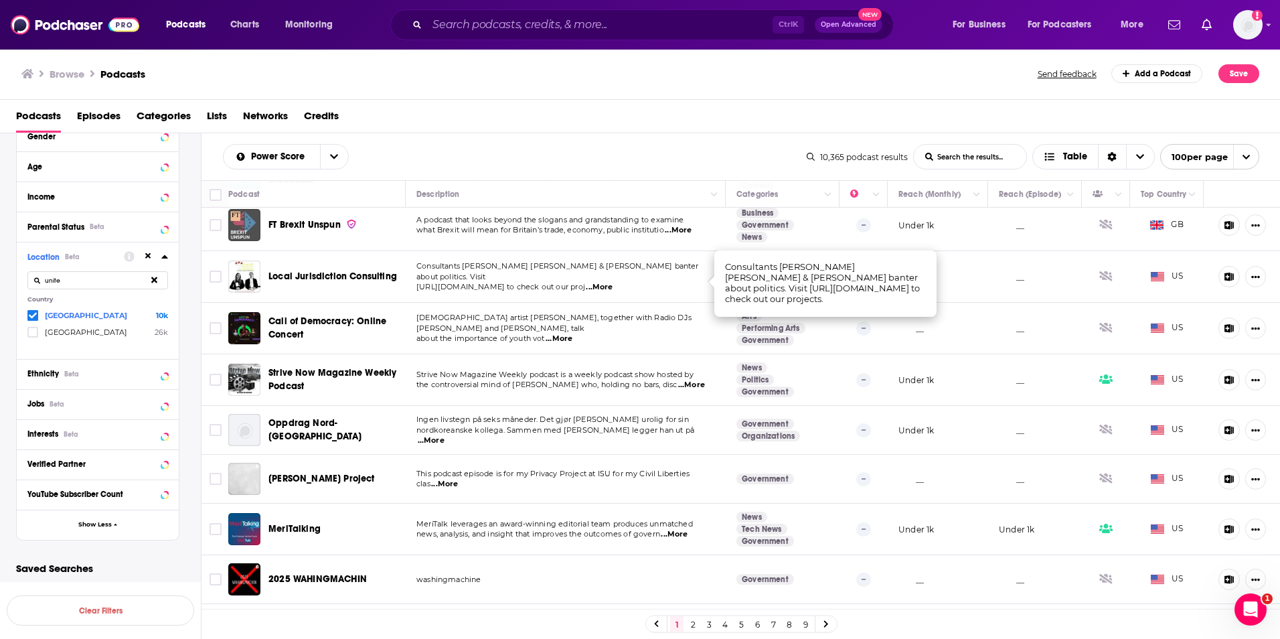
click at [638, 274] on span "Consultants [PERSON_NAME] [PERSON_NAME] & [PERSON_NAME] banter about politics. …" at bounding box center [557, 271] width 283 height 20
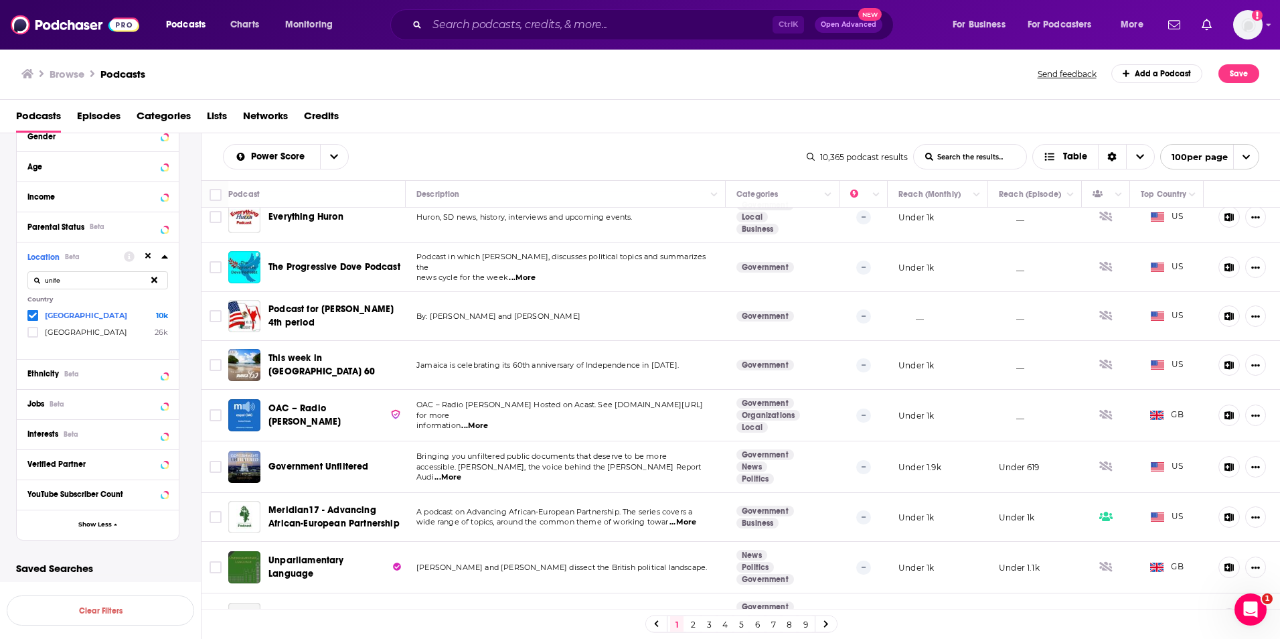
scroll to position [3146, 0]
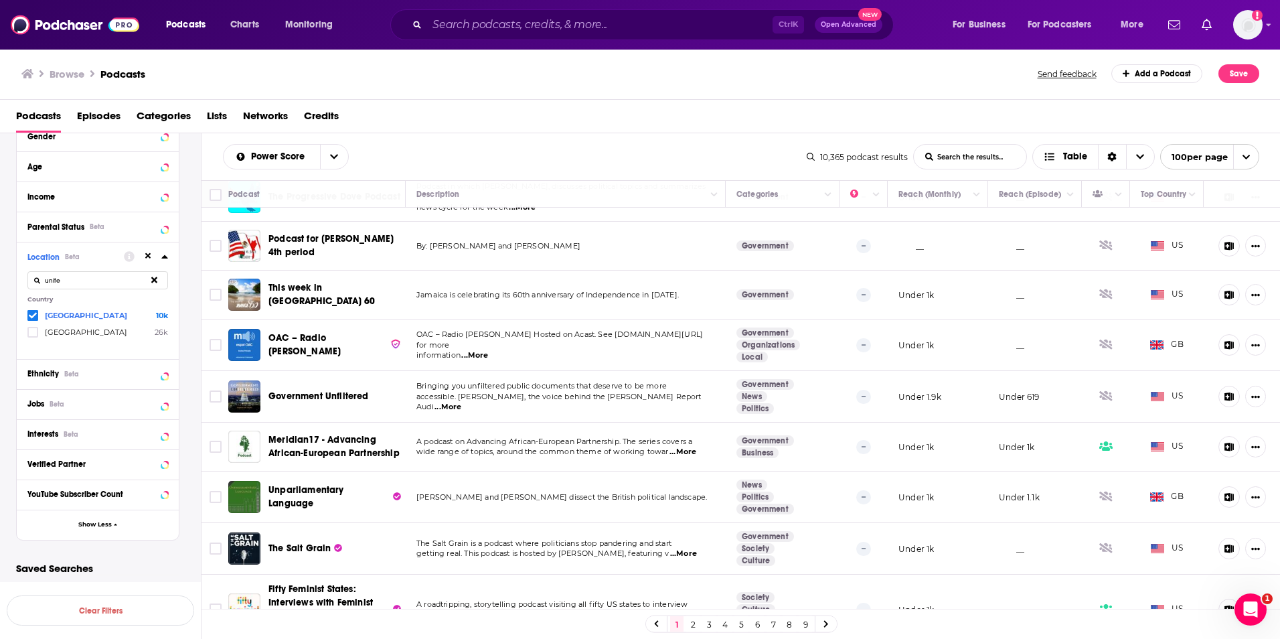
click at [476, 350] on span "...More" at bounding box center [474, 355] width 27 height 11
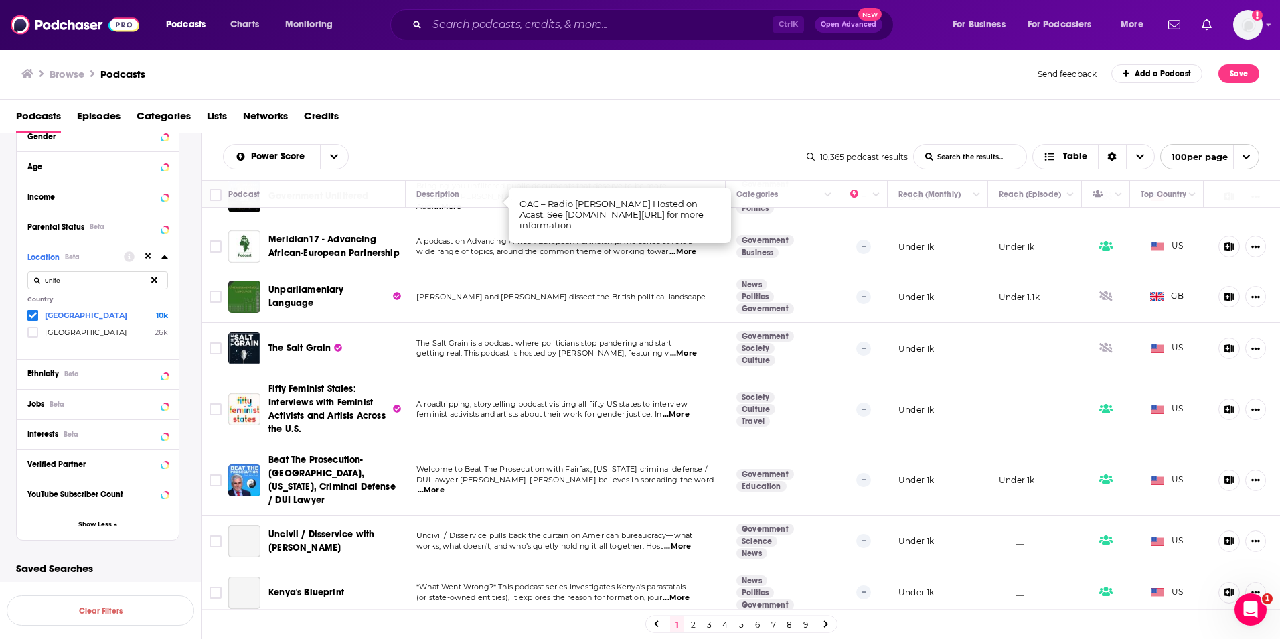
scroll to position [3347, 0]
